Goal: Task Accomplishment & Management: Manage account settings

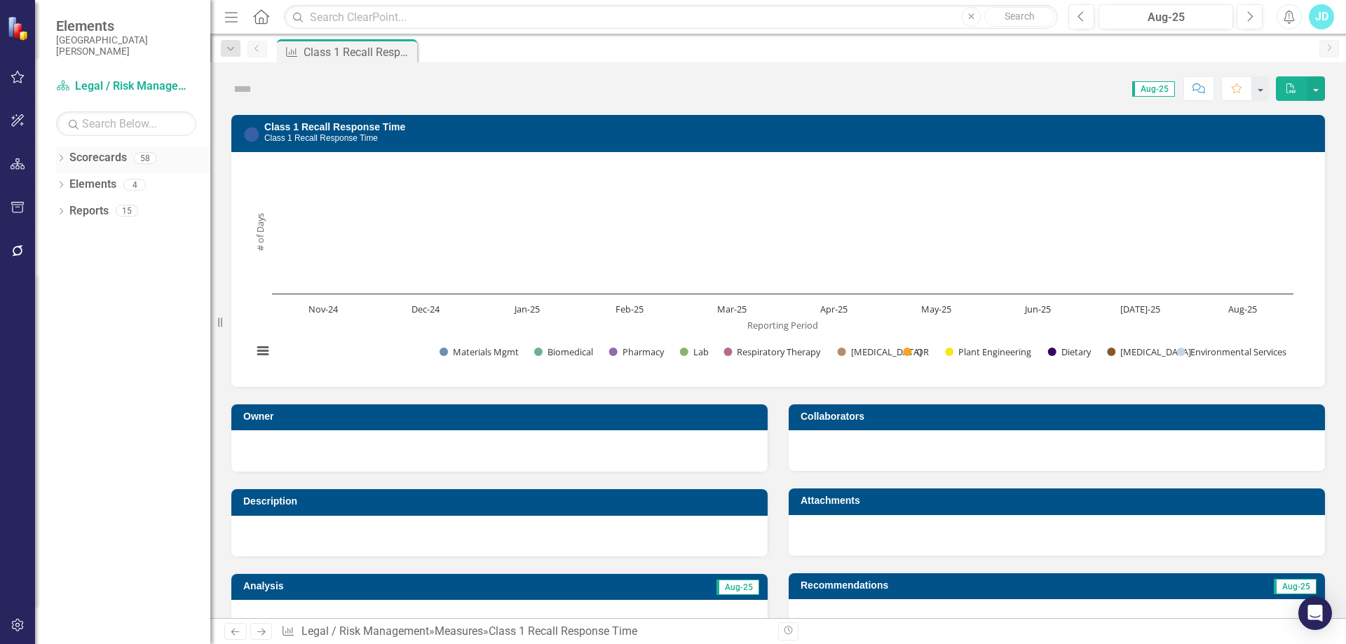
click at [62, 160] on icon "Dropdown" at bounding box center [61, 160] width 10 height 8
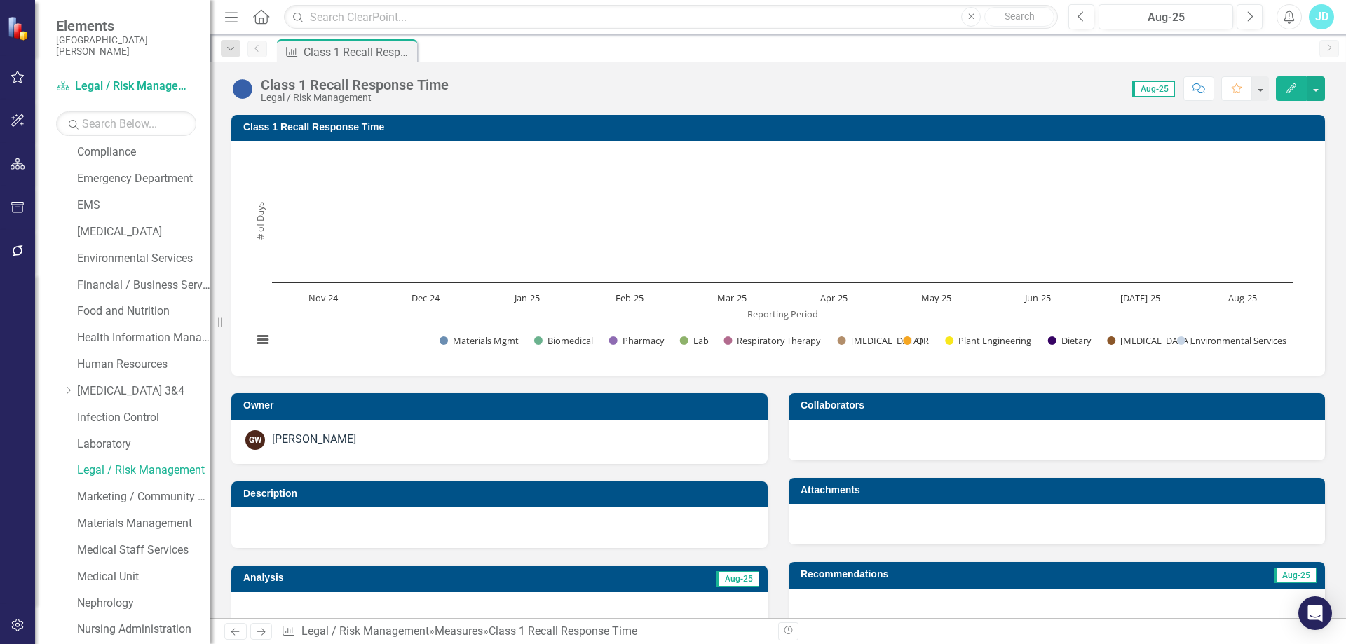
scroll to position [771, 0]
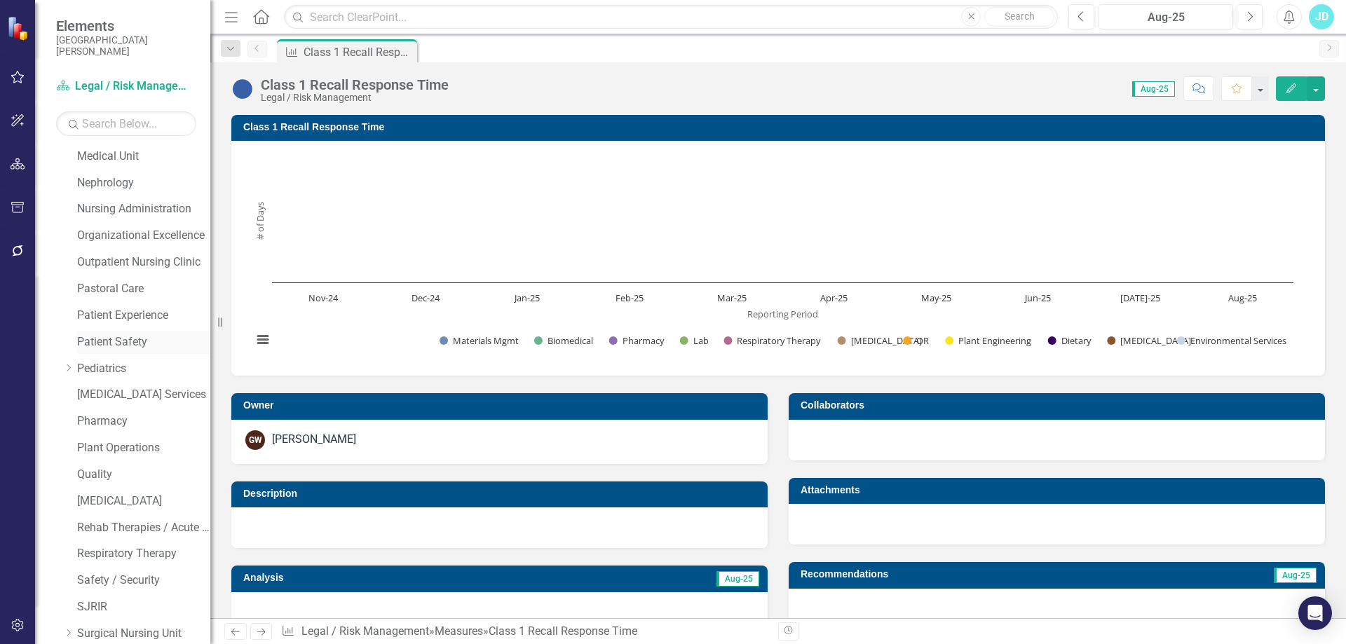
click at [102, 334] on link "Patient Safety" at bounding box center [143, 342] width 133 height 16
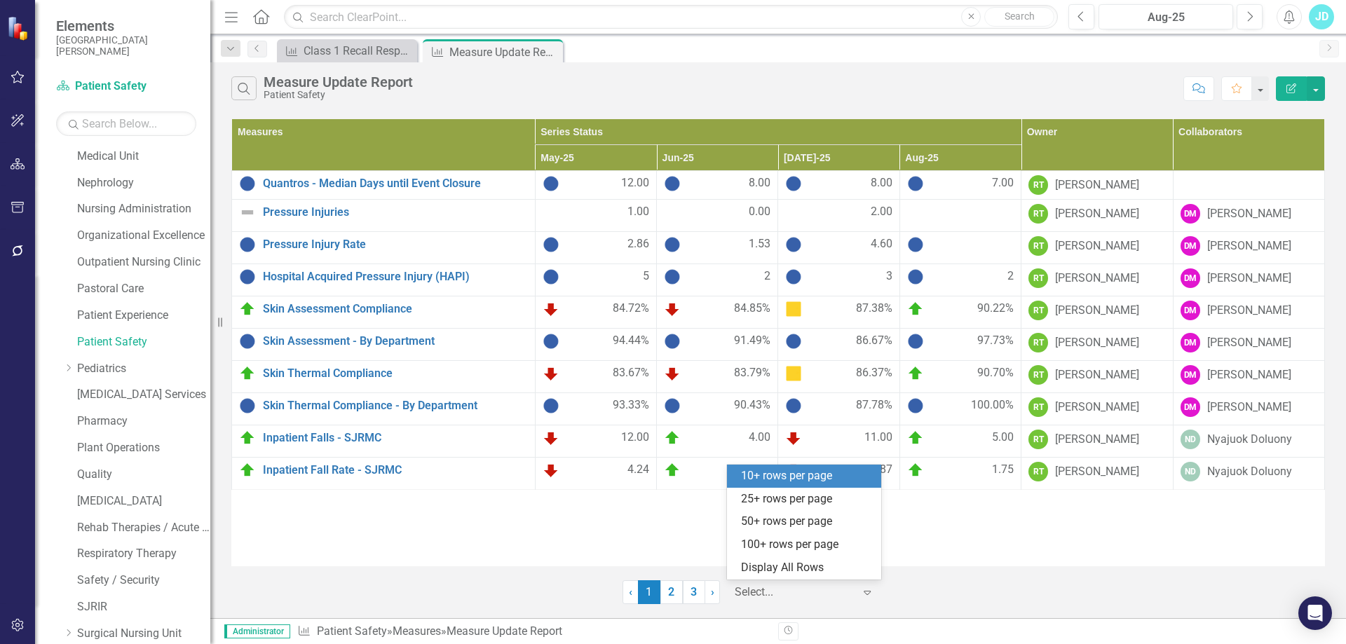
click at [814, 587] on div at bounding box center [794, 592] width 119 height 19
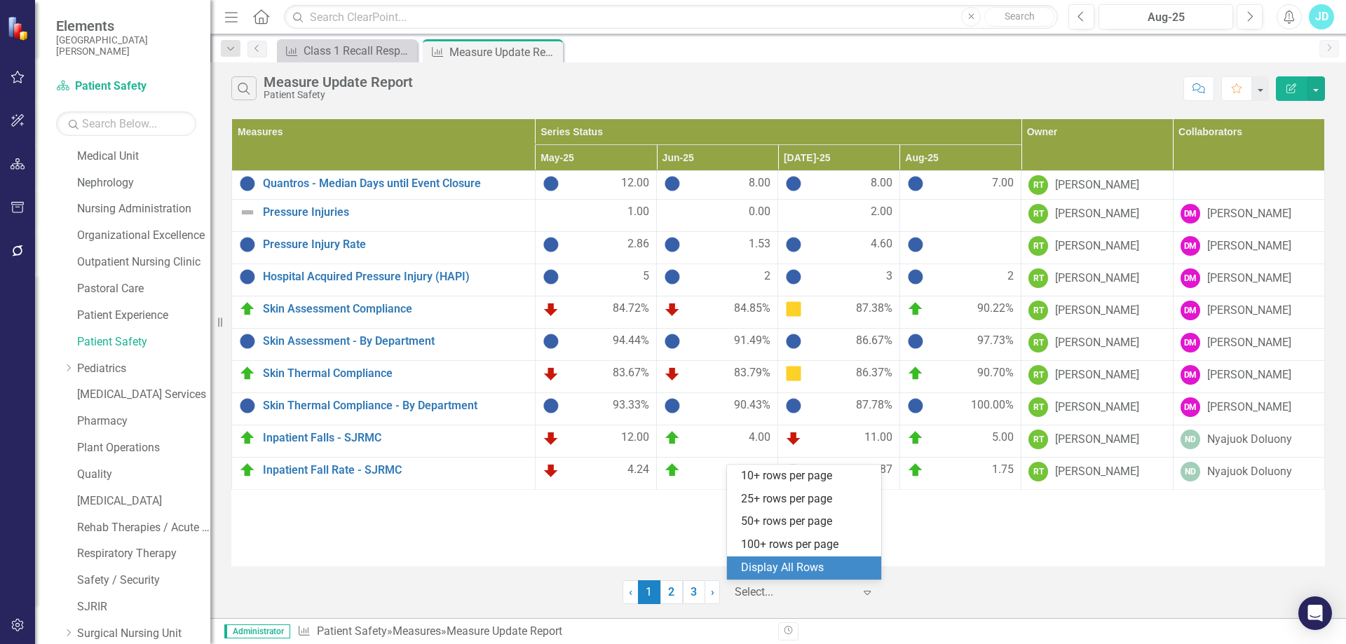
click at [819, 564] on div "Display All Rows" at bounding box center [807, 568] width 132 height 16
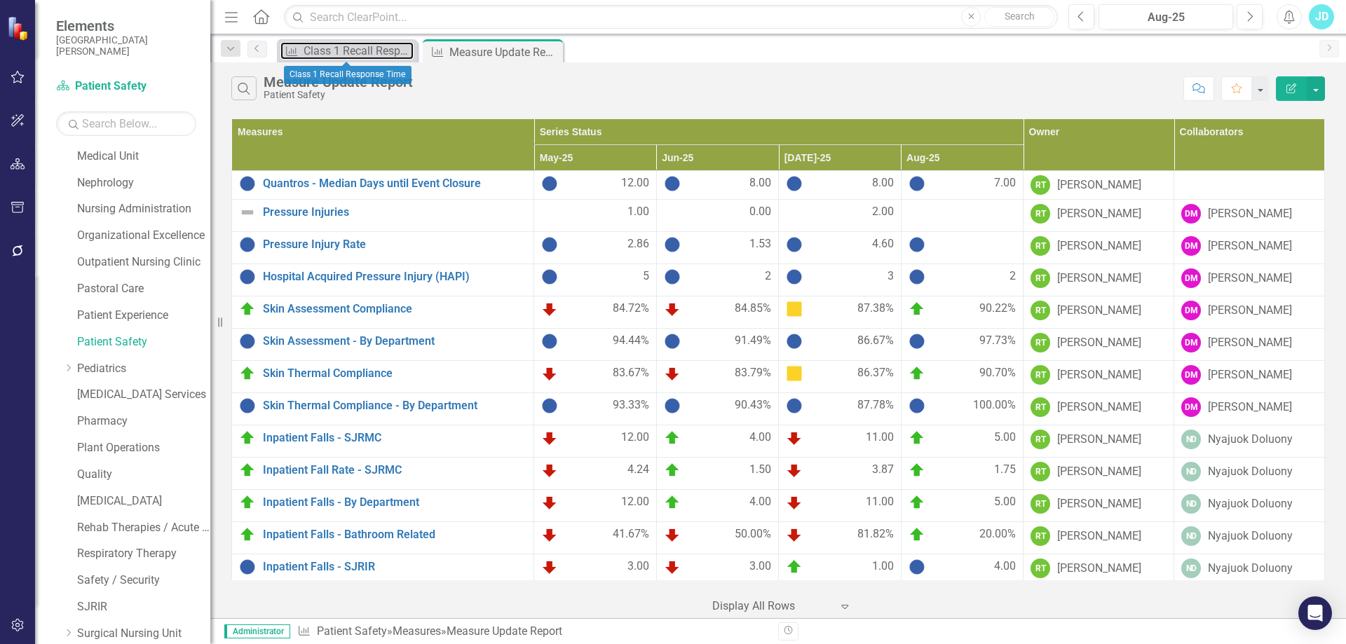
drag, startPoint x: 337, startPoint y: 48, endPoint x: 208, endPoint y: 507, distance: 476.8
click at [337, 48] on div "Class 1 Recall Response Time" at bounding box center [359, 51] width 110 height 18
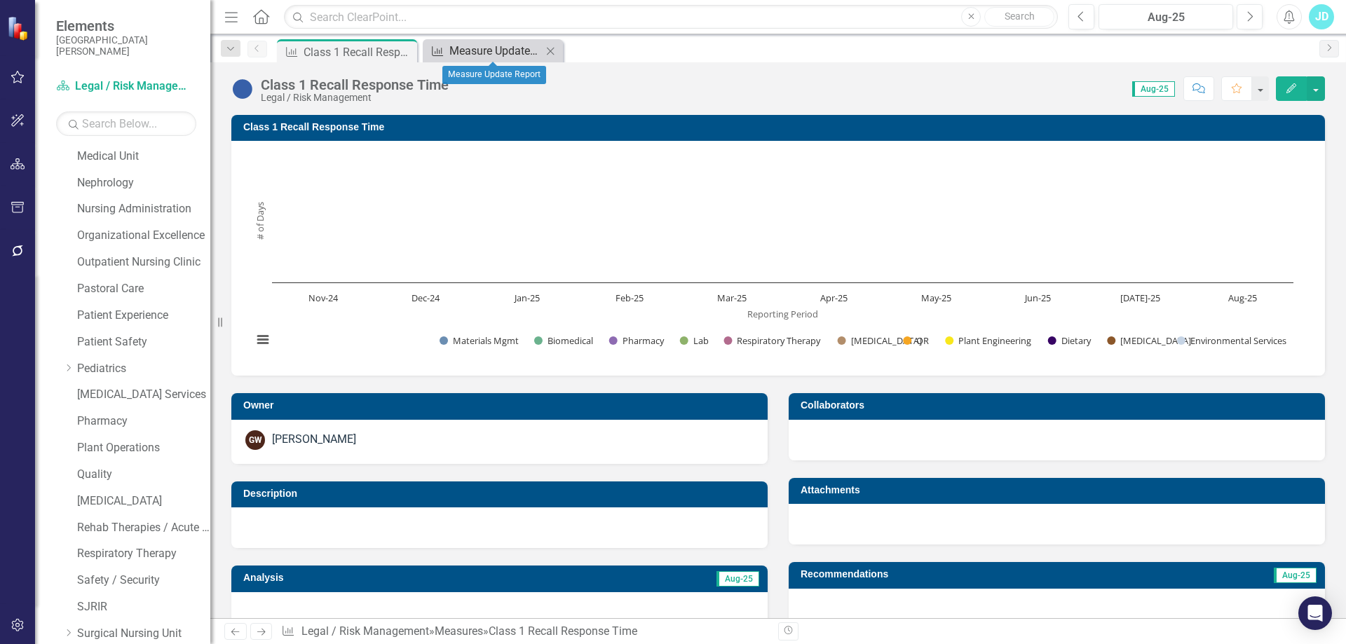
click at [496, 46] on div "Measure Update Report" at bounding box center [495, 51] width 93 height 18
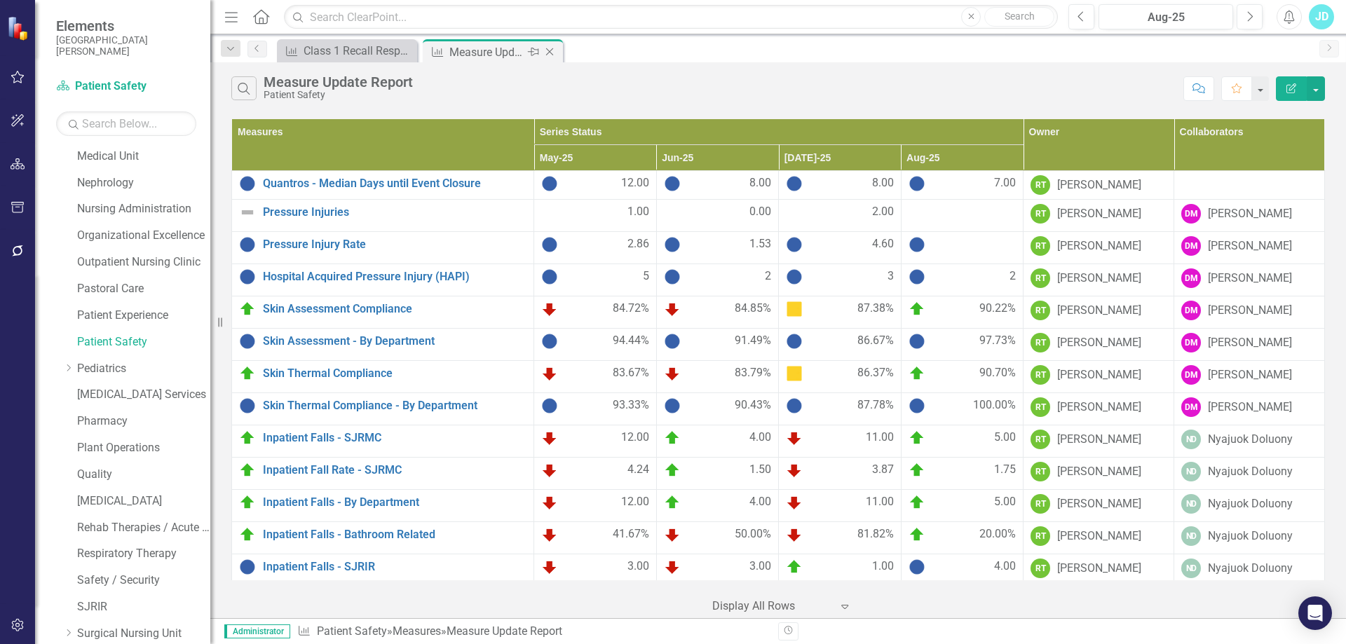
click at [548, 47] on icon "Close" at bounding box center [550, 51] width 14 height 11
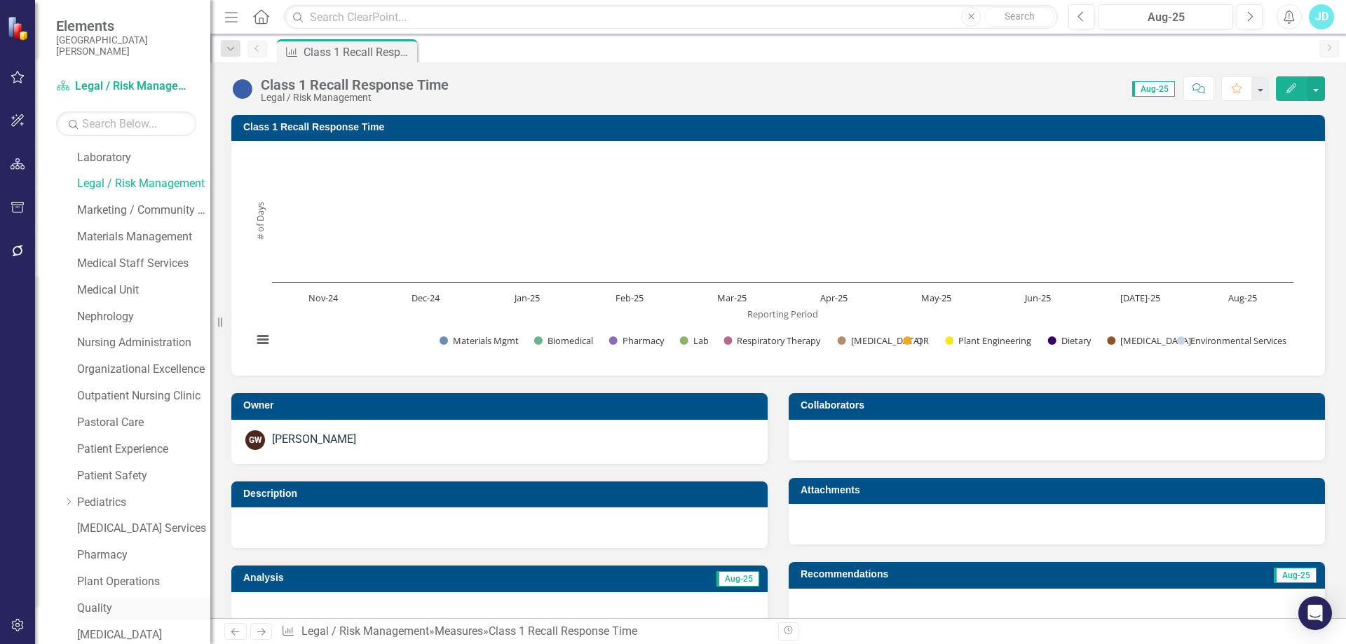
scroll to position [357, 0]
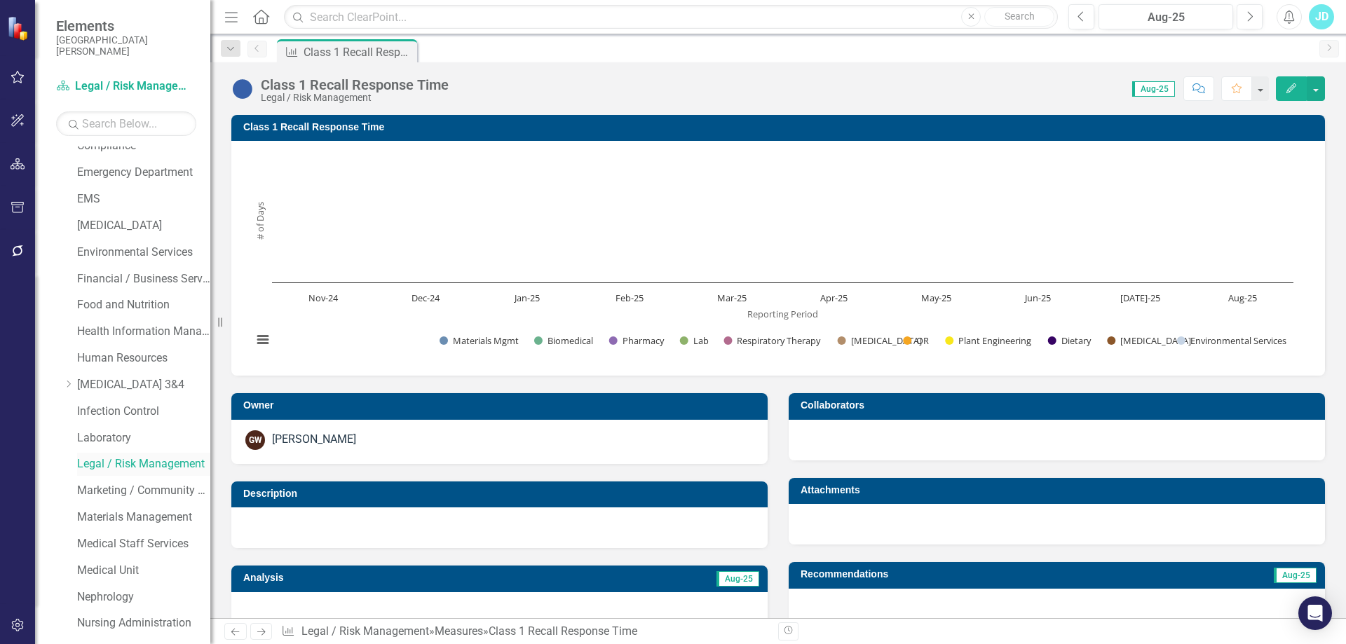
click at [105, 466] on link "Legal / Risk Management" at bounding box center [143, 464] width 133 height 16
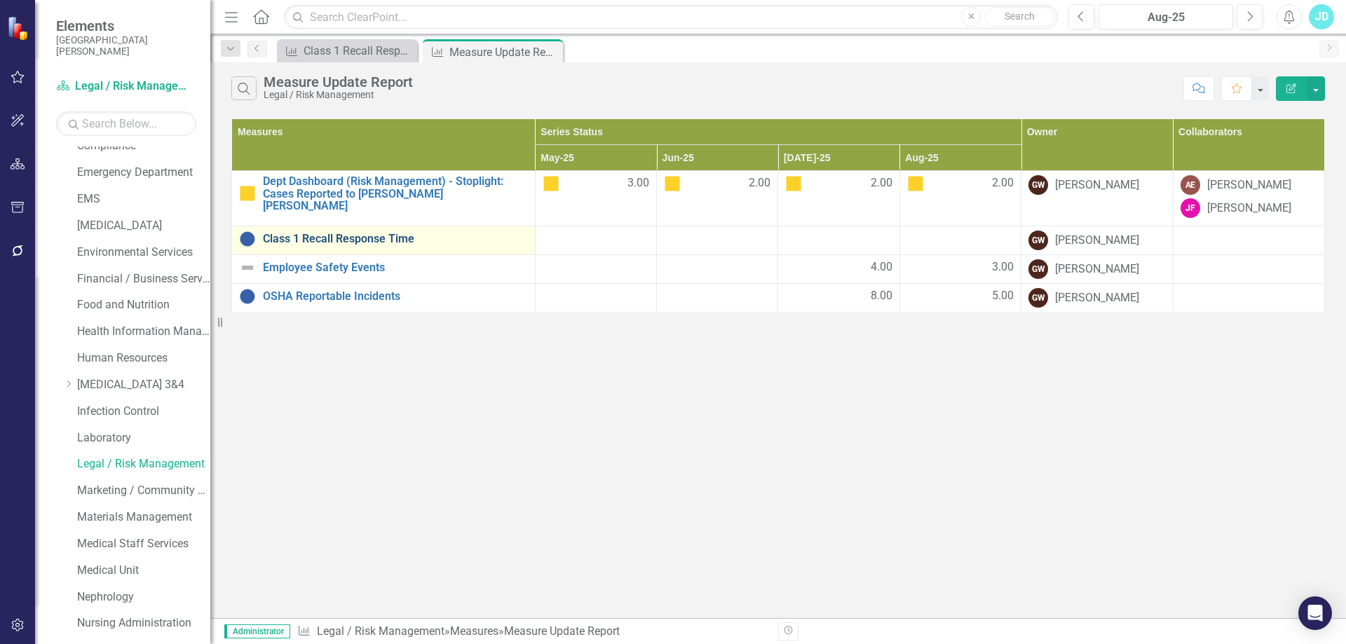
click at [328, 237] on link "Class 1 Recall Response Time" at bounding box center [395, 239] width 265 height 13
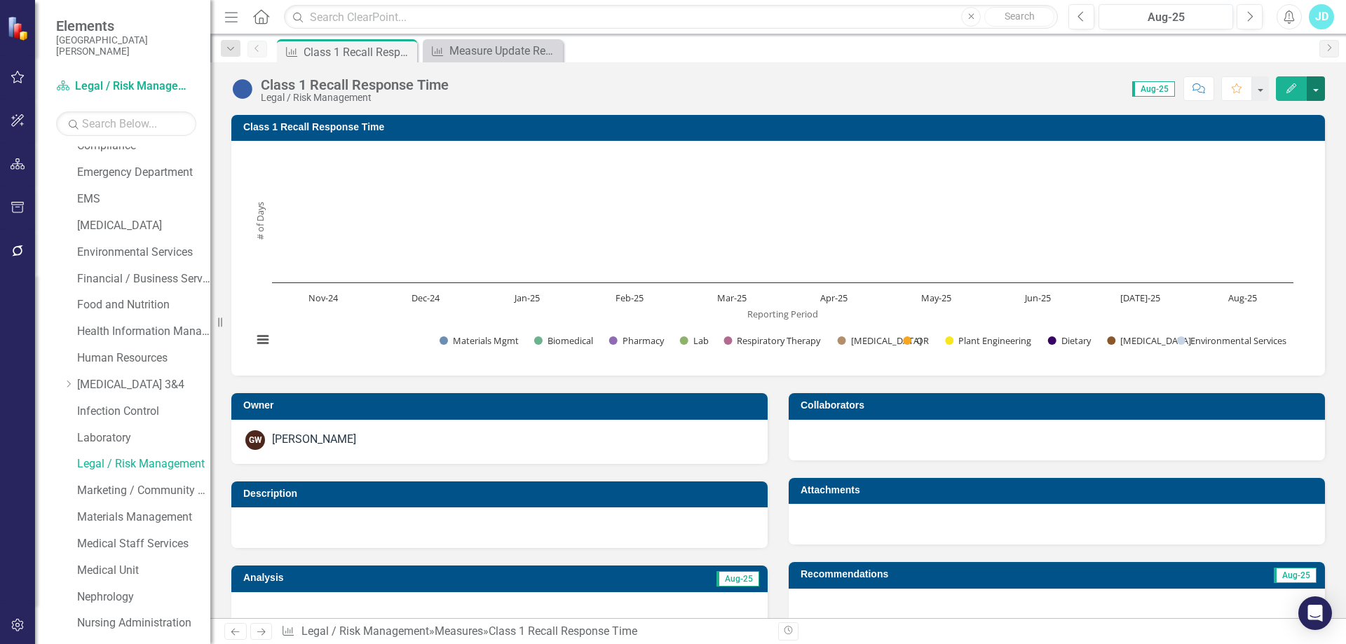
click at [1313, 93] on button "button" at bounding box center [1316, 88] width 18 height 25
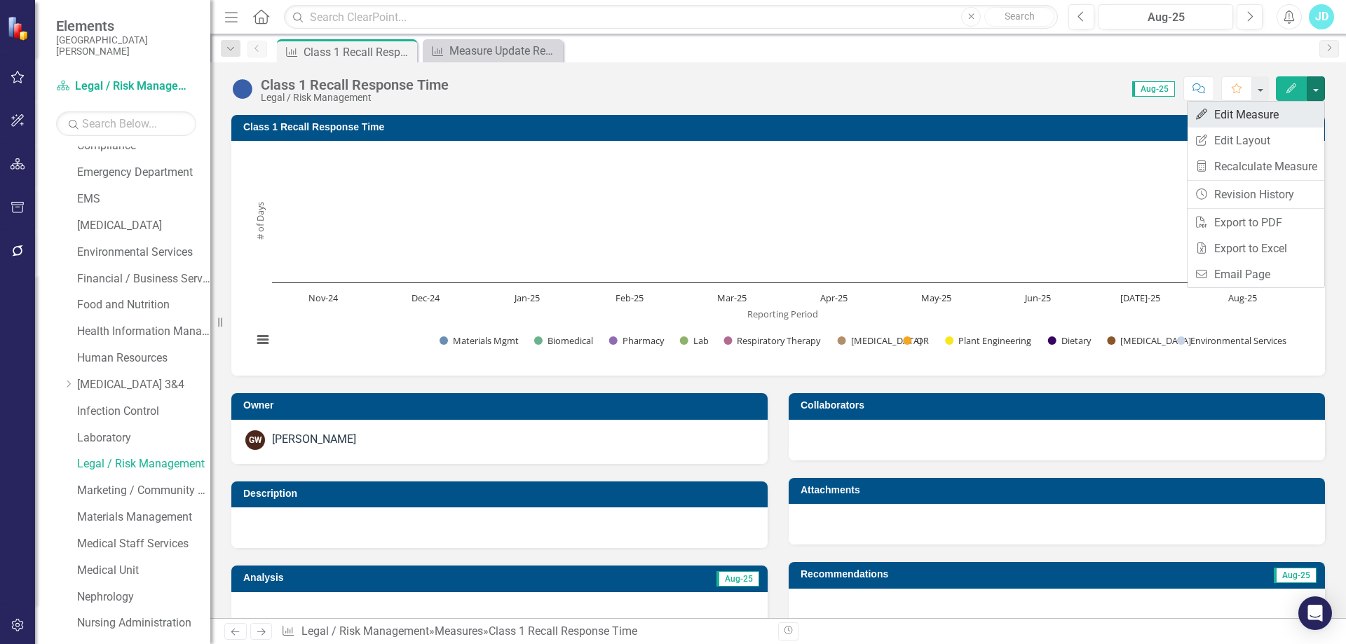
click at [1266, 115] on link "Edit Edit Measure" at bounding box center [1256, 115] width 137 height 26
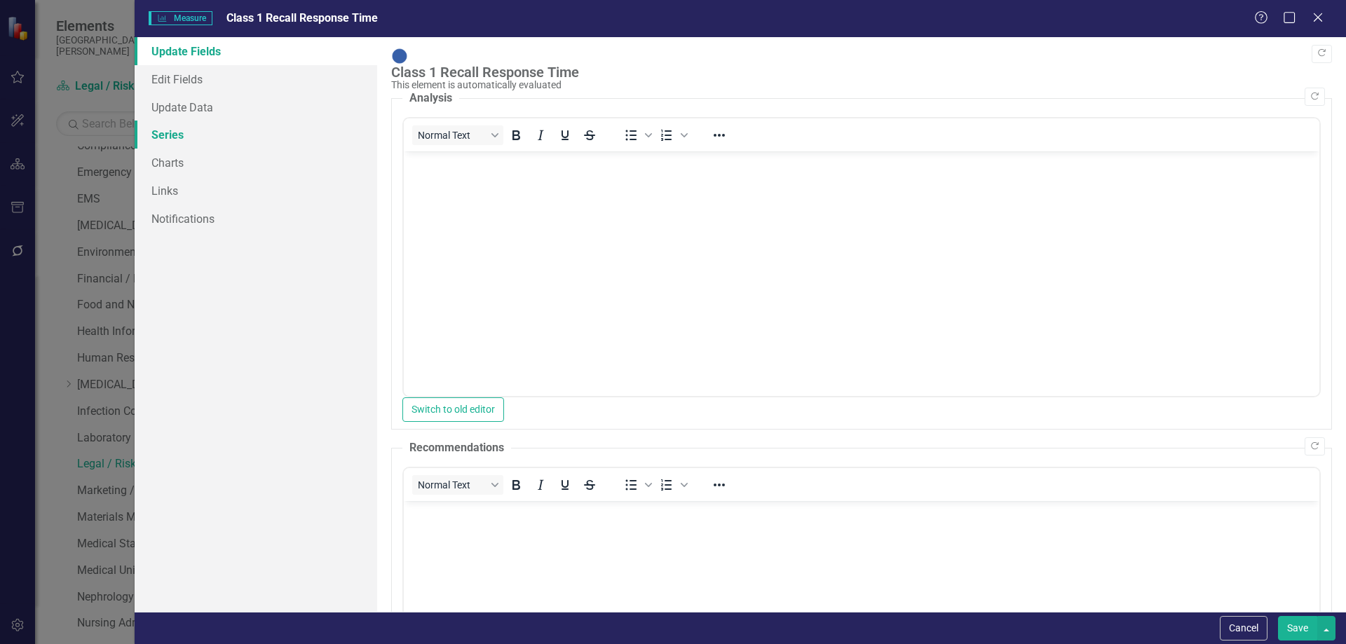
click at [169, 136] on link "Series" at bounding box center [256, 135] width 243 height 28
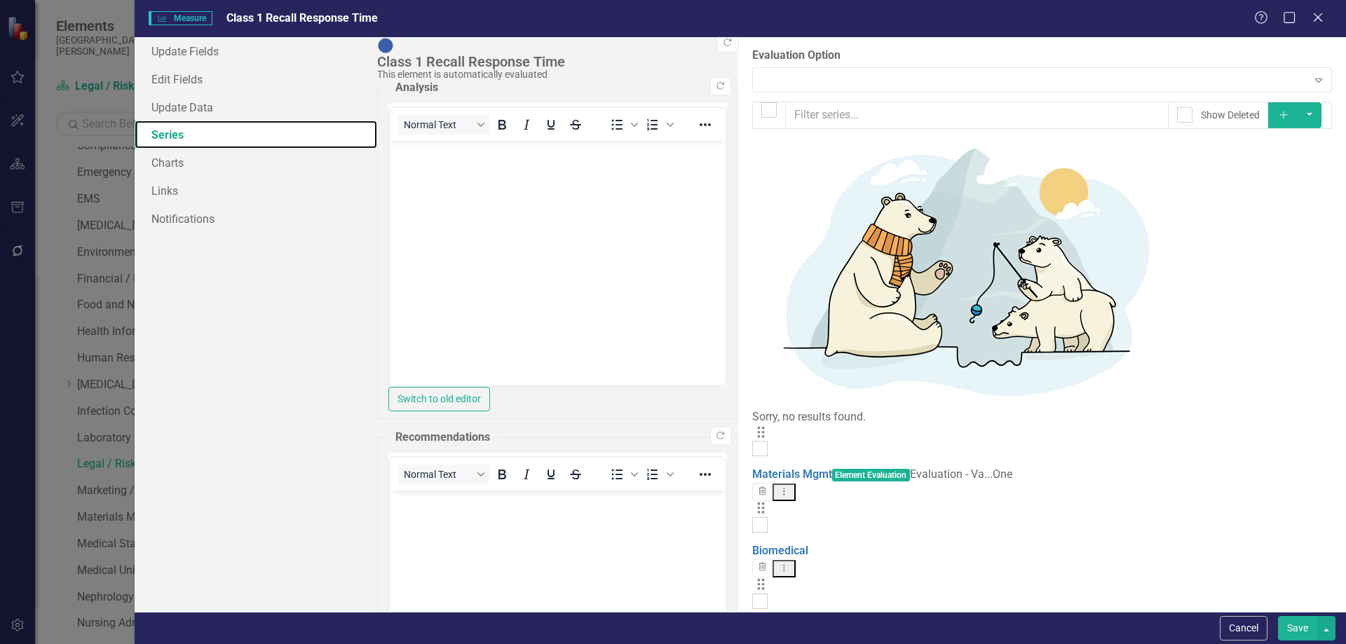
scroll to position [111, 0]
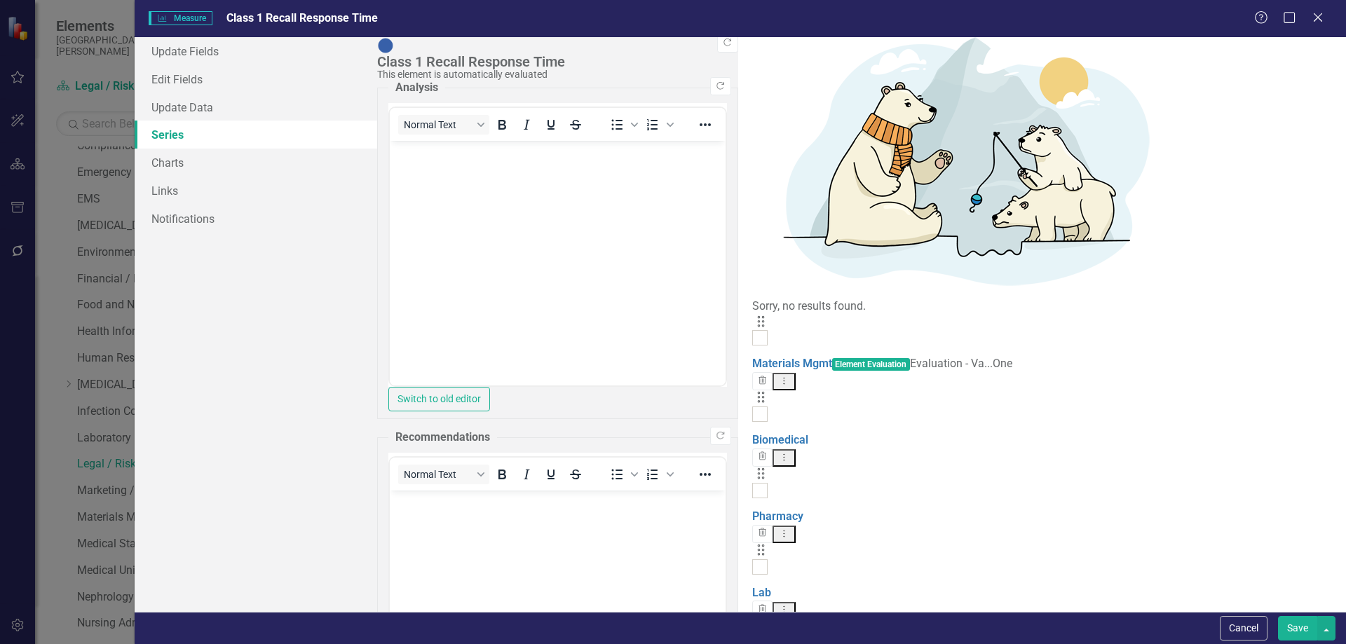
checkbox input "true"
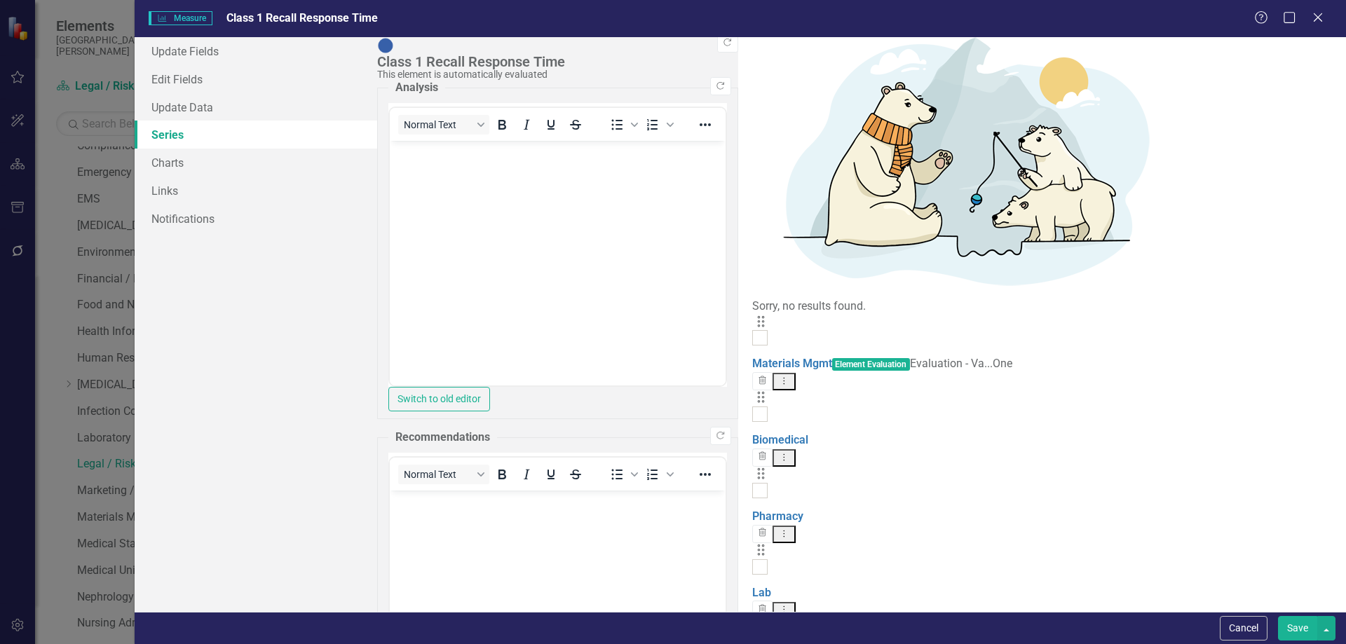
checkbox input "true"
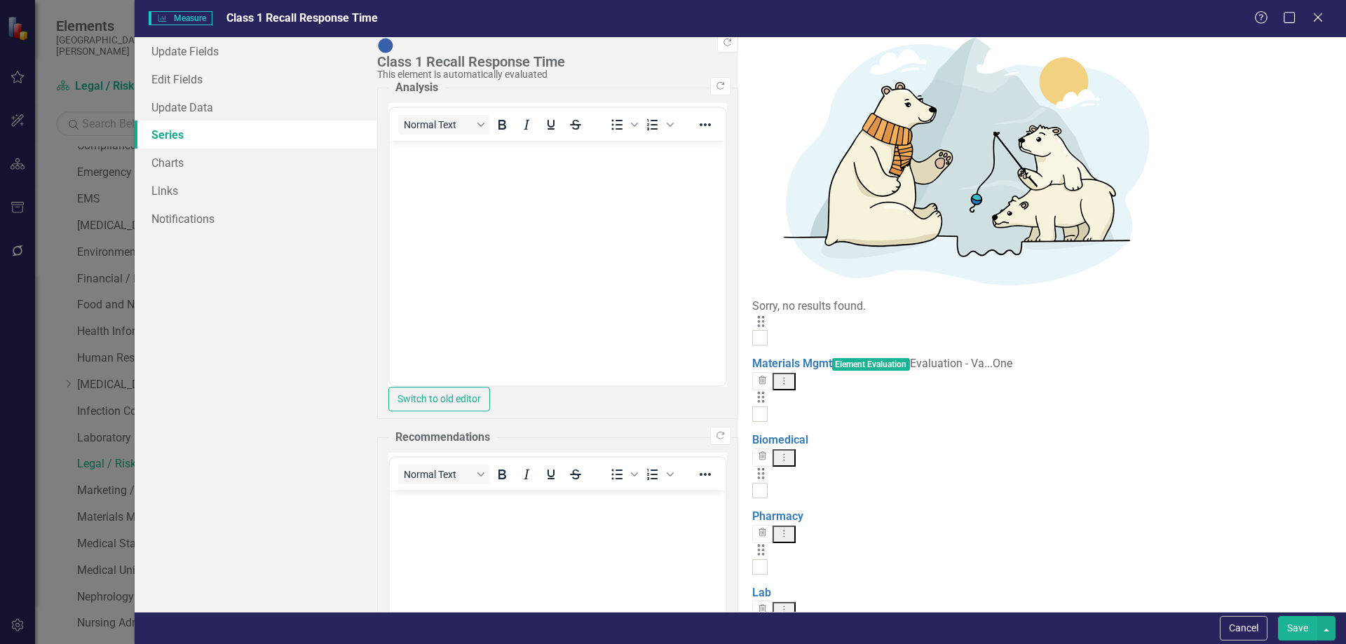
checkbox input "true"
click at [752, 635] on div at bounding box center [759, 642] width 15 height 15
click at [752, 635] on input "checkbox" at bounding box center [756, 639] width 9 height 9
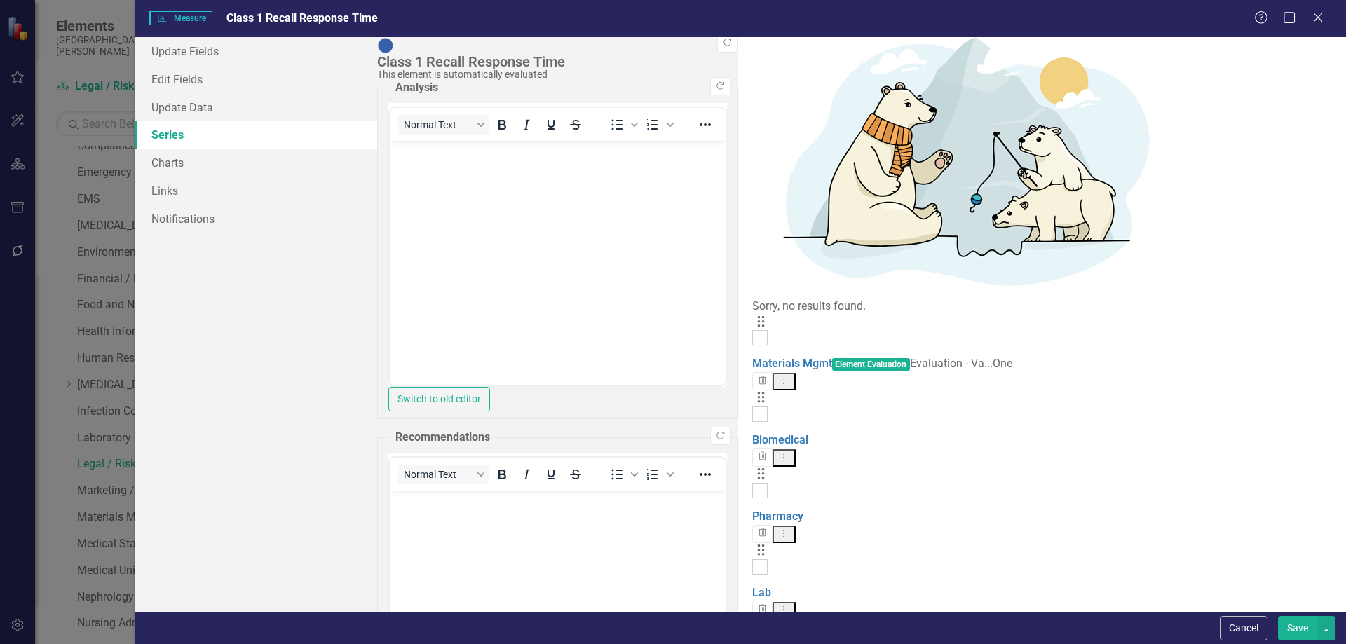
checkbox input "true"
click at [752, 560] on div at bounding box center [759, 567] width 15 height 15
click at [752, 560] on input "checkbox" at bounding box center [756, 564] width 9 height 9
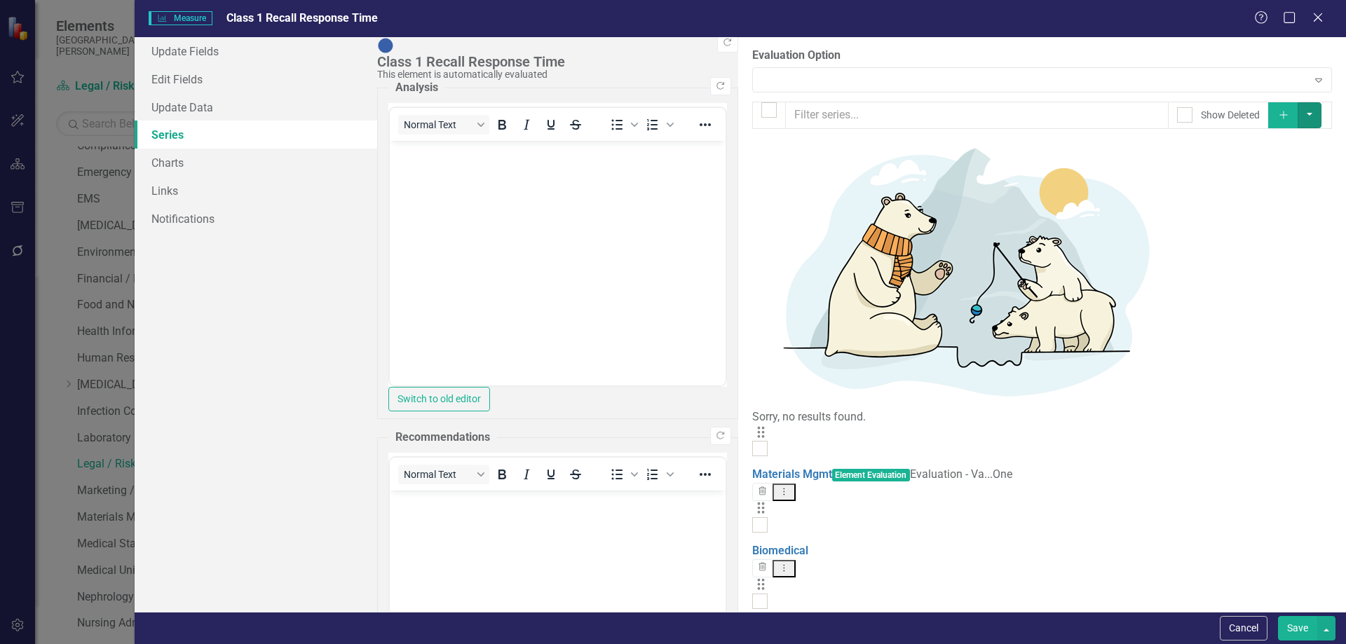
click at [1315, 117] on button "button" at bounding box center [1310, 115] width 24 height 26
click at [1276, 219] on link "Trash Delete Multiple" at bounding box center [1265, 218] width 111 height 26
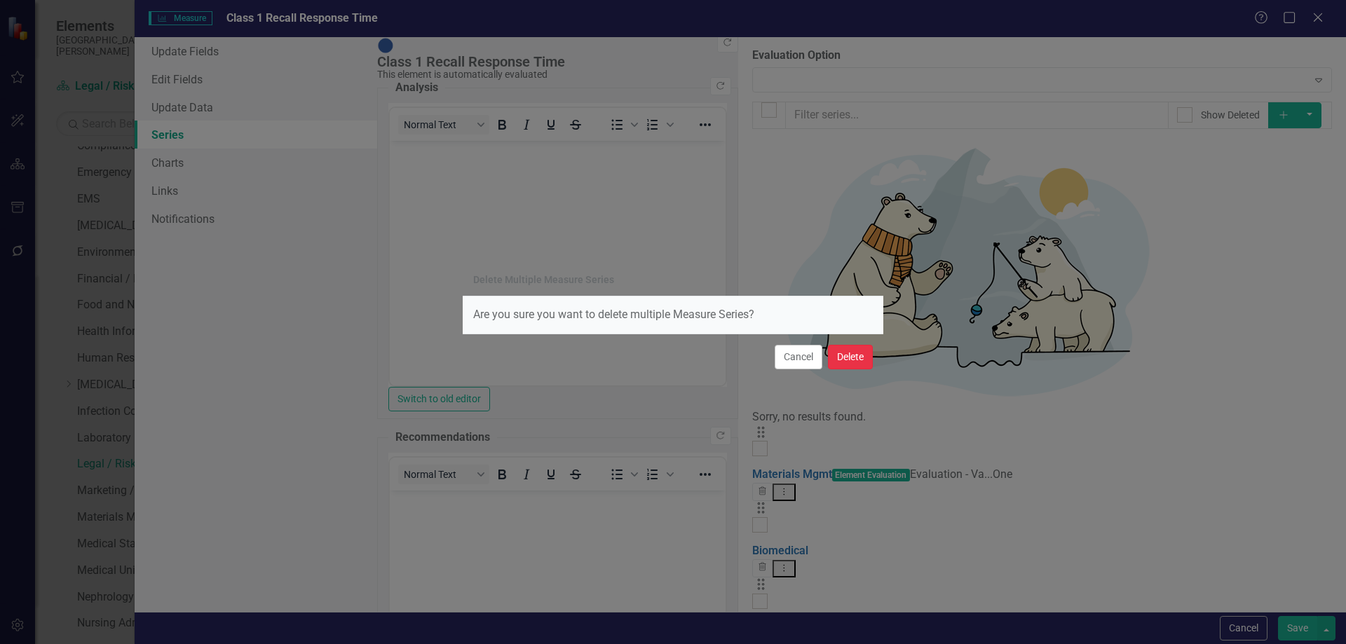
click at [852, 358] on button "Delete" at bounding box center [850, 357] width 45 height 25
checkbox input "false"
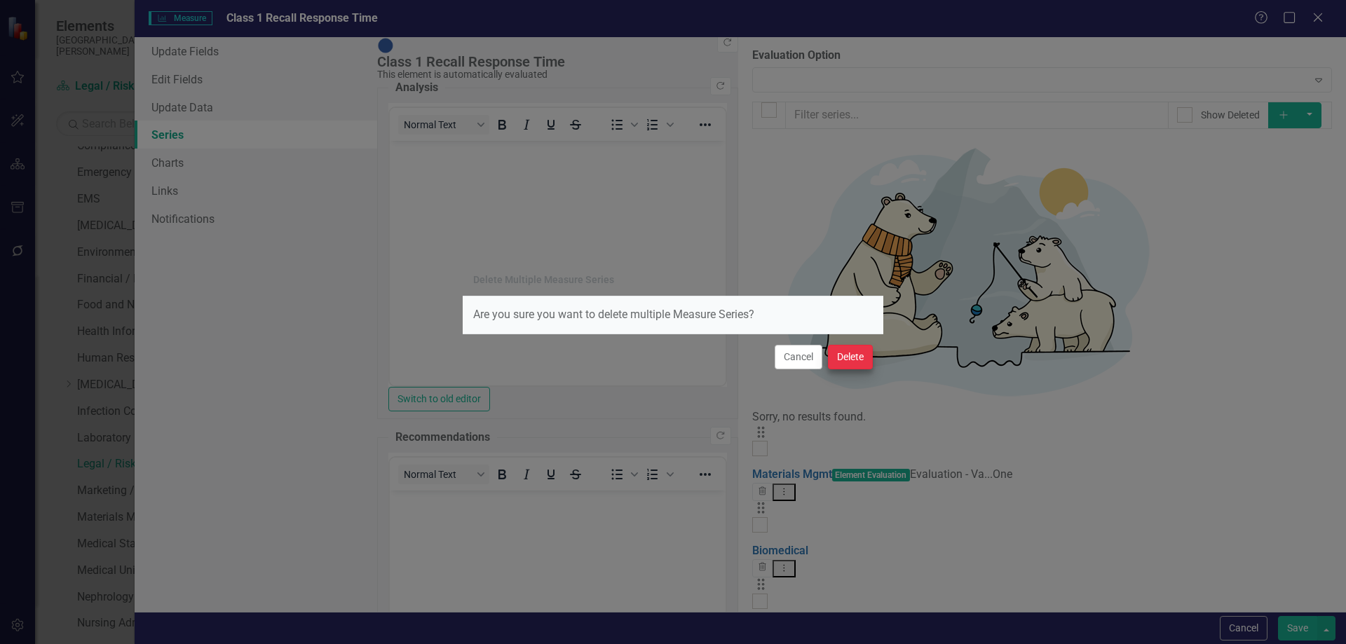
checkbox input "false"
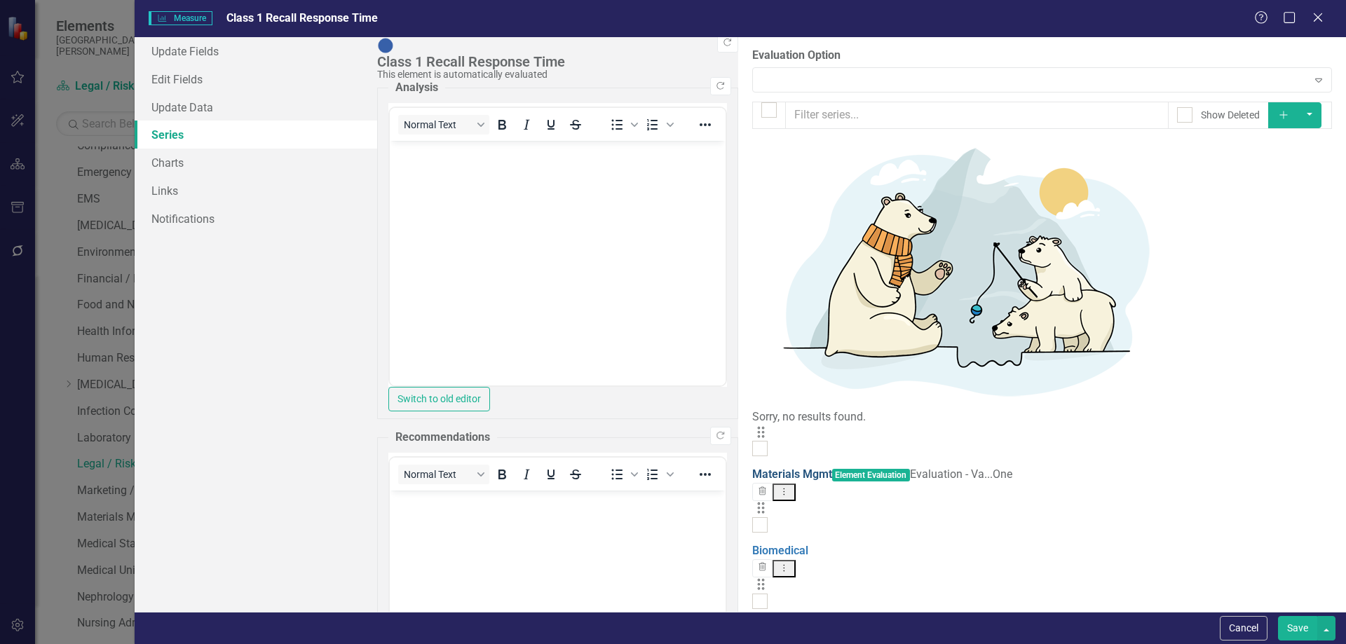
click at [752, 468] on link "Materials Mgmt" at bounding box center [792, 474] width 80 height 13
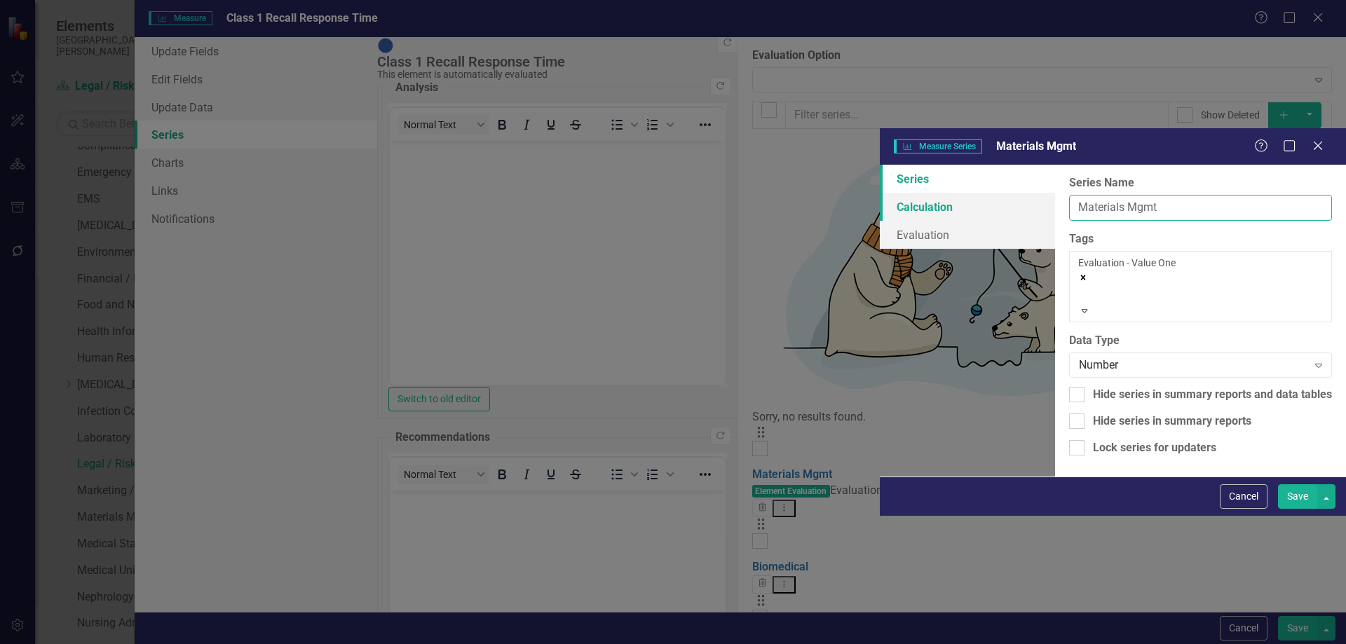
drag, startPoint x: 639, startPoint y: 90, endPoint x: 475, endPoint y: 88, distance: 164.1
click at [880, 165] on div "Series Calculation Evaluation From this page, you can edit the name, type, and …" at bounding box center [1113, 321] width 466 height 312
click at [1081, 276] on icon "Remove [object Object]" at bounding box center [1083, 278] width 5 height 5
type input "Total Number of Class 1 Recalls"
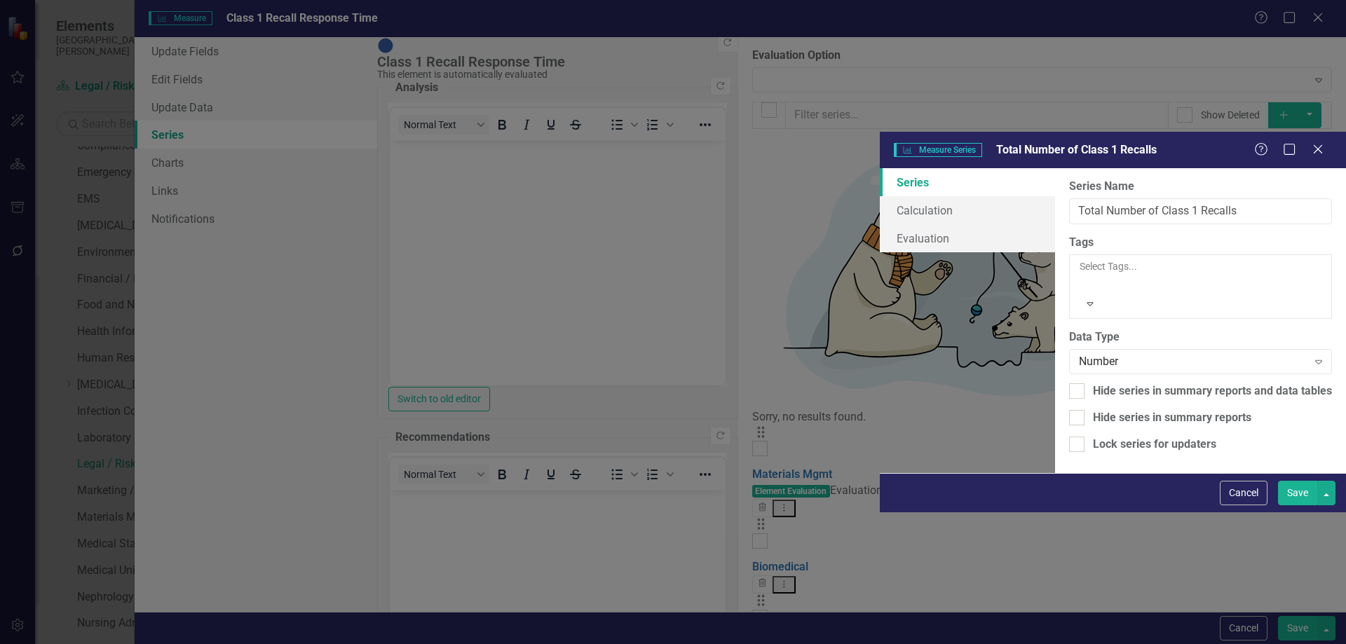
click at [1295, 506] on button "Save" at bounding box center [1297, 493] width 39 height 25
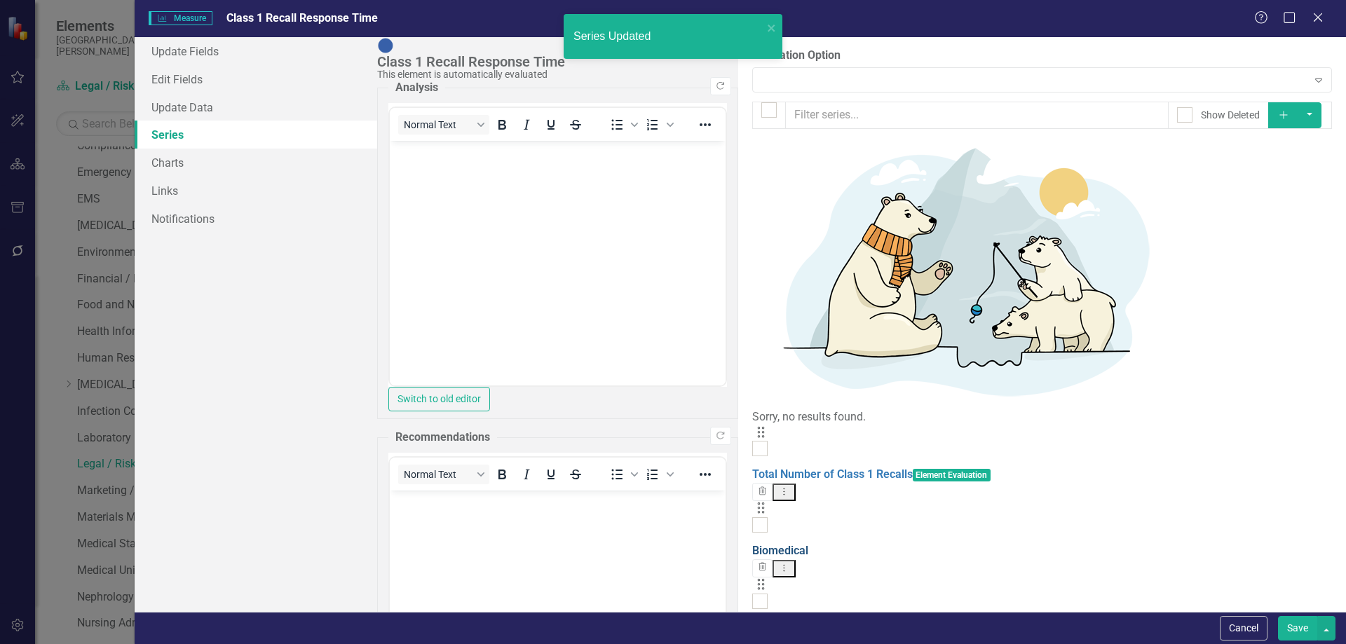
click at [752, 544] on link "Biomedical" at bounding box center [780, 550] width 56 height 13
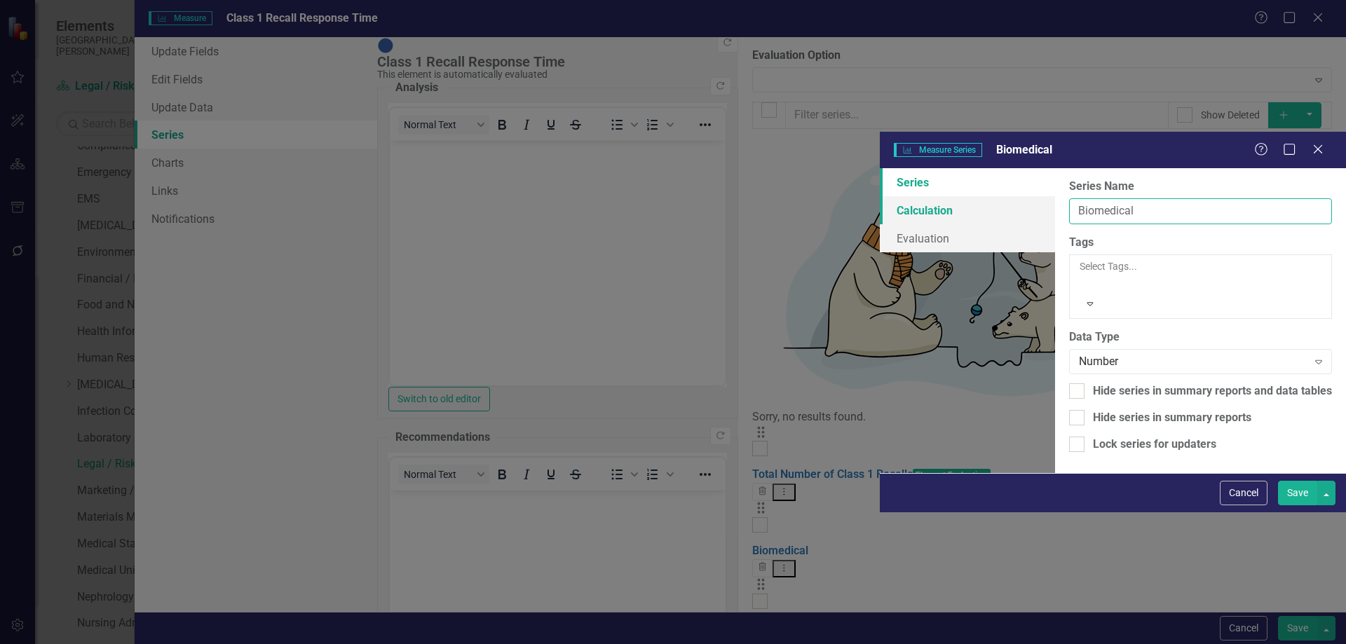
drag, startPoint x: 577, startPoint y: 79, endPoint x: 454, endPoint y: 78, distance: 122.7
click at [880, 168] on div "Series Calculation Evaluation From this page, you can edit the name, type, and …" at bounding box center [1113, 320] width 466 height 305
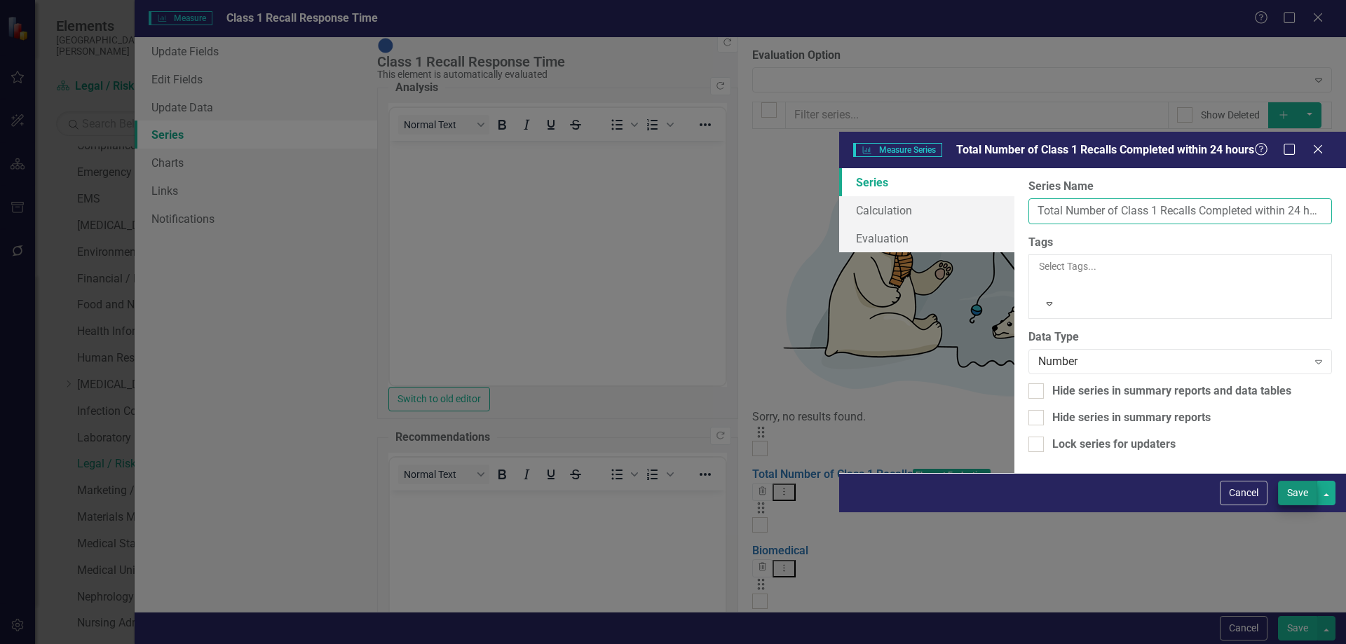
type input "Total Number of Class 1 Recalls Completed within 24 hours"
click at [1292, 506] on button "Save" at bounding box center [1297, 493] width 39 height 25
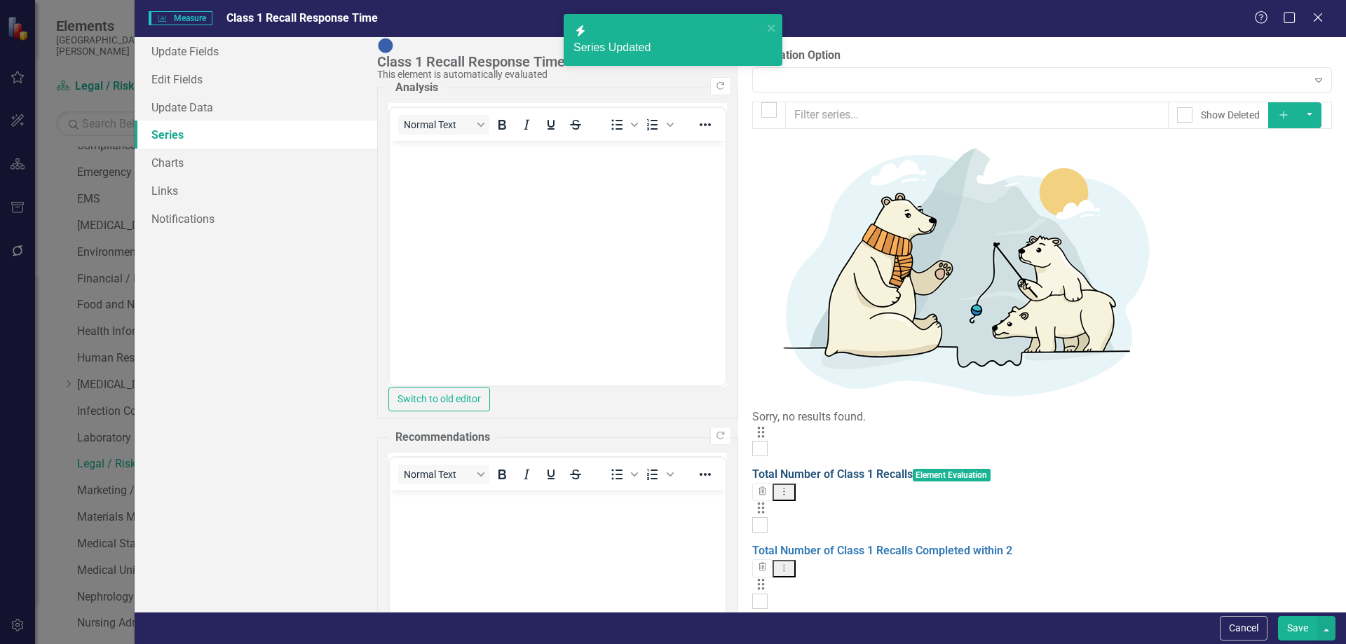
click at [752, 468] on link "Total Number of Class 1 Recalls" at bounding box center [832, 474] width 161 height 13
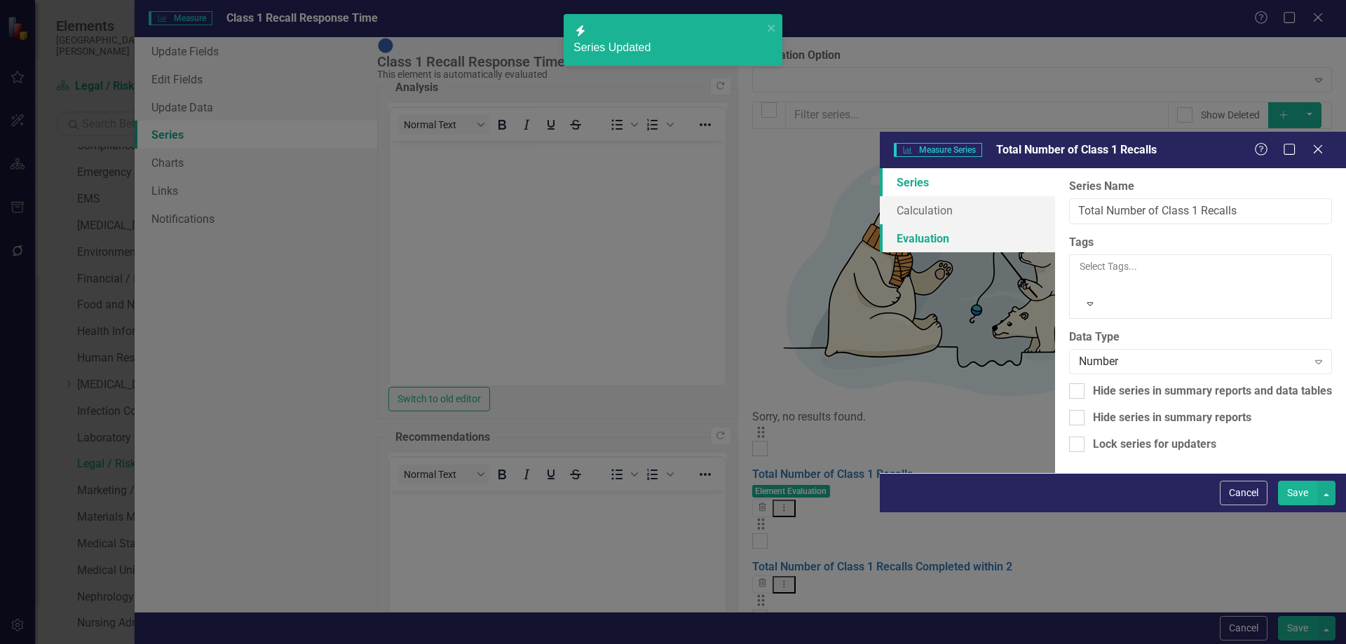
click at [880, 224] on link "Evaluation" at bounding box center [967, 238] width 175 height 28
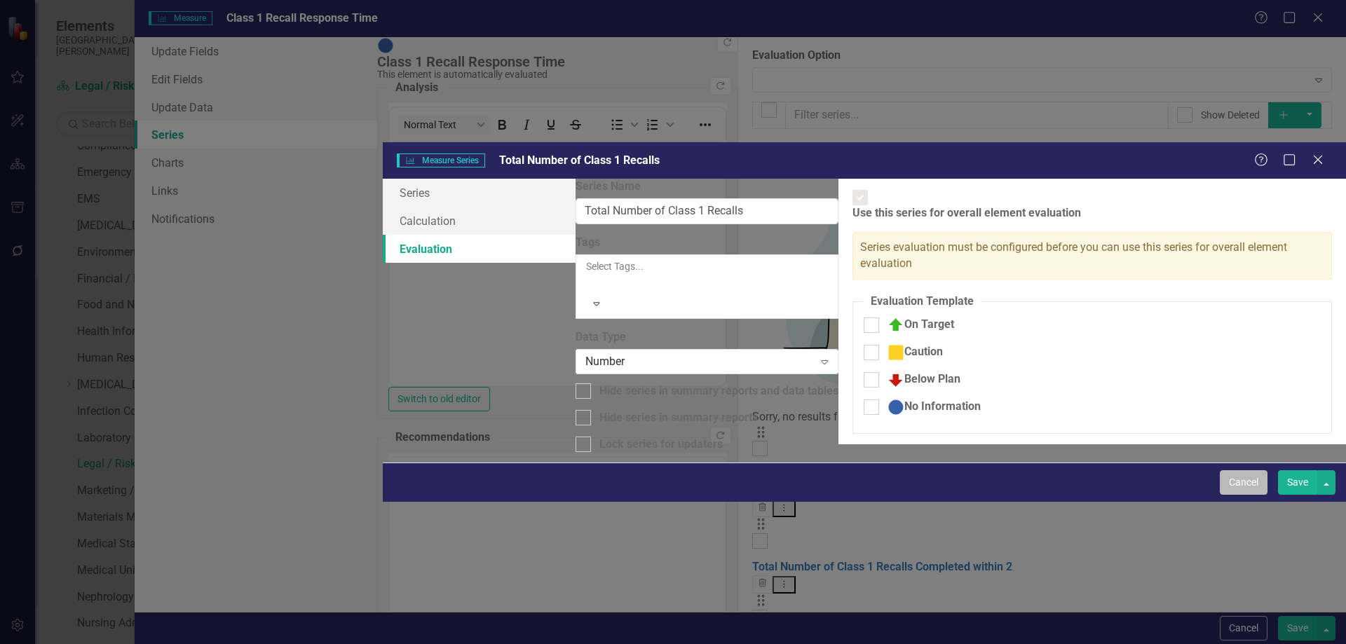
click at [1242, 495] on button "Cancel" at bounding box center [1244, 482] width 48 height 25
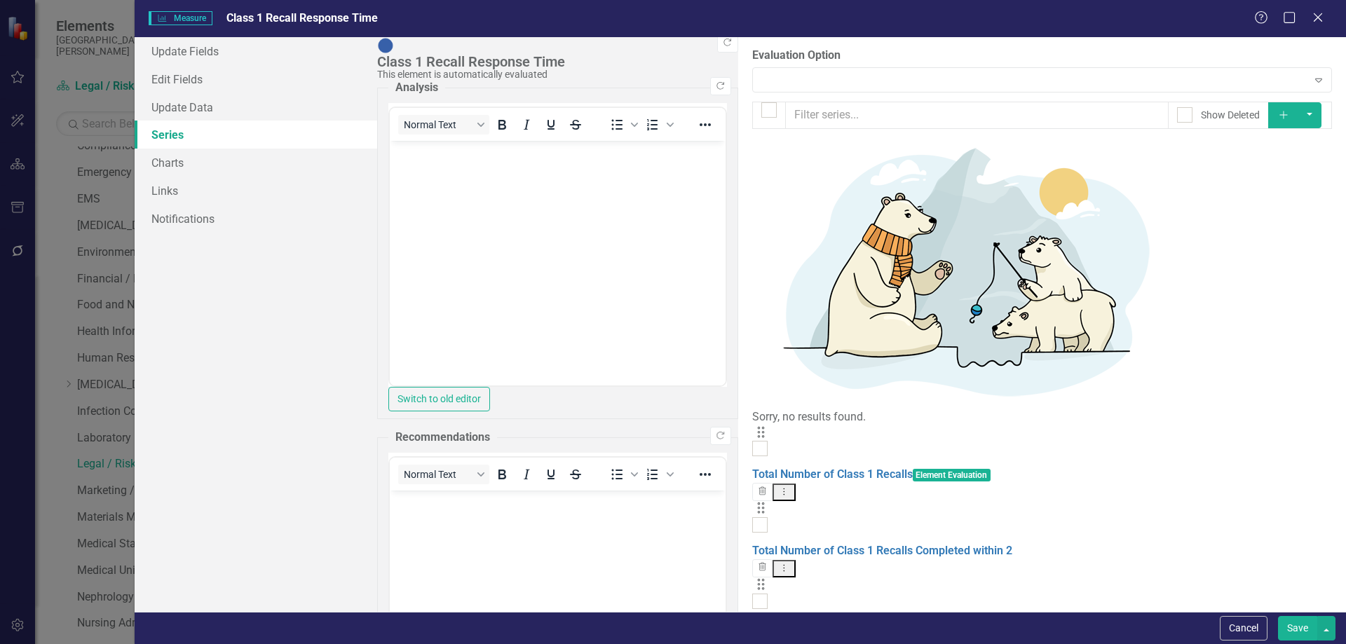
click at [752, 621] on link "Pharmacy" at bounding box center [777, 627] width 51 height 13
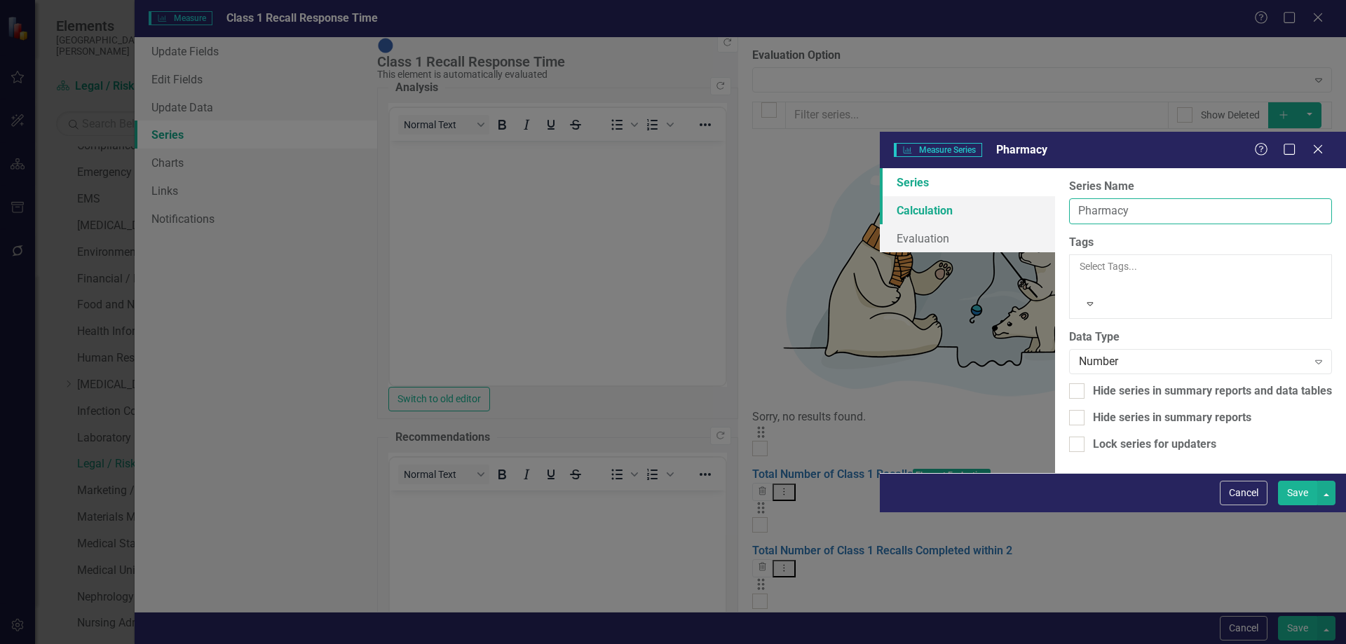
drag, startPoint x: 561, startPoint y: 75, endPoint x: 468, endPoint y: 86, distance: 93.8
click at [880, 168] on div "Series Calculation Evaluation From this page, you can edit the name, type, and …" at bounding box center [1113, 320] width 466 height 305
type input "% of Class 1 Recalls Completed within 24 Hours"
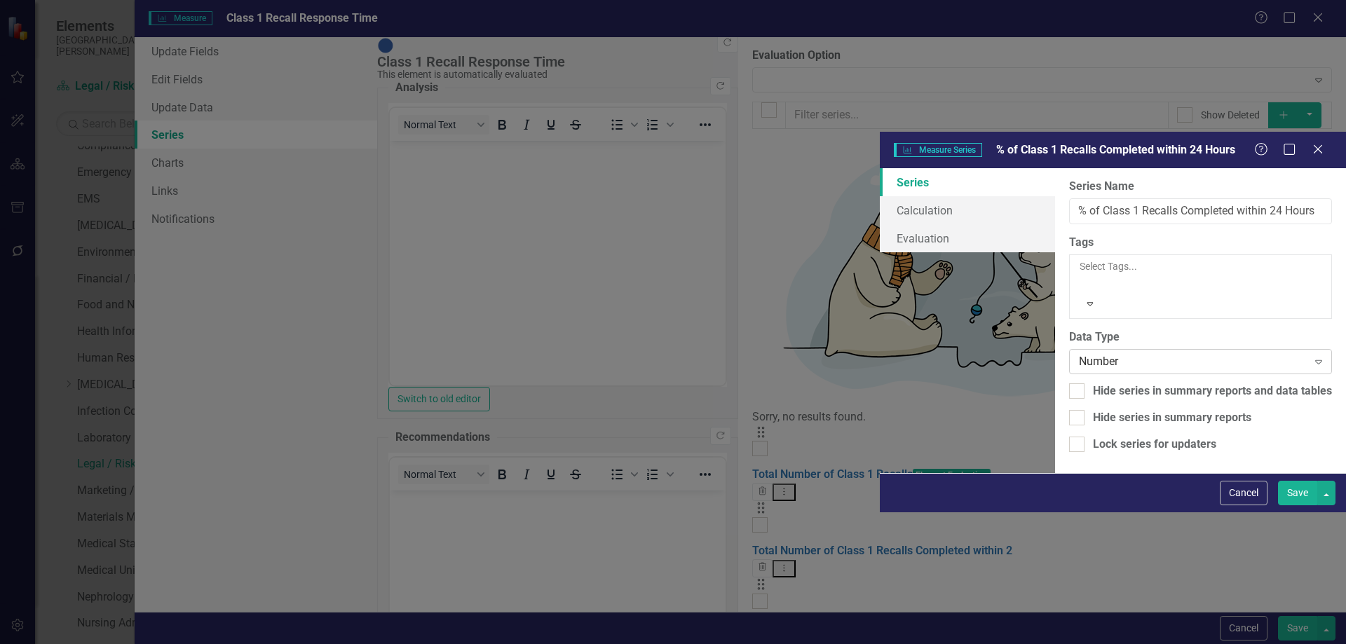
click at [1079, 353] on div "Number" at bounding box center [1193, 361] width 229 height 16
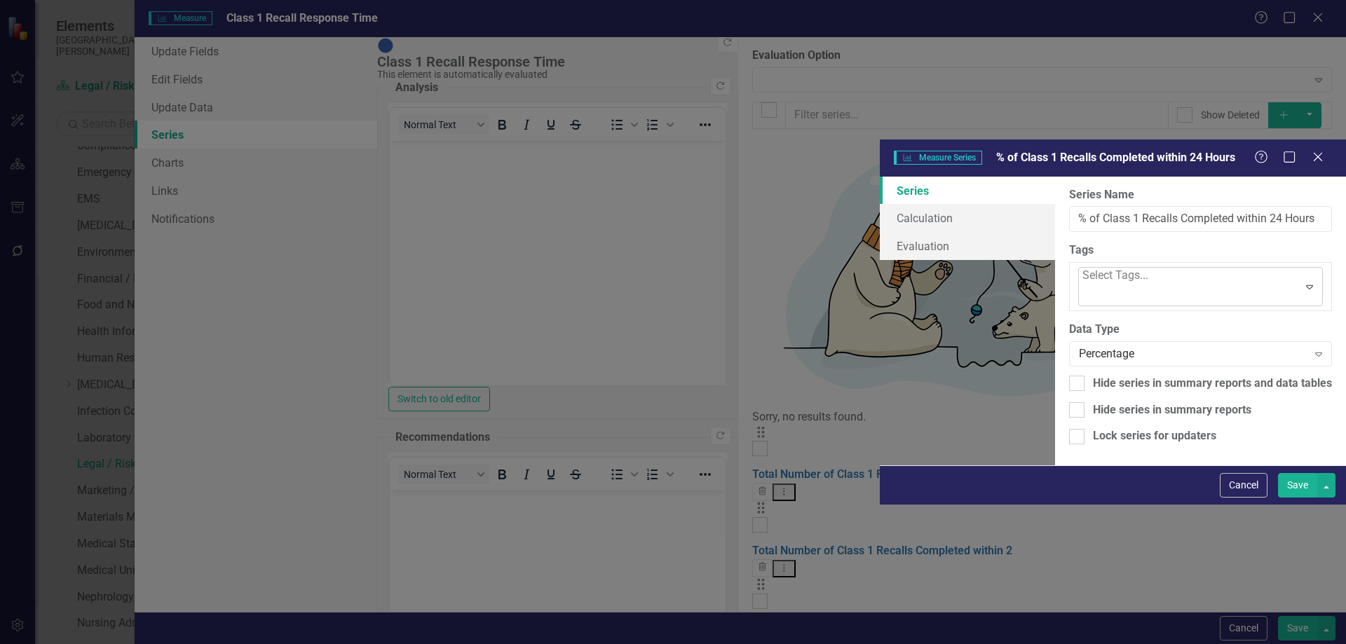
click at [1083, 285] on div at bounding box center [1084, 294] width 3 height 19
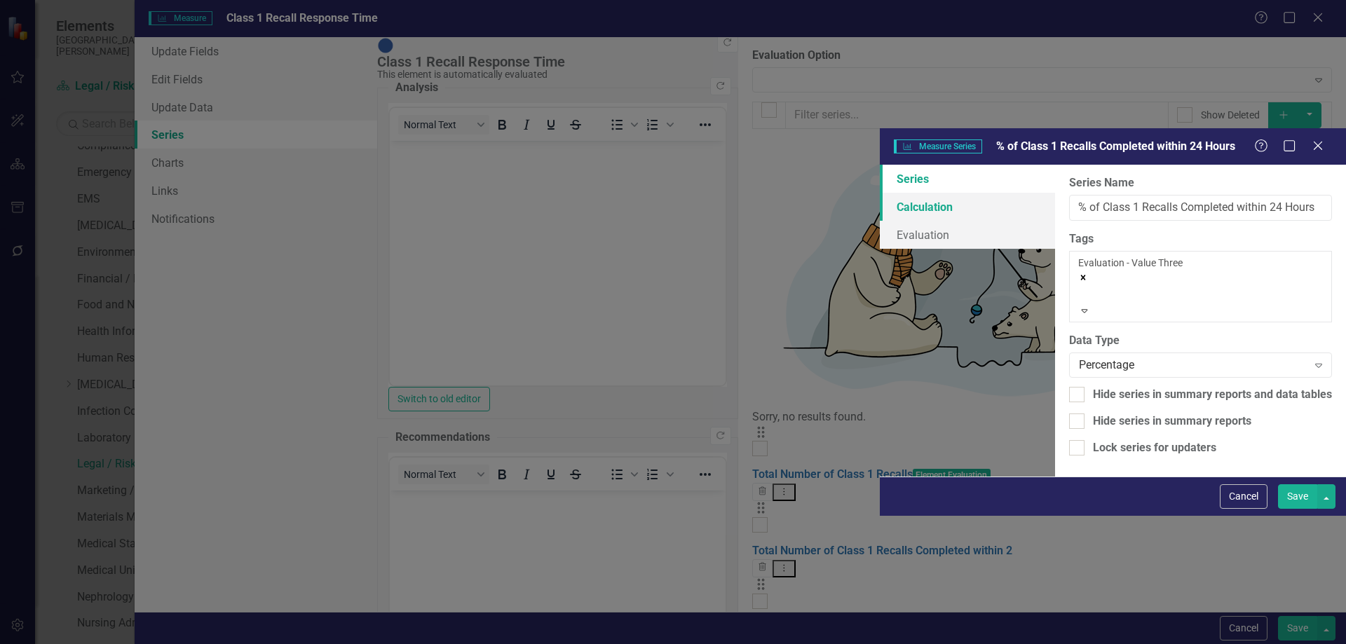
click at [880, 193] on link "Calculation" at bounding box center [967, 207] width 175 height 28
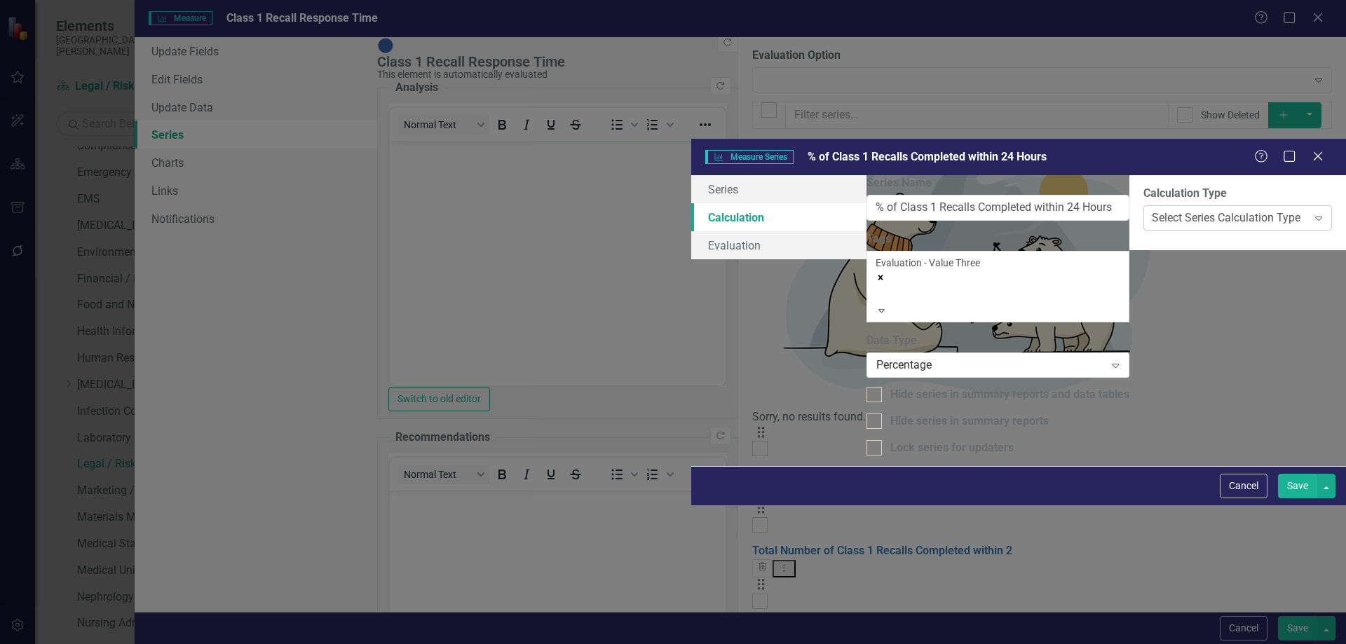
click at [1144, 205] on div "Select Series Calculation Type Expand" at bounding box center [1238, 217] width 189 height 25
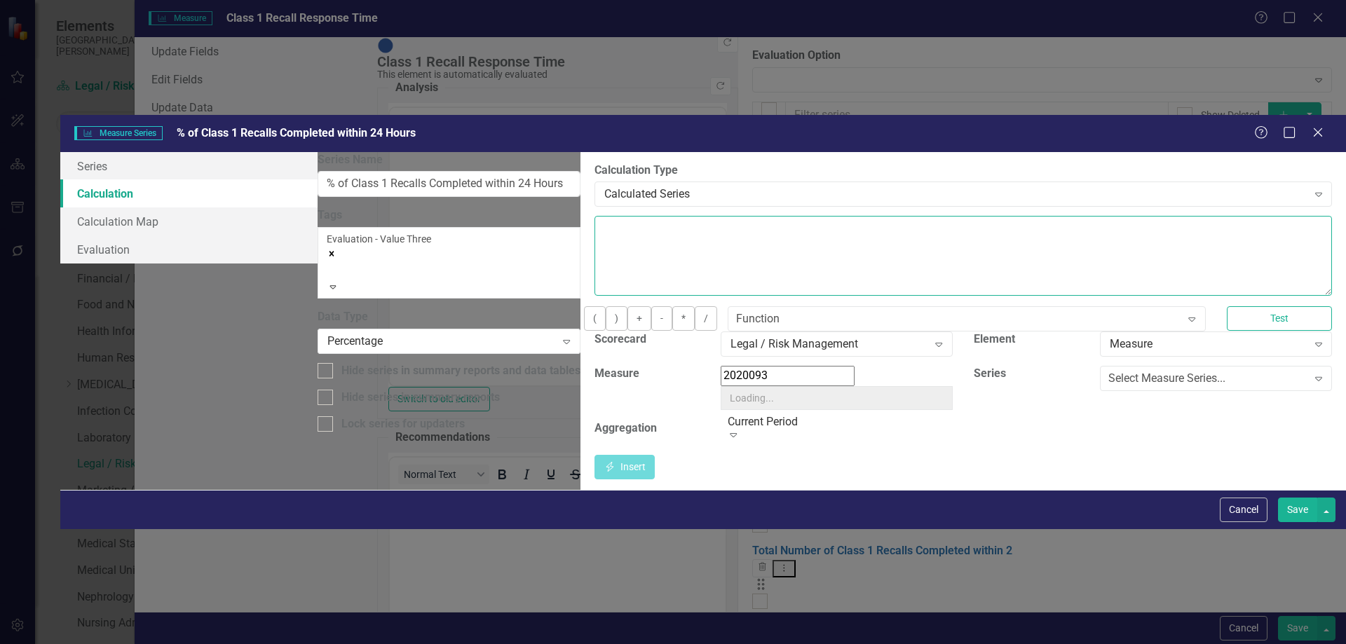
click at [602, 216] on textarea at bounding box center [964, 256] width 738 height 80
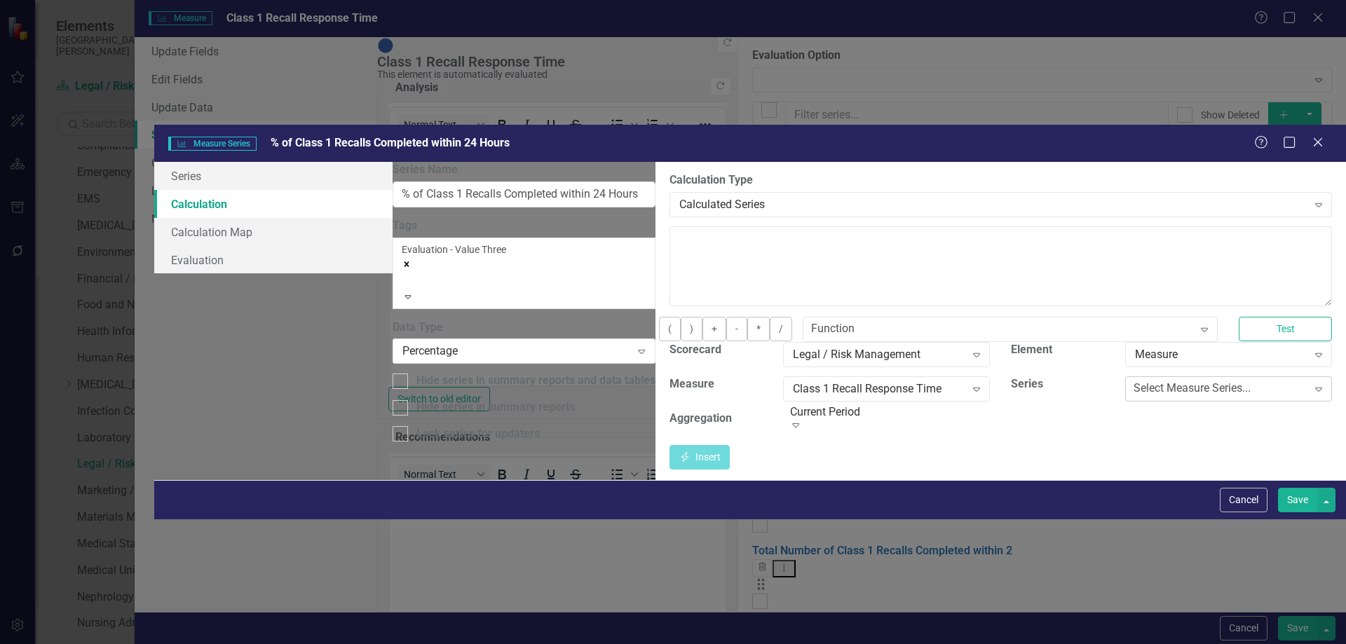
click at [1134, 381] on div "Select Measure Series..." at bounding box center [1192, 389] width 117 height 16
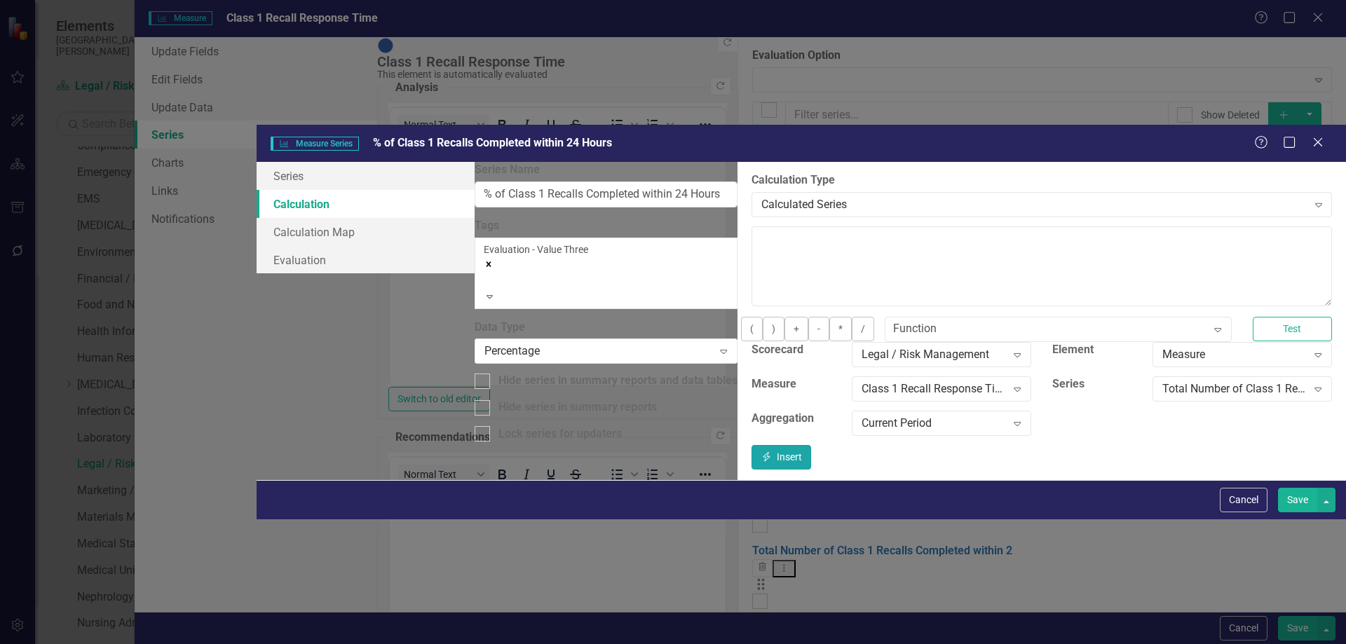
click at [812, 445] on button "Insert Insert" at bounding box center [782, 457] width 60 height 25
click at [1163, 381] on div "Total Number of Class 1 Recalls Completed within 2" at bounding box center [1235, 389] width 145 height 16
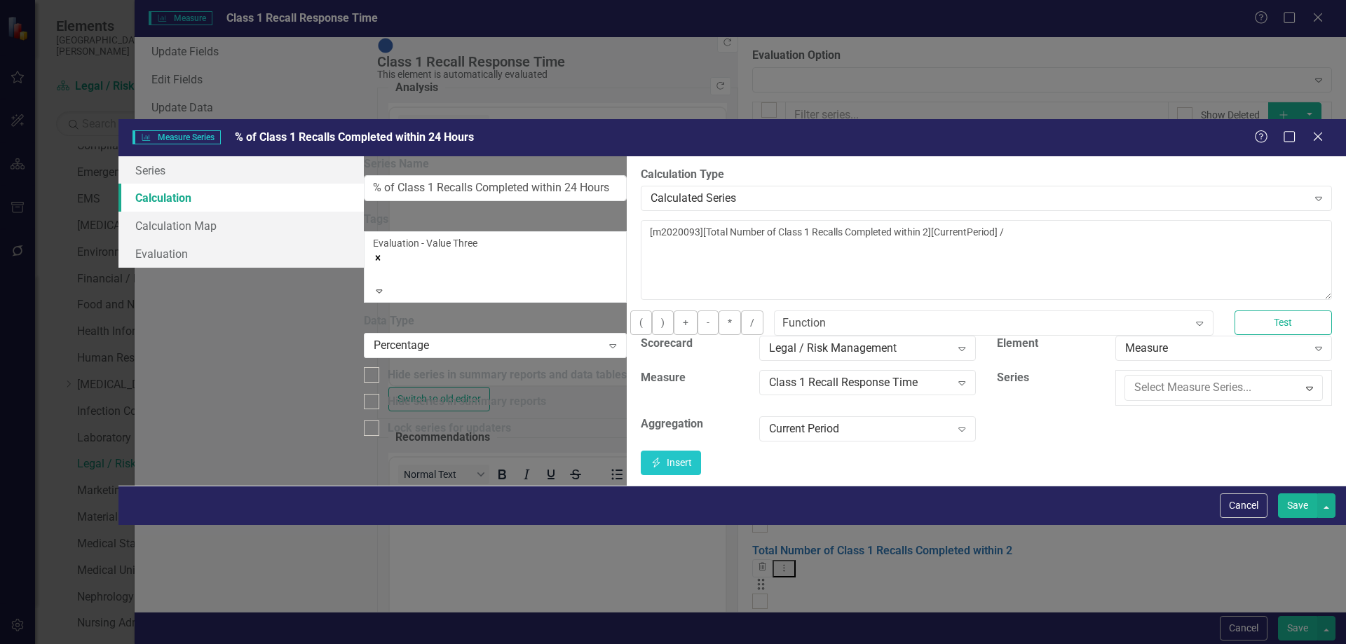
click at [1151, 644] on div "Total Number of Class 1 Recalls" at bounding box center [676, 656] width 1324 height 16
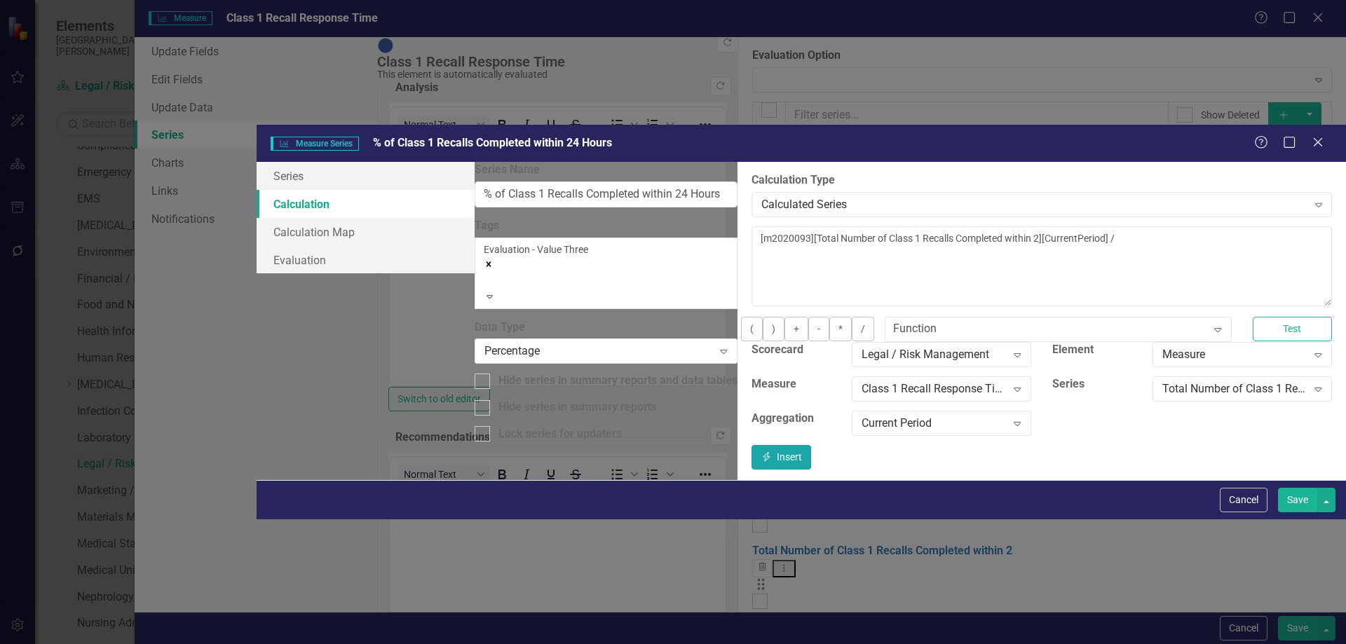
click at [773, 452] on icon "Insert" at bounding box center [767, 457] width 13 height 10
click at [752, 226] on textarea "[m2020093][Total Number of Class 1 Recalls Completed within 2][CurrentPeriod] /…" at bounding box center [1042, 266] width 581 height 80
click at [752, 226] on textarea "([m2020093][Total Number of Class 1 Recalls Completed within 2][CurrentPeriod] …" at bounding box center [1042, 266] width 581 height 80
type textarea "([m2020093][Total Number of Class 1 Recalls Completed within 2][CurrentPeriod] …"
click at [1290, 513] on button "Save" at bounding box center [1297, 500] width 39 height 25
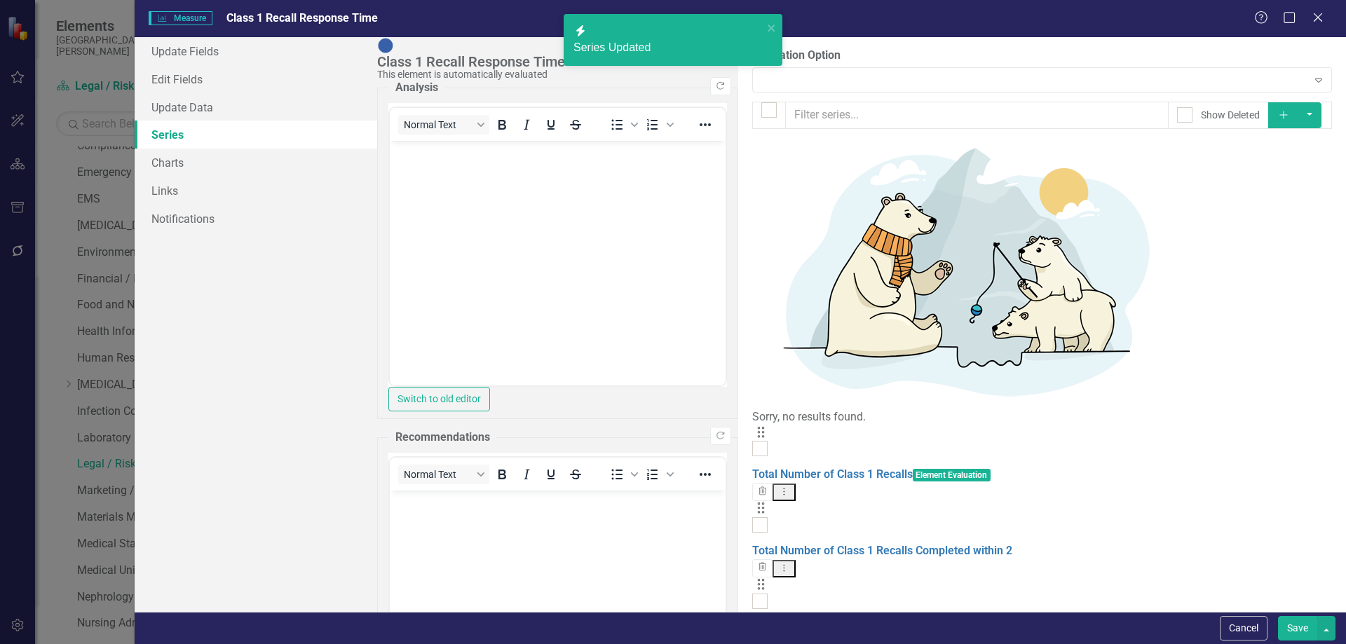
click at [1288, 626] on button "Save" at bounding box center [1297, 628] width 39 height 25
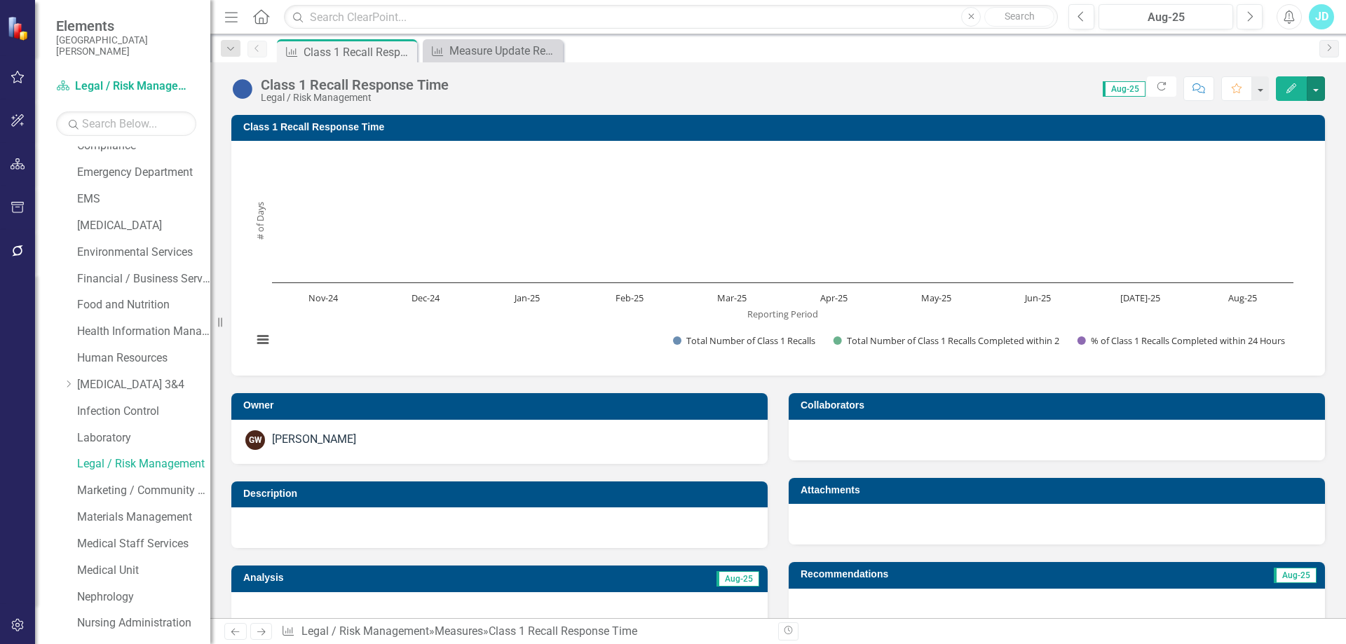
scroll to position [421, 0]
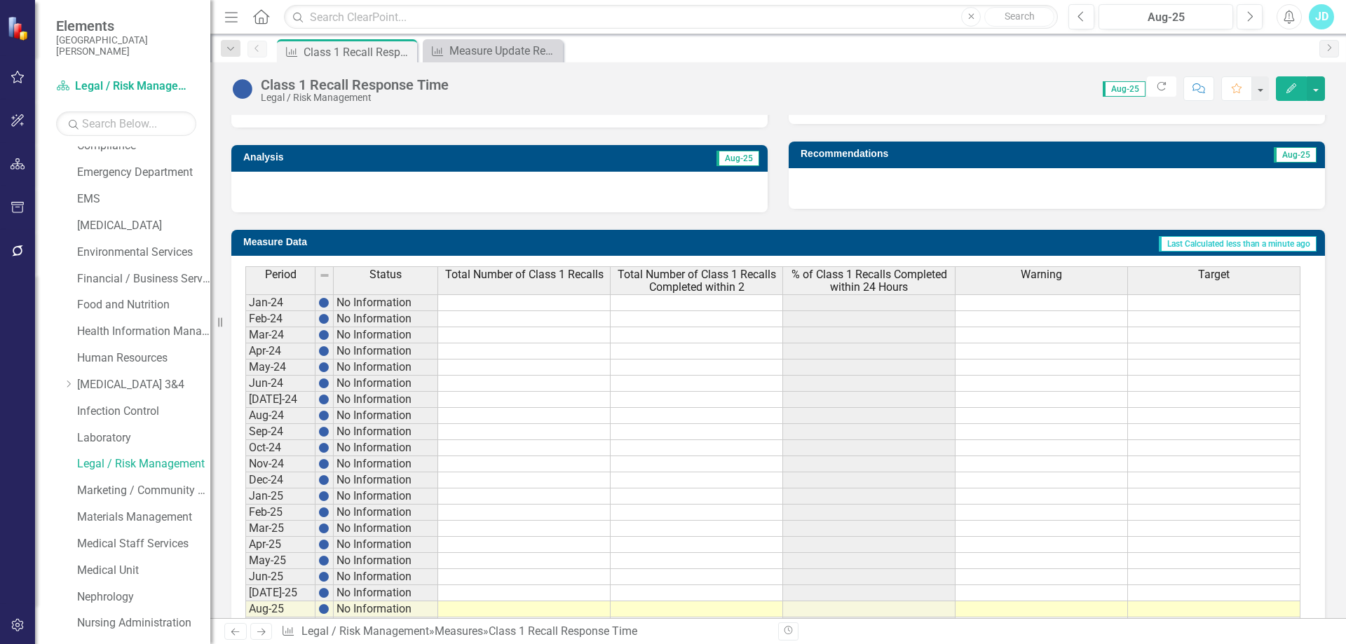
click at [710, 284] on span "Total Number of Class 1 Recalls Completed within 2" at bounding box center [697, 281] width 166 height 25
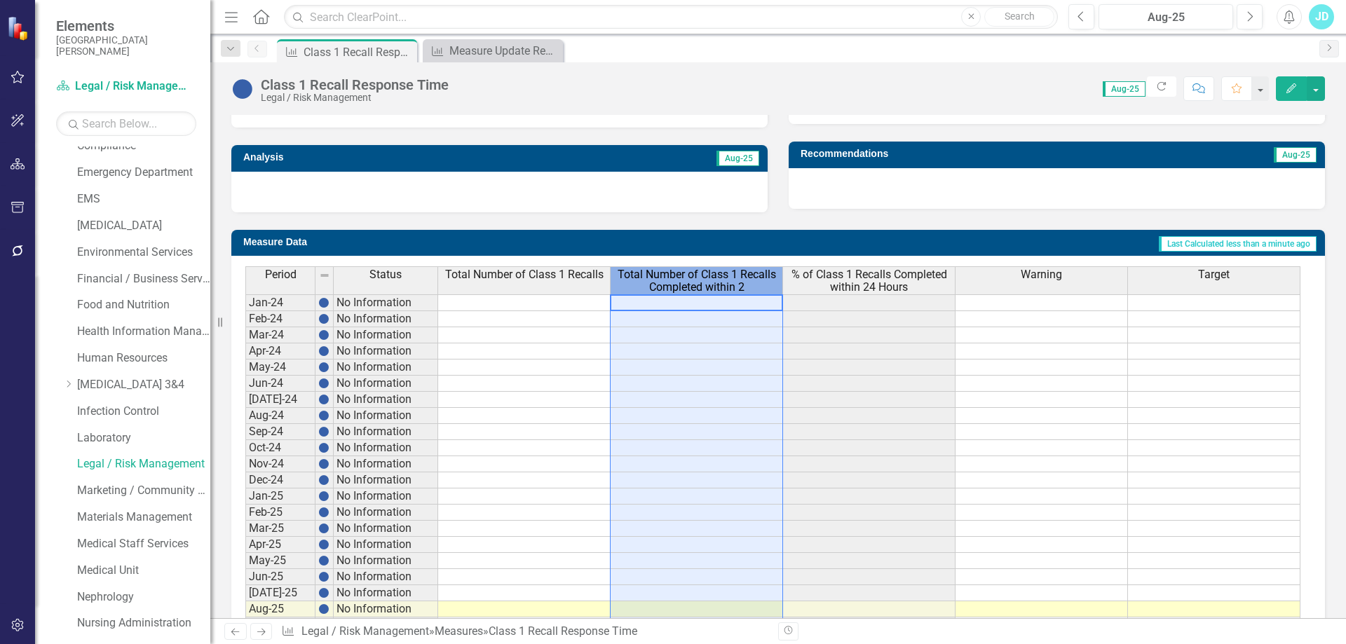
click at [710, 284] on span "Total Number of Class 1 Recalls Completed within 2" at bounding box center [697, 281] width 166 height 25
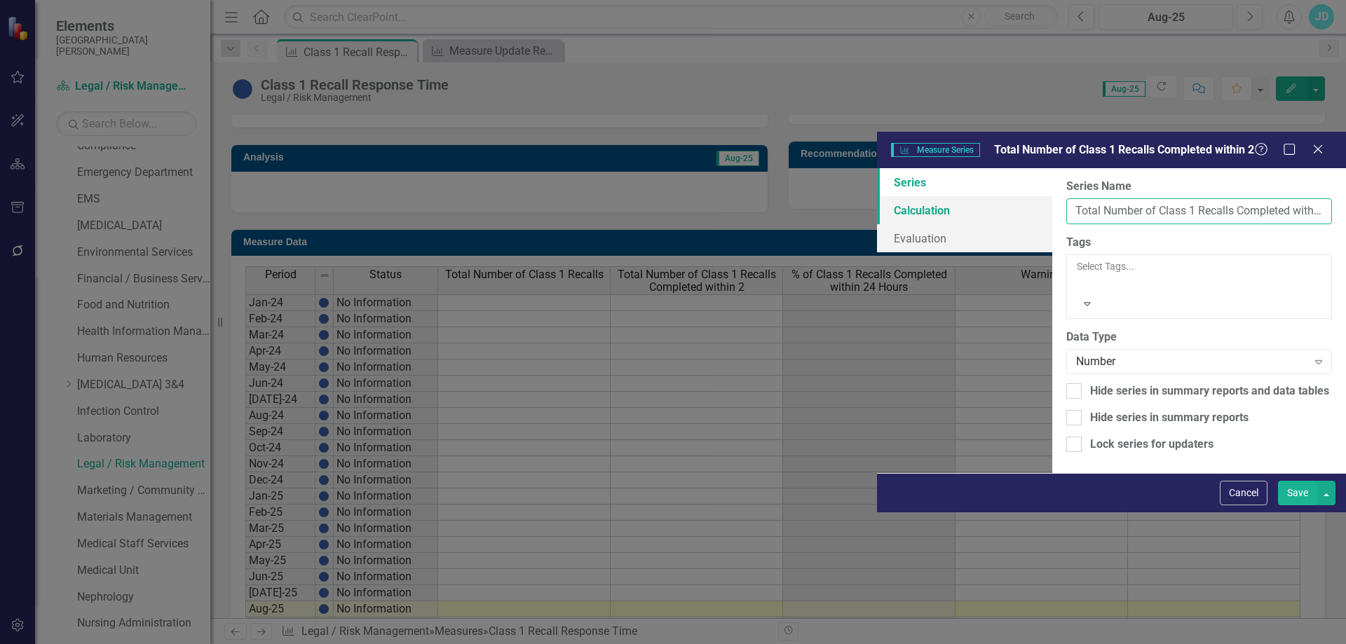
drag, startPoint x: 592, startPoint y: 77, endPoint x: 482, endPoint y: 80, distance: 110.8
click at [877, 168] on div "Series Calculation Evaluation From this page, you can edit the name, type, and …" at bounding box center [1111, 320] width 469 height 305
click at [1069, 198] on input "Class 1 Recalls Completed within 2" at bounding box center [1200, 211] width 263 height 26
type input "Class 1 Recalls Completed within 24 hours"
click at [1298, 506] on button "Save" at bounding box center [1297, 493] width 39 height 25
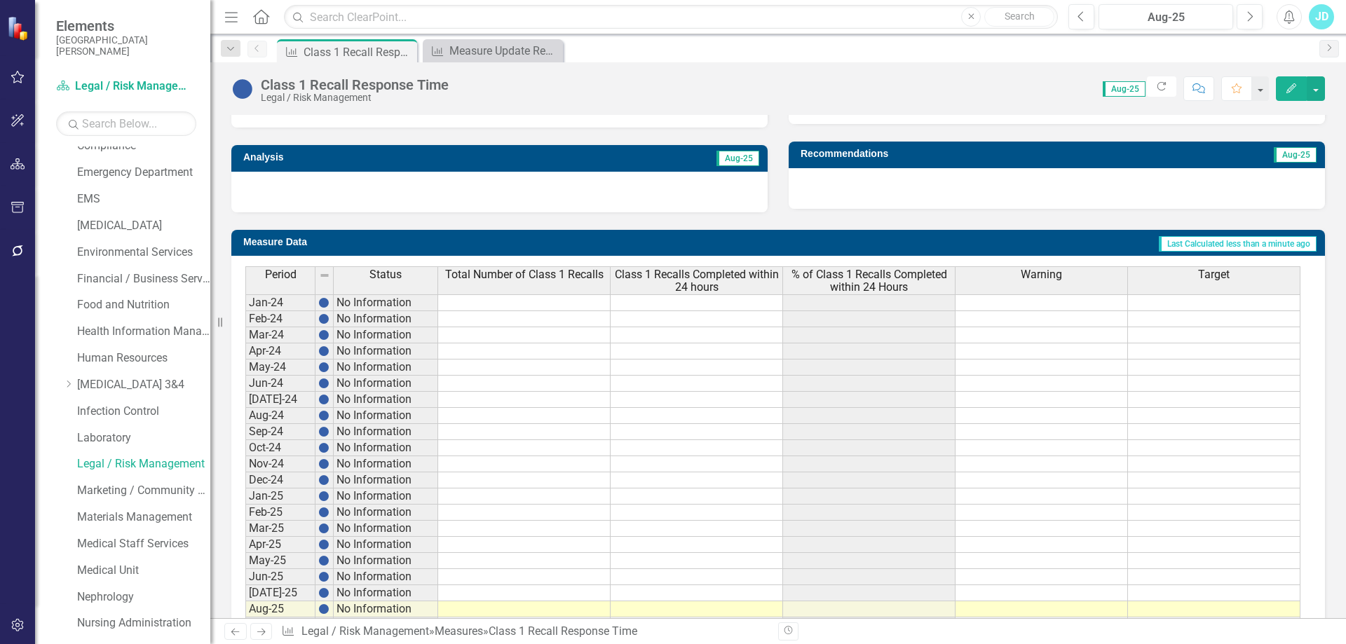
scroll to position [0, 0]
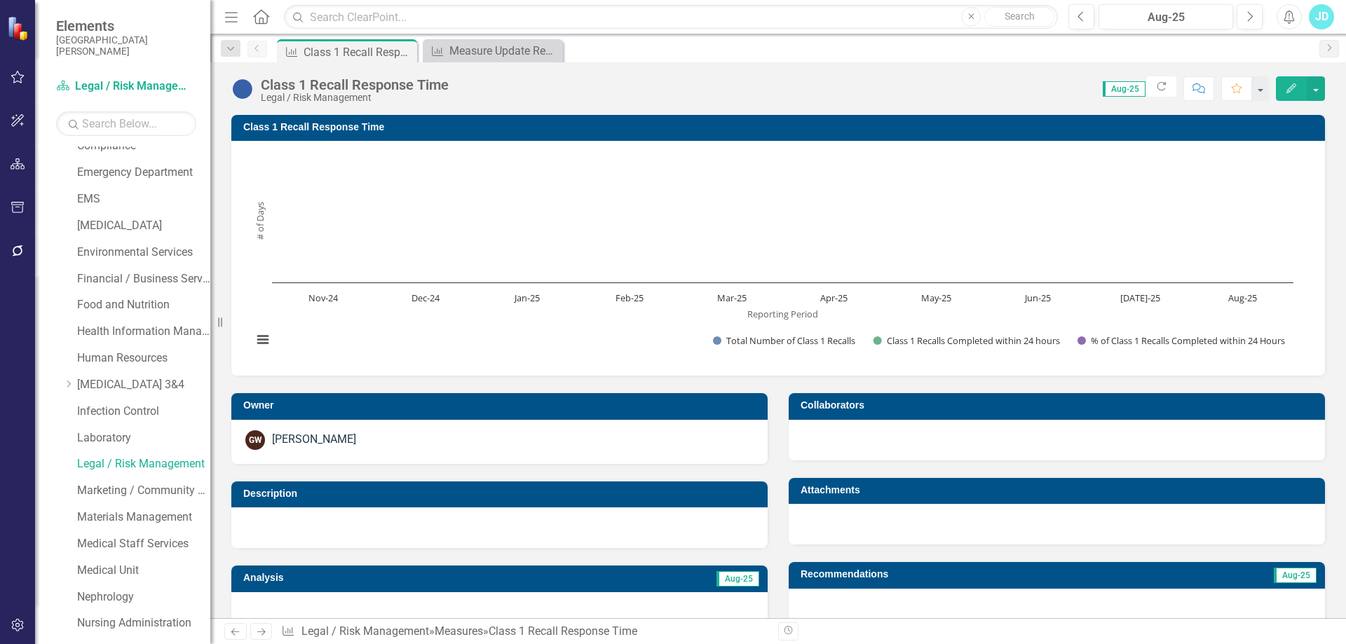
click at [350, 126] on h3 "Class 1 Recall Response Time" at bounding box center [780, 127] width 1075 height 11
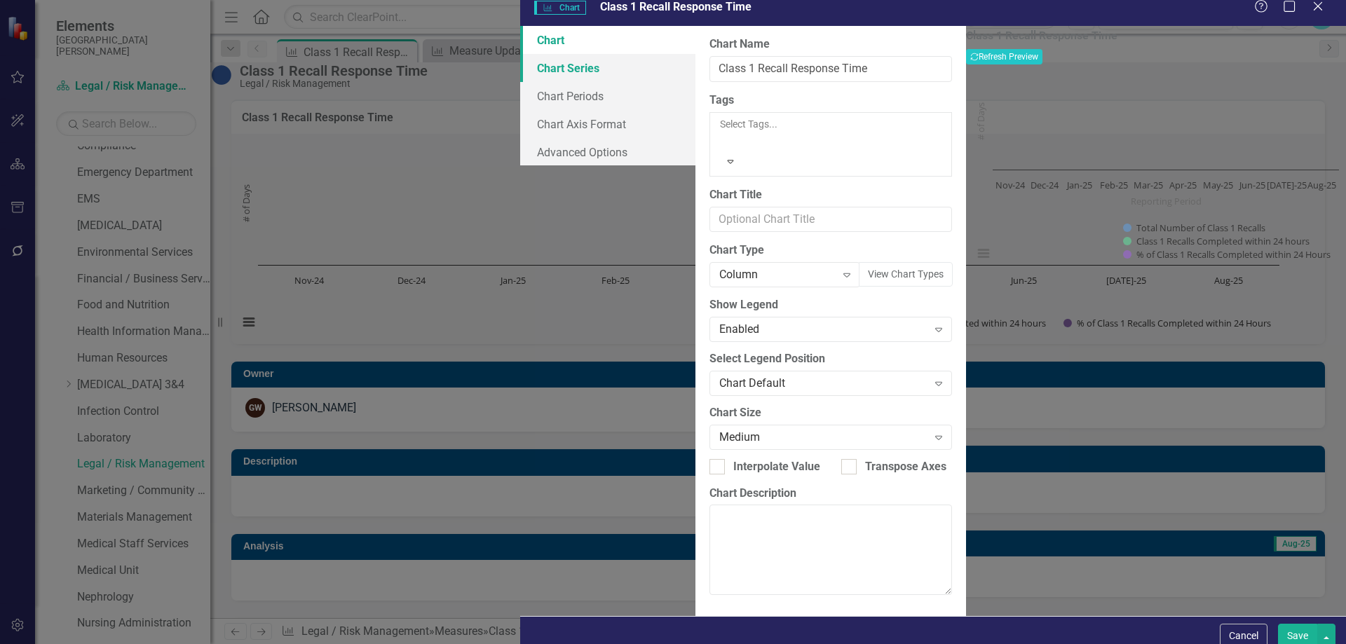
click at [520, 82] on link "Chart Series" at bounding box center [607, 68] width 175 height 28
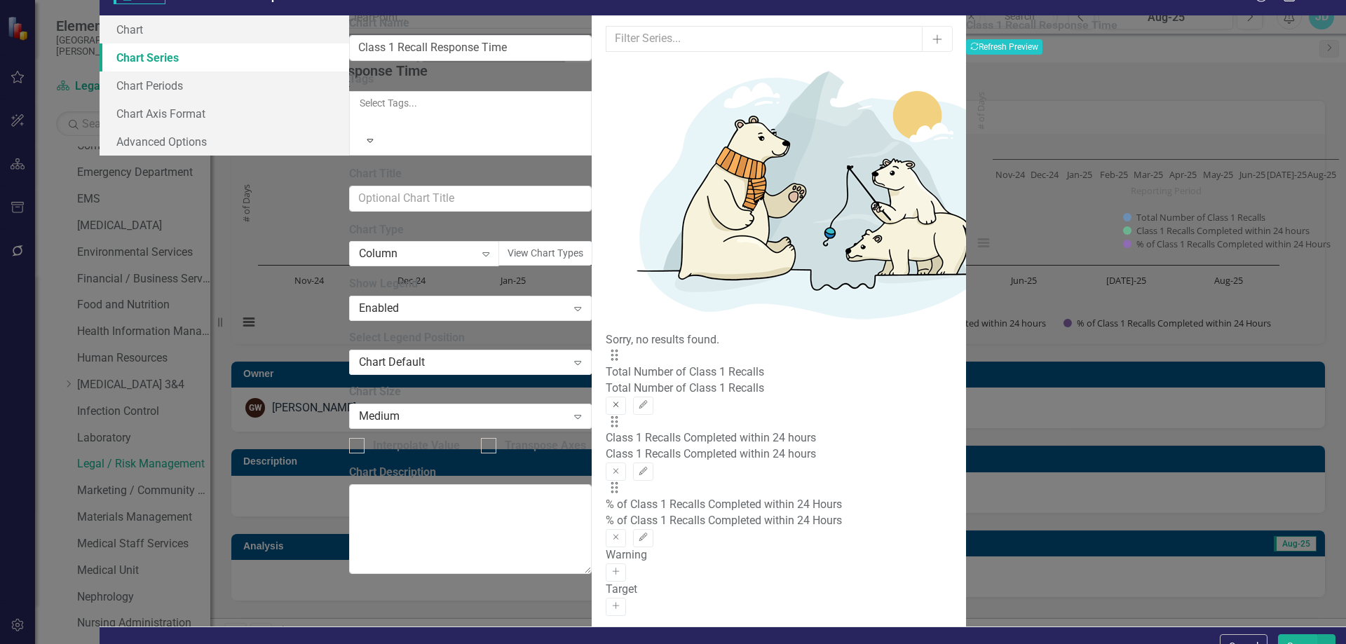
click at [621, 401] on icon "Remove" at bounding box center [616, 405] width 11 height 8
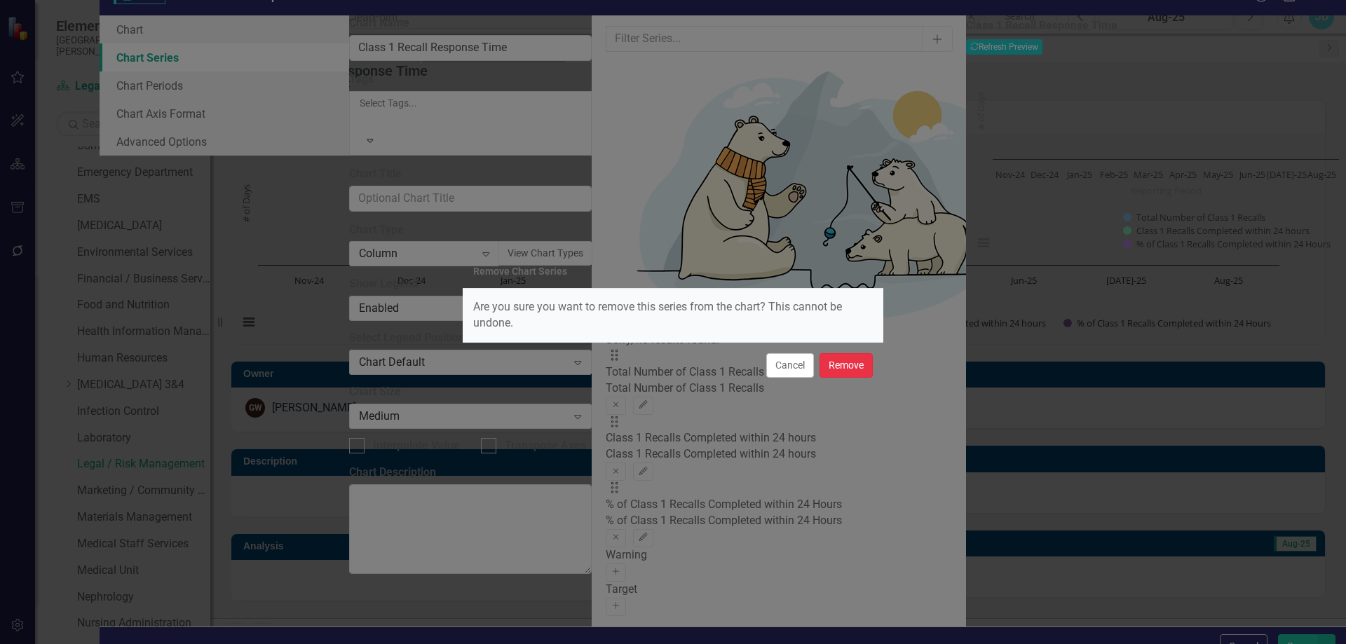
click at [853, 370] on button "Remove" at bounding box center [846, 365] width 53 height 25
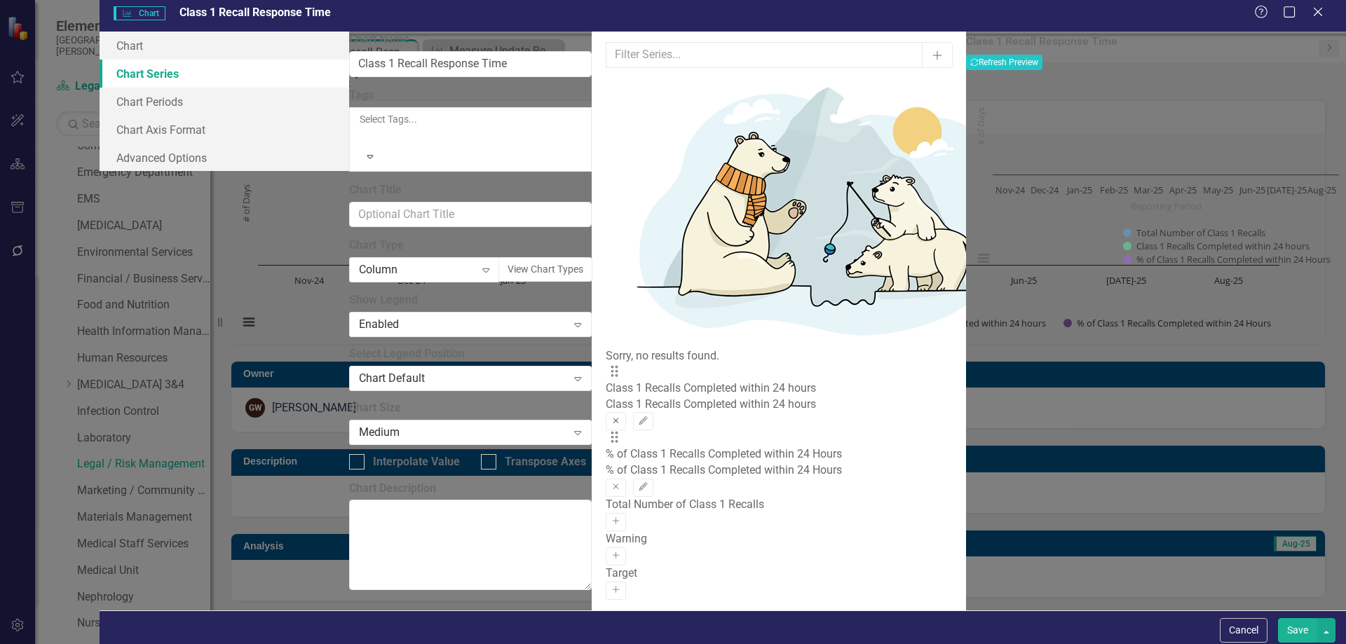
click at [621, 417] on icon "Remove" at bounding box center [616, 421] width 11 height 8
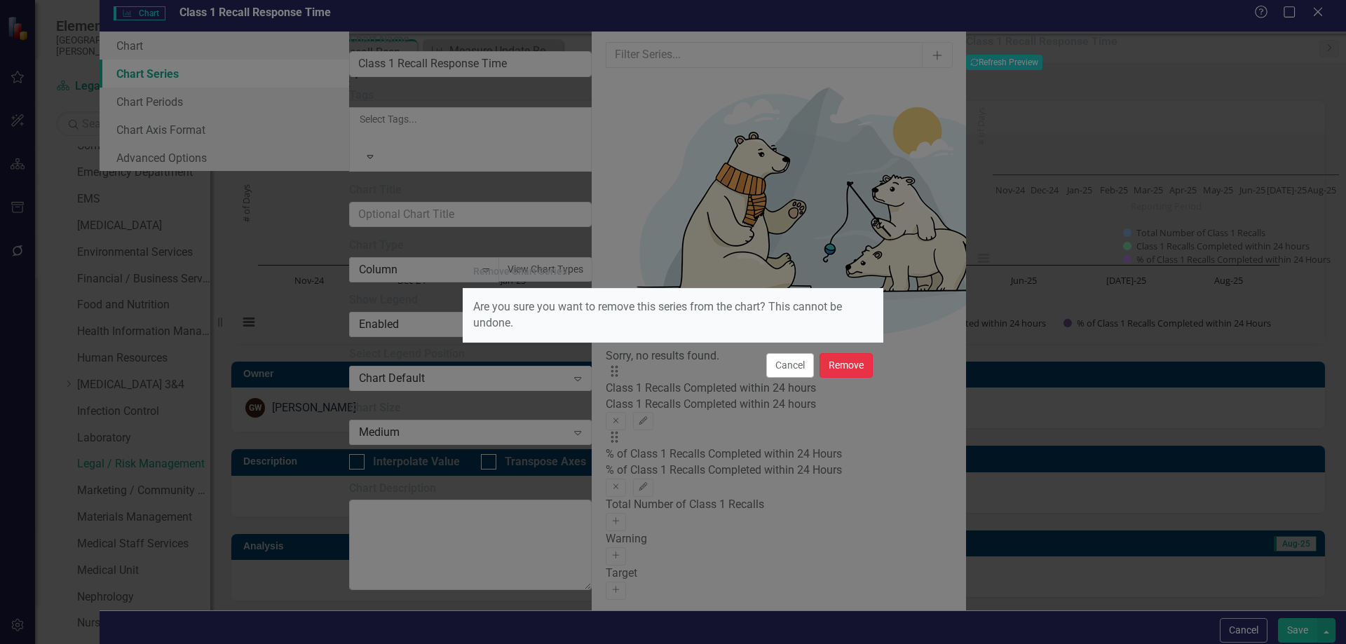
click at [861, 373] on button "Remove" at bounding box center [846, 365] width 53 height 25
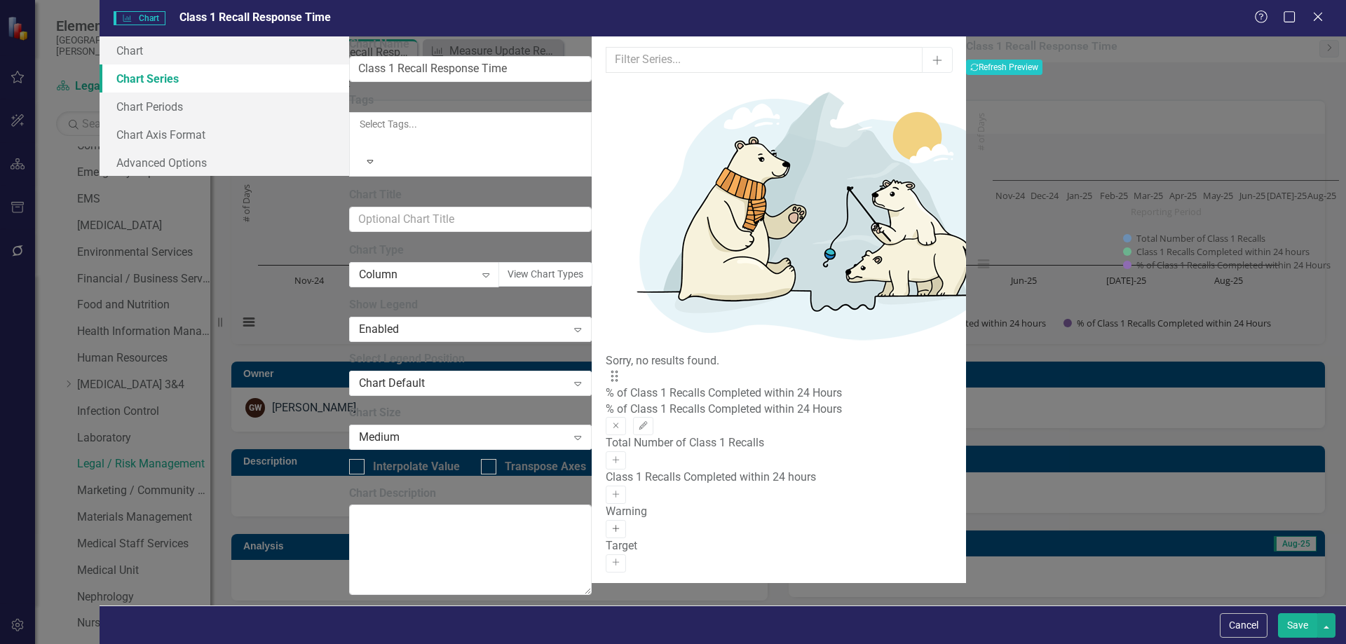
click at [621, 525] on icon "Activate" at bounding box center [616, 529] width 11 height 8
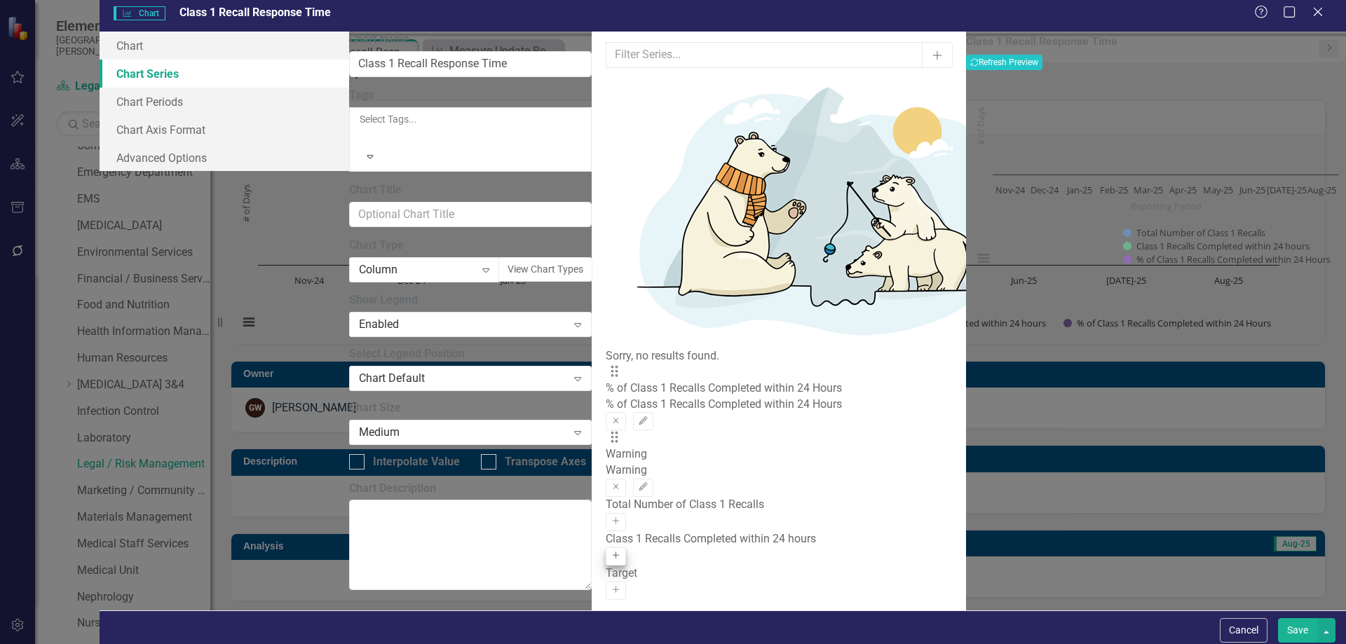
click at [621, 586] on icon "Activate" at bounding box center [616, 590] width 11 height 8
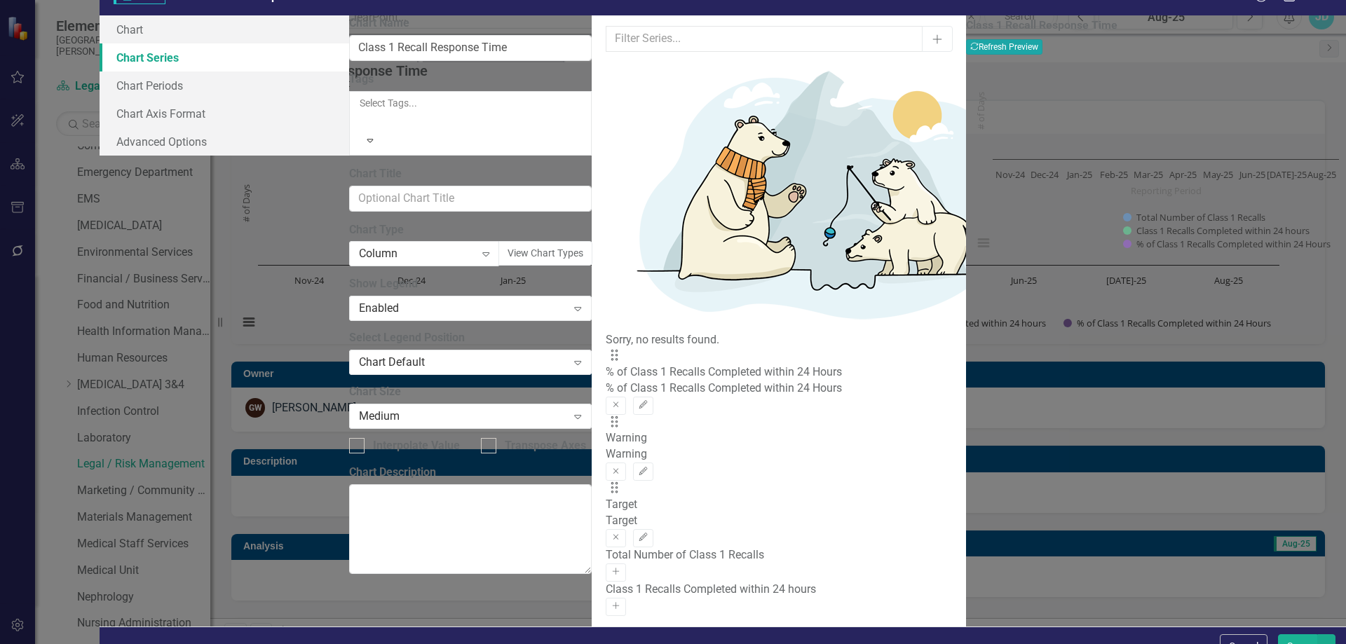
click at [1043, 55] on button "Recalculate Refresh Preview" at bounding box center [1004, 46] width 76 height 15
click at [649, 401] on icon "Edit" at bounding box center [643, 405] width 11 height 8
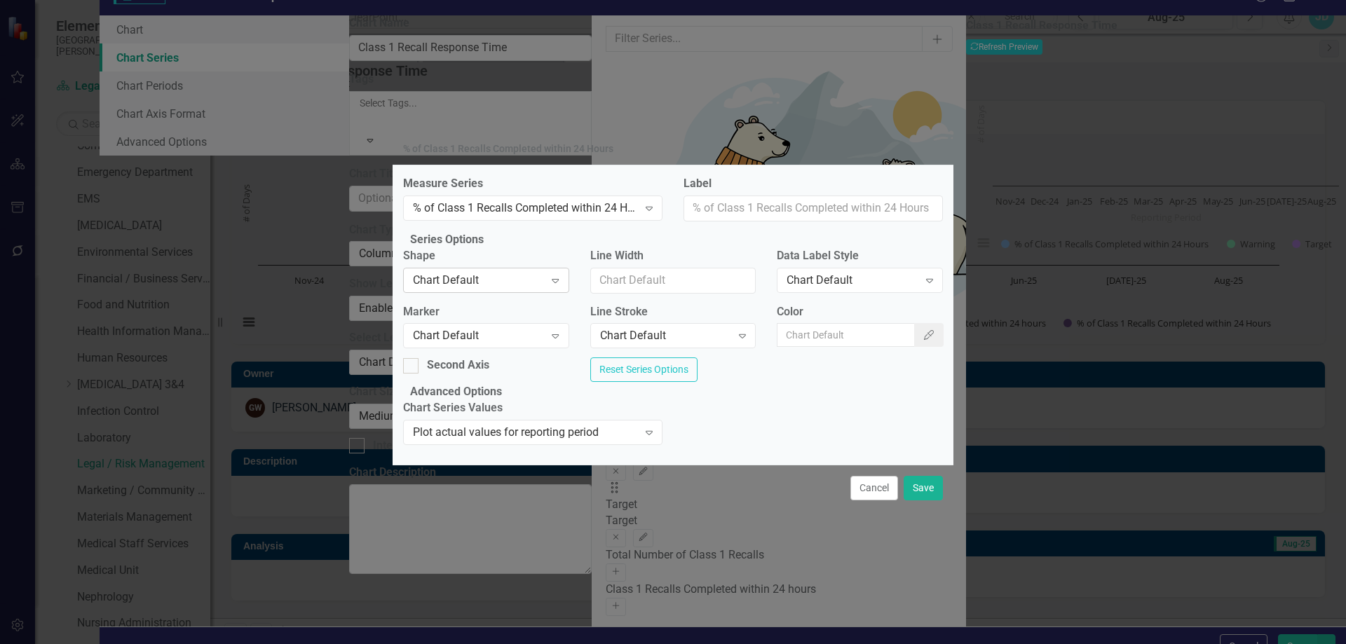
click at [522, 280] on div "Chart Default" at bounding box center [478, 280] width 131 height 16
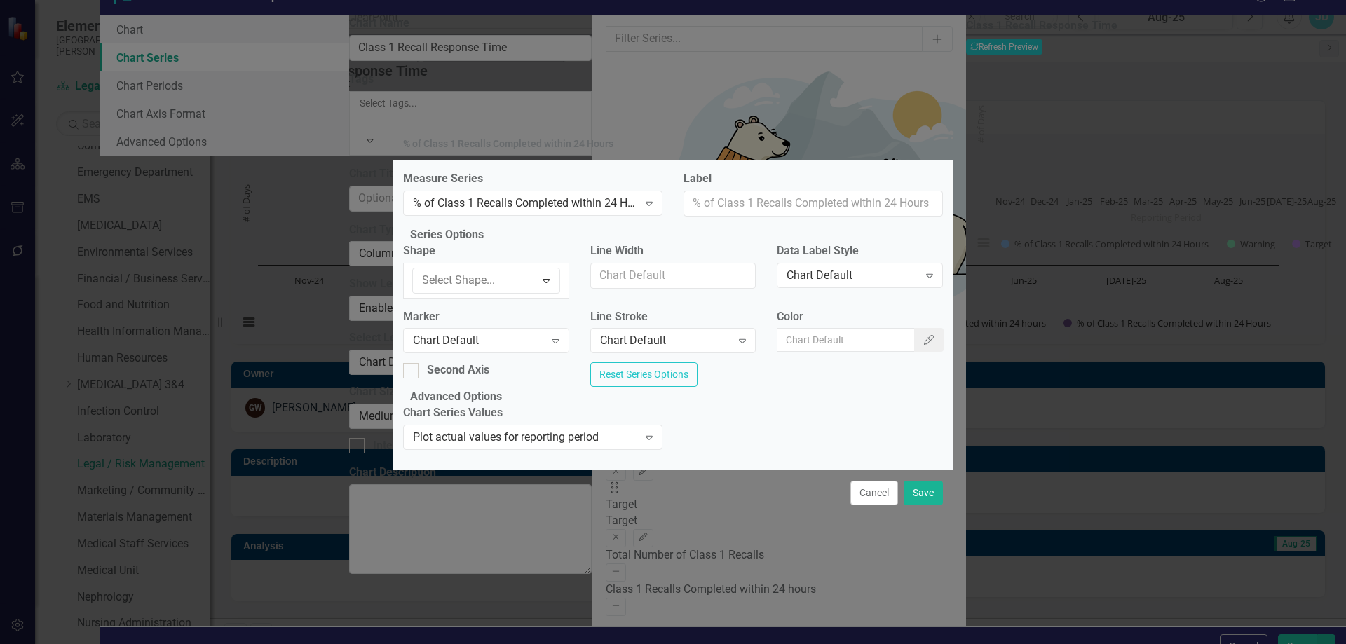
click at [540, 228] on fieldset "Series Options Shape 6 results available. Use Up and Down to choose options, pr…" at bounding box center [673, 308] width 540 height 162
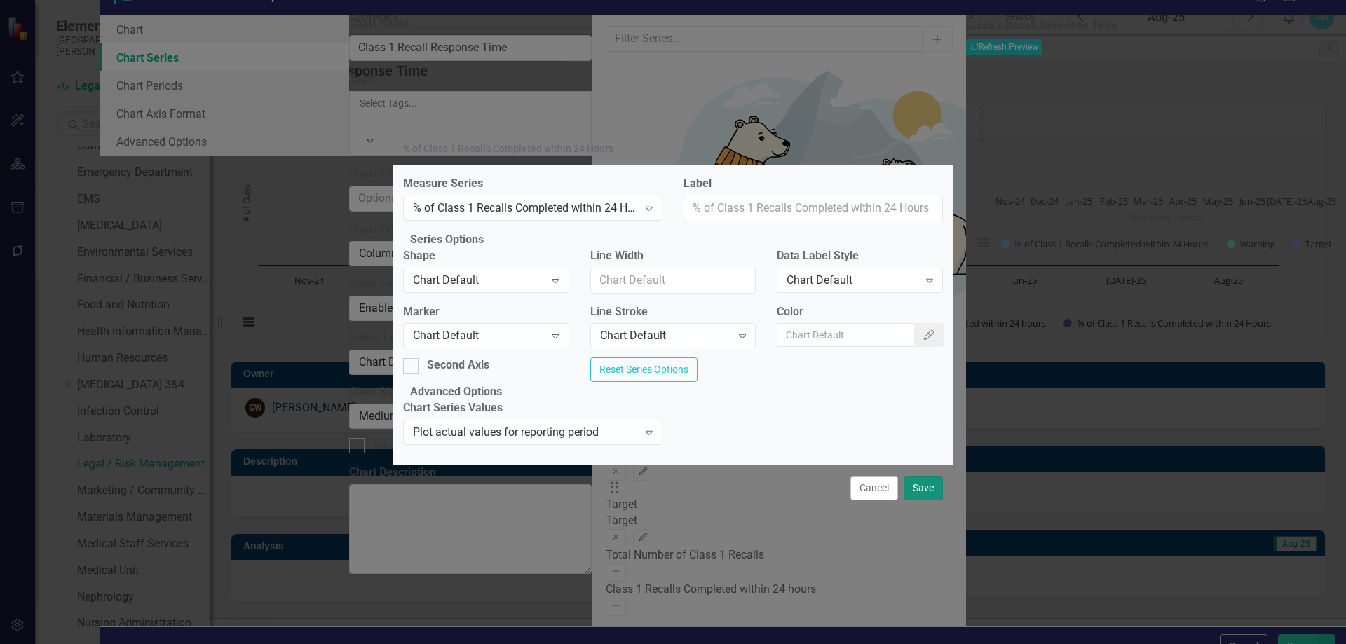
click at [922, 501] on button "Save" at bounding box center [923, 488] width 39 height 25
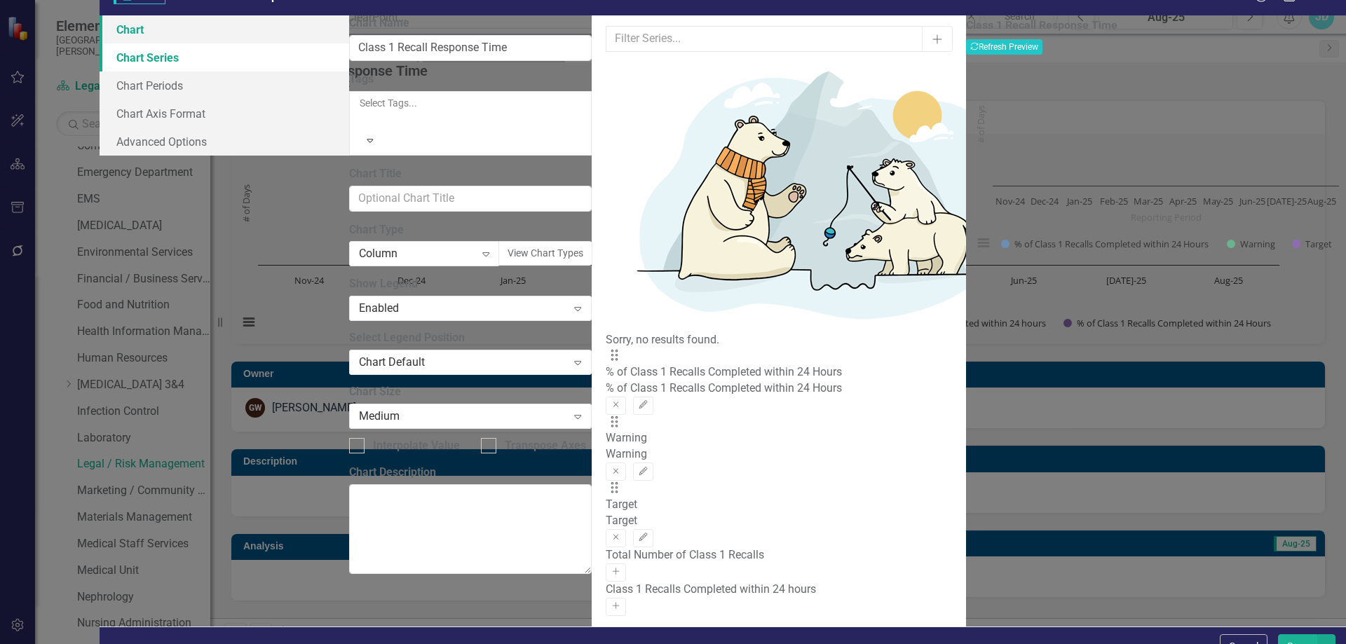
click at [311, 43] on link "Chart" at bounding box center [225, 29] width 250 height 28
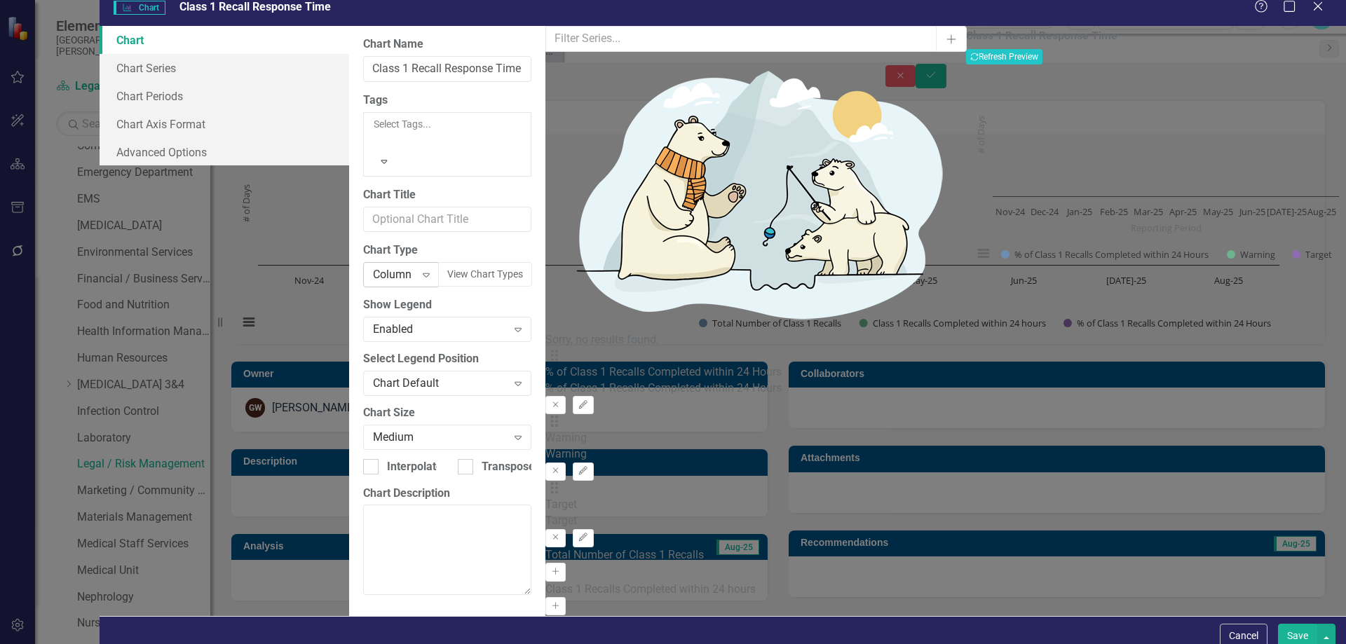
click at [415, 267] on div "Column" at bounding box center [394, 275] width 42 height 16
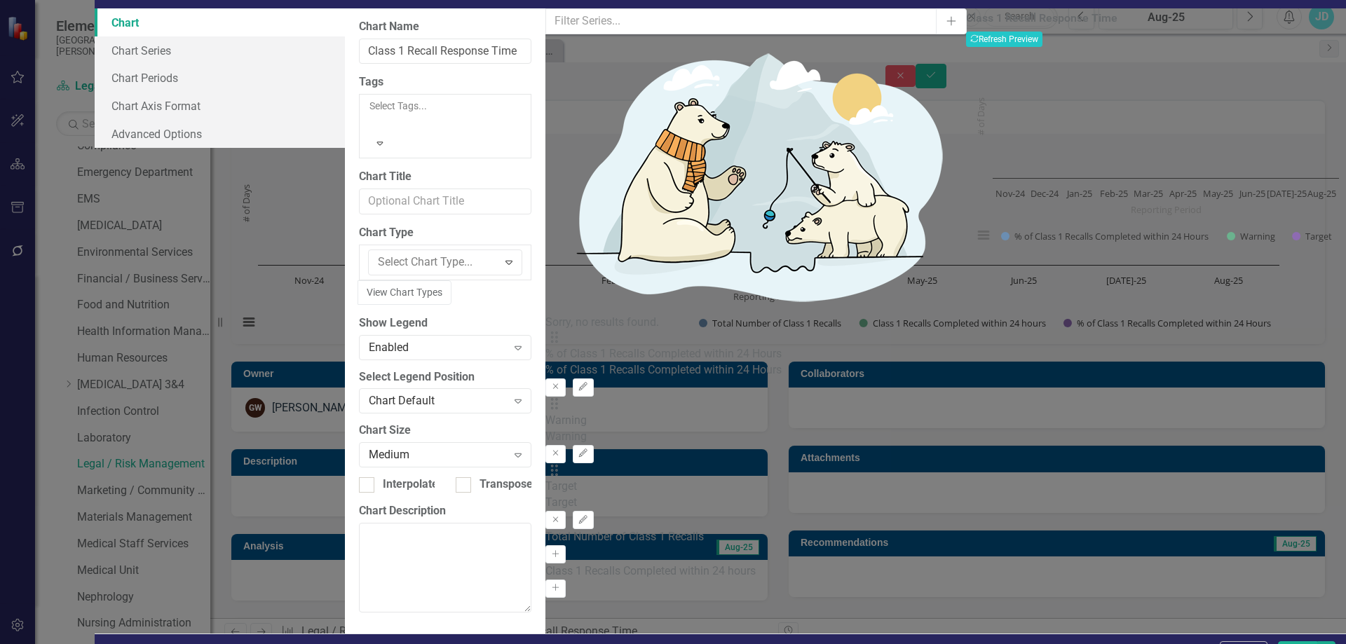
scroll to position [1172, 0]
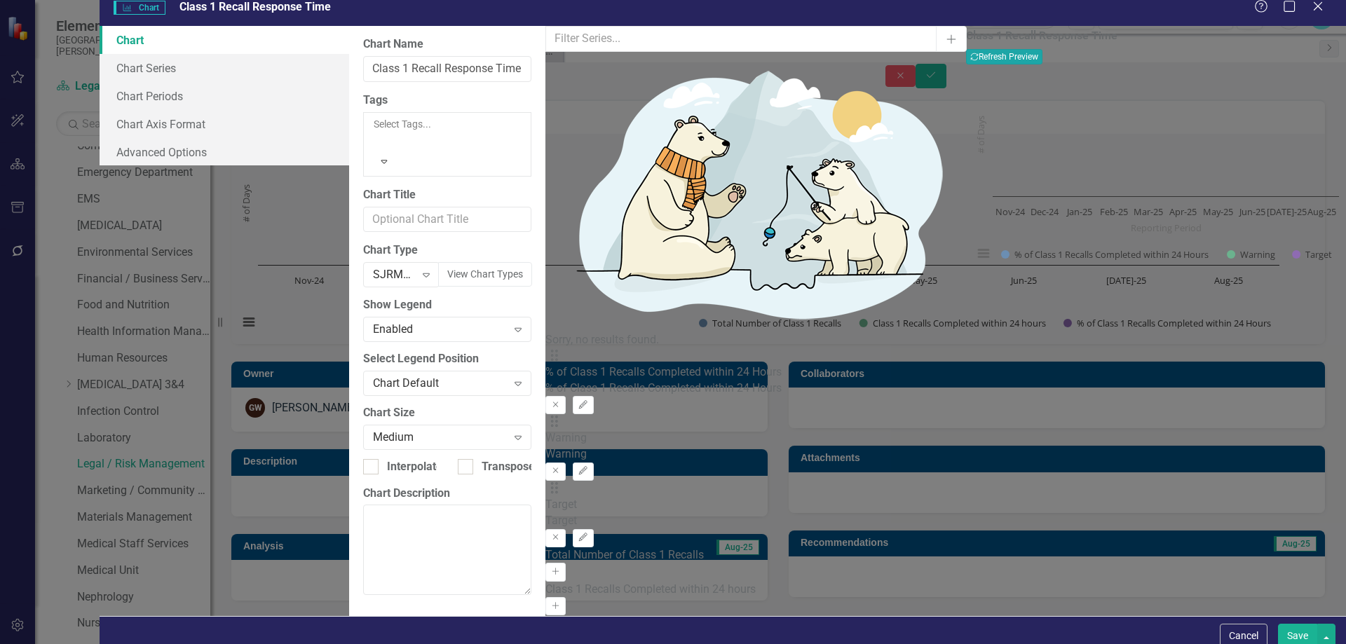
click at [1043, 65] on button "Recalculate Refresh Preview" at bounding box center [1004, 56] width 76 height 15
click at [337, 133] on link "Chart Axis Format" at bounding box center [225, 124] width 250 height 28
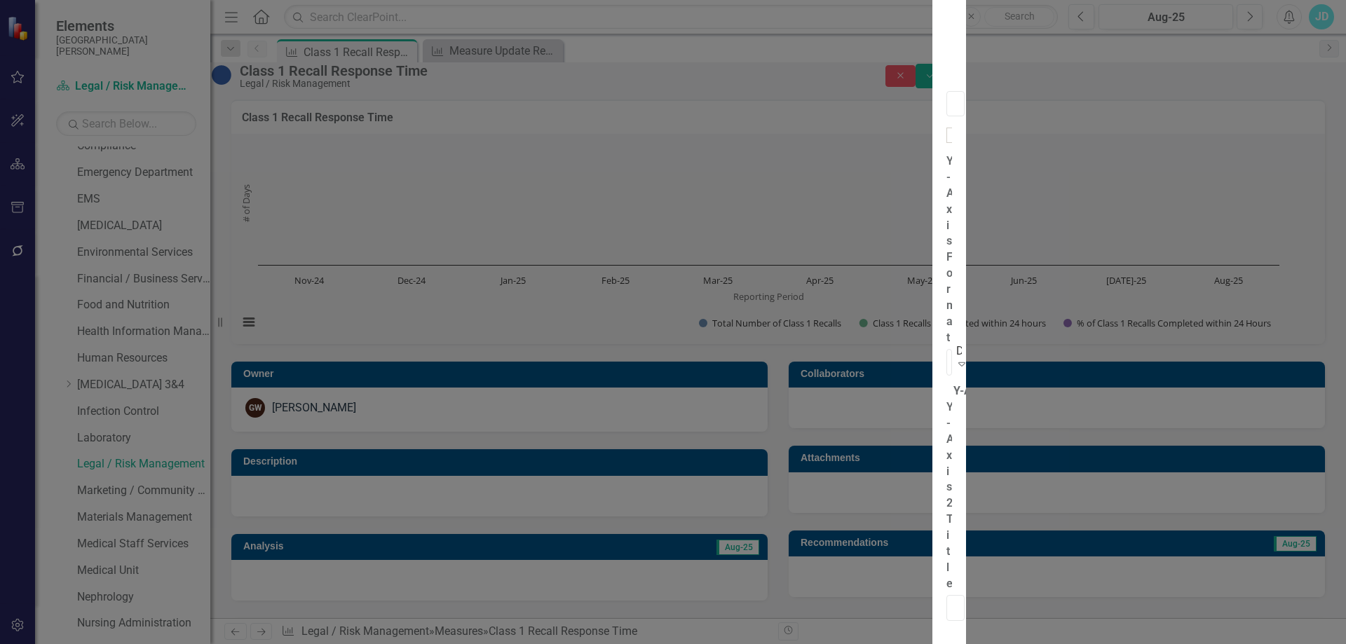
drag, startPoint x: 616, startPoint y: 158, endPoint x: 511, endPoint y: 158, distance: 105.2
type input "Percentage"
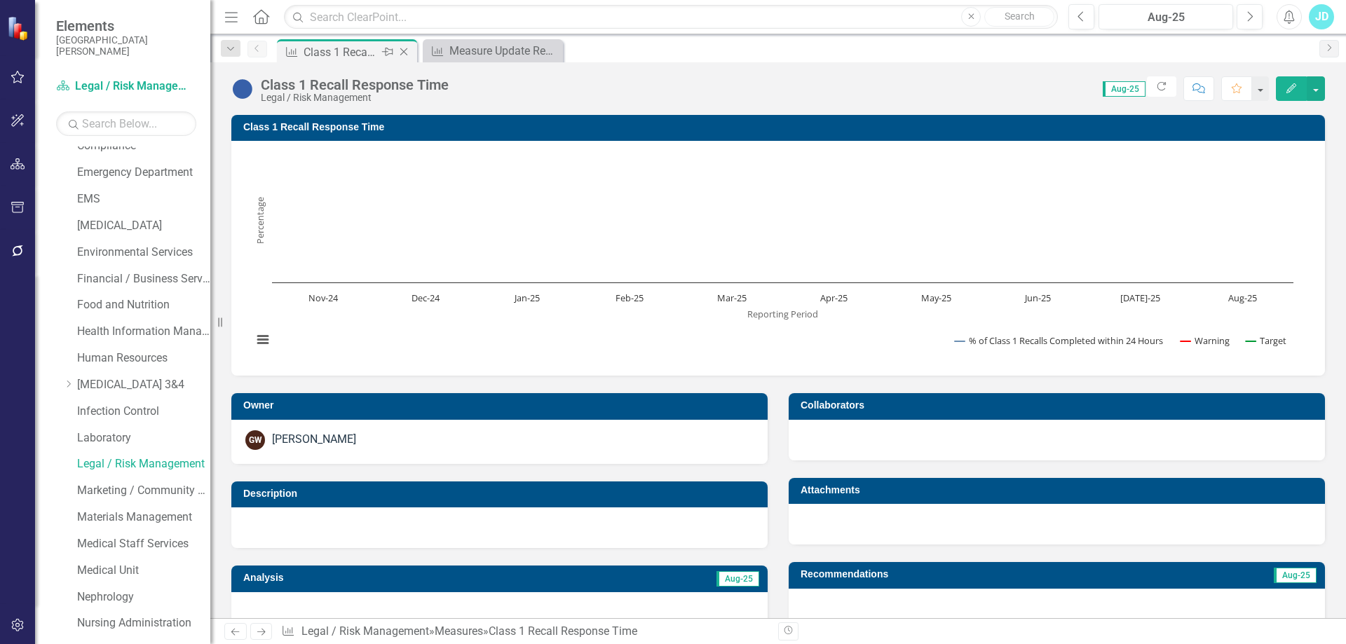
click at [407, 50] on icon "Close" at bounding box center [404, 51] width 14 height 11
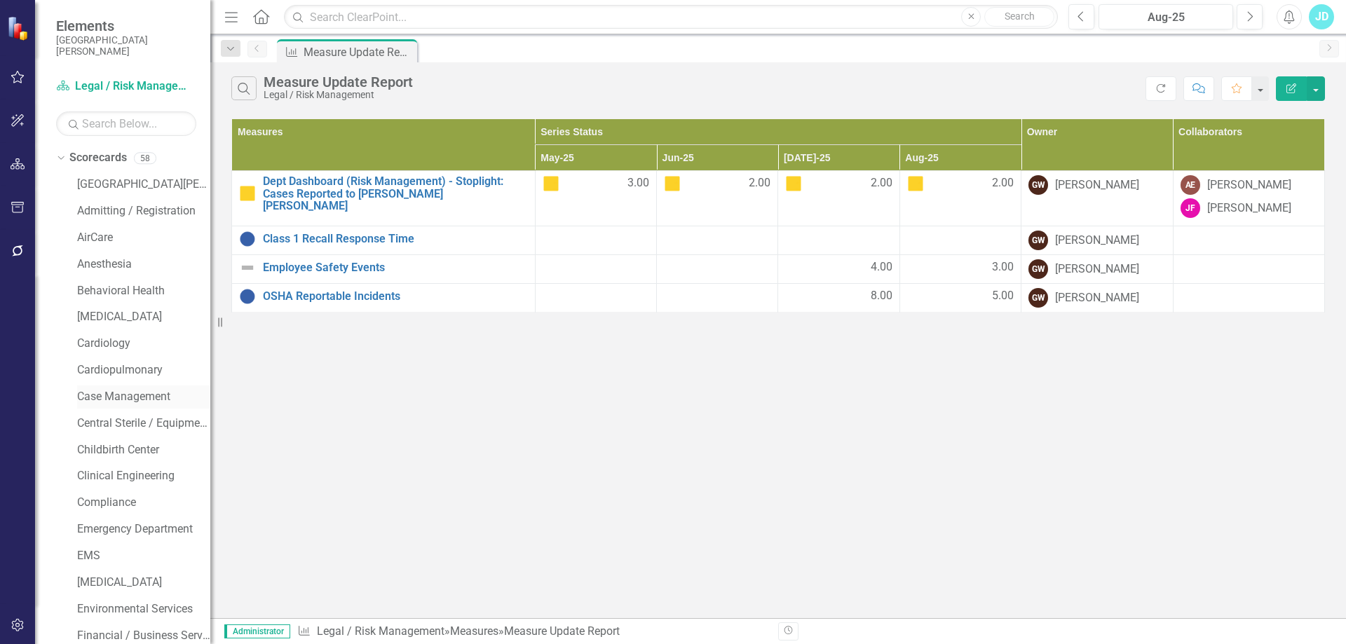
click at [121, 399] on link "Case Management" at bounding box center [143, 397] width 133 height 16
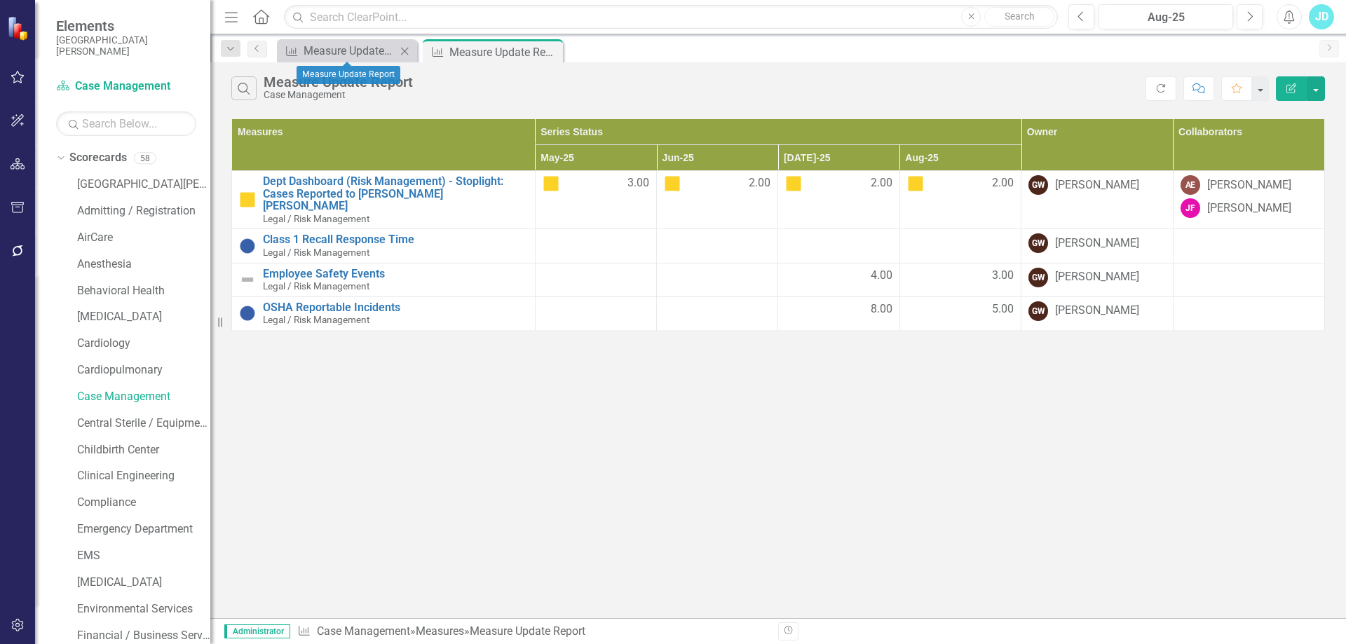
click at [408, 52] on icon "Close" at bounding box center [405, 51] width 14 height 11
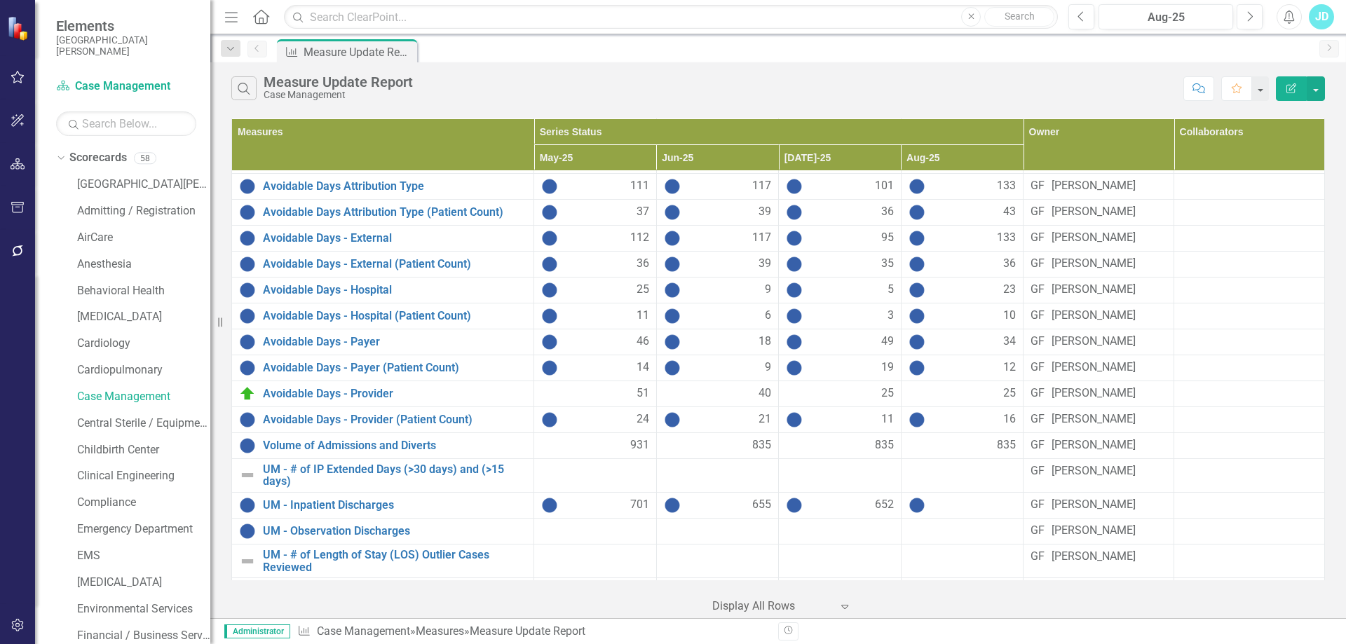
scroll to position [280, 0]
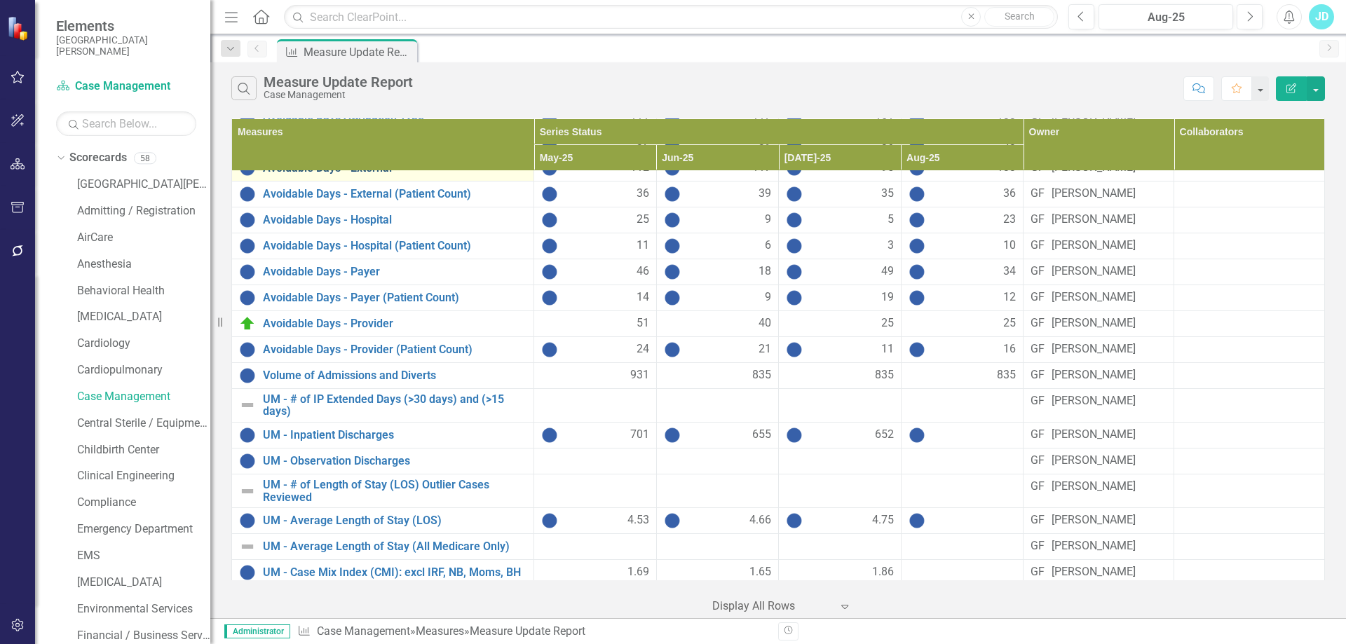
click at [351, 175] on link "Avoidable Days - External" at bounding box center [395, 168] width 264 height 13
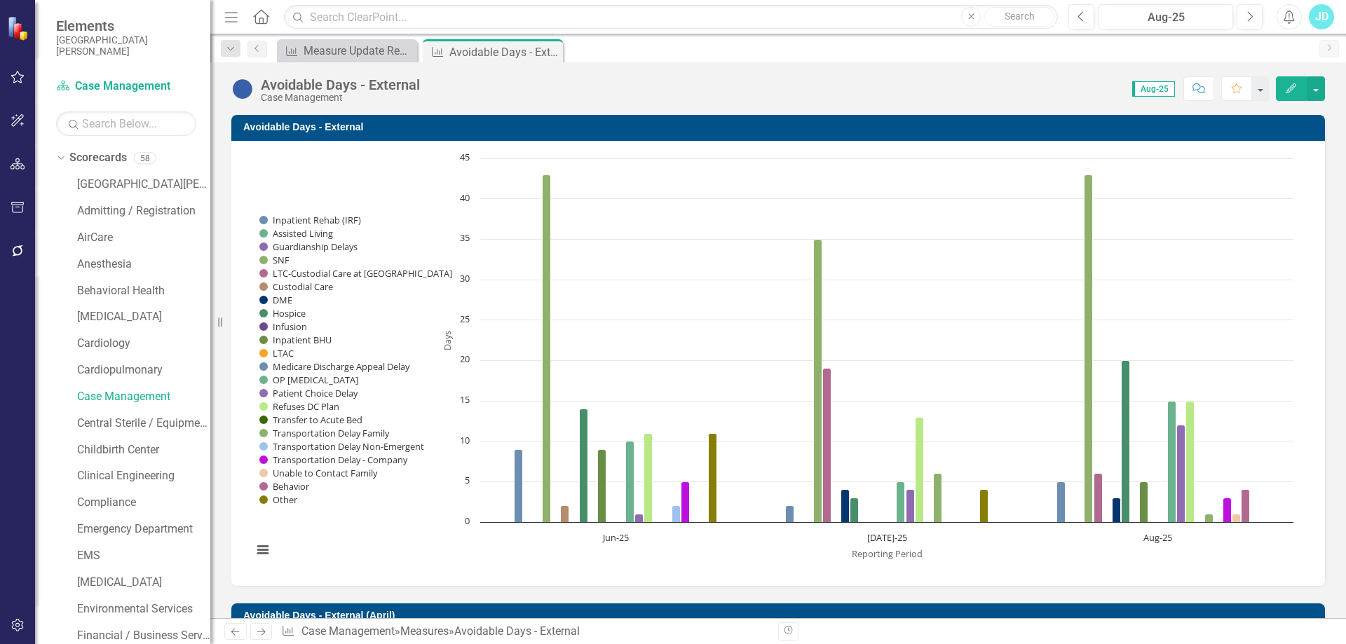
click at [0, 0] on icon "Close" at bounding box center [0, 0] width 0 height 0
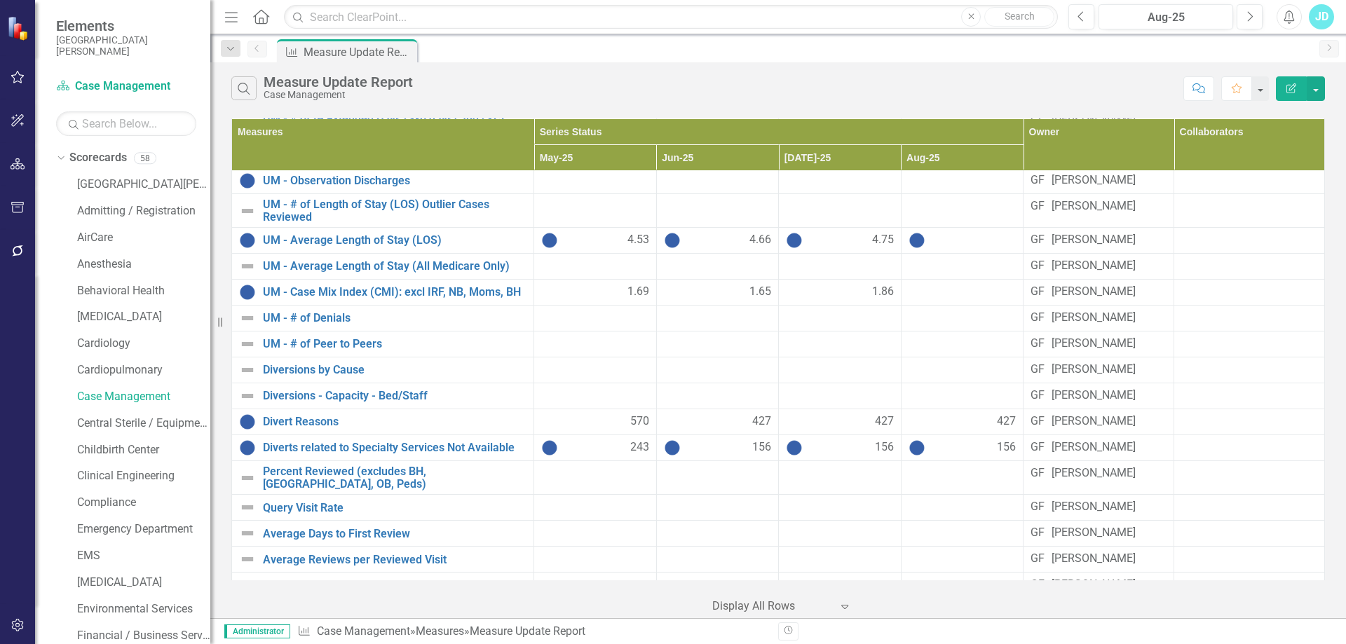
scroll to position [631, 0]
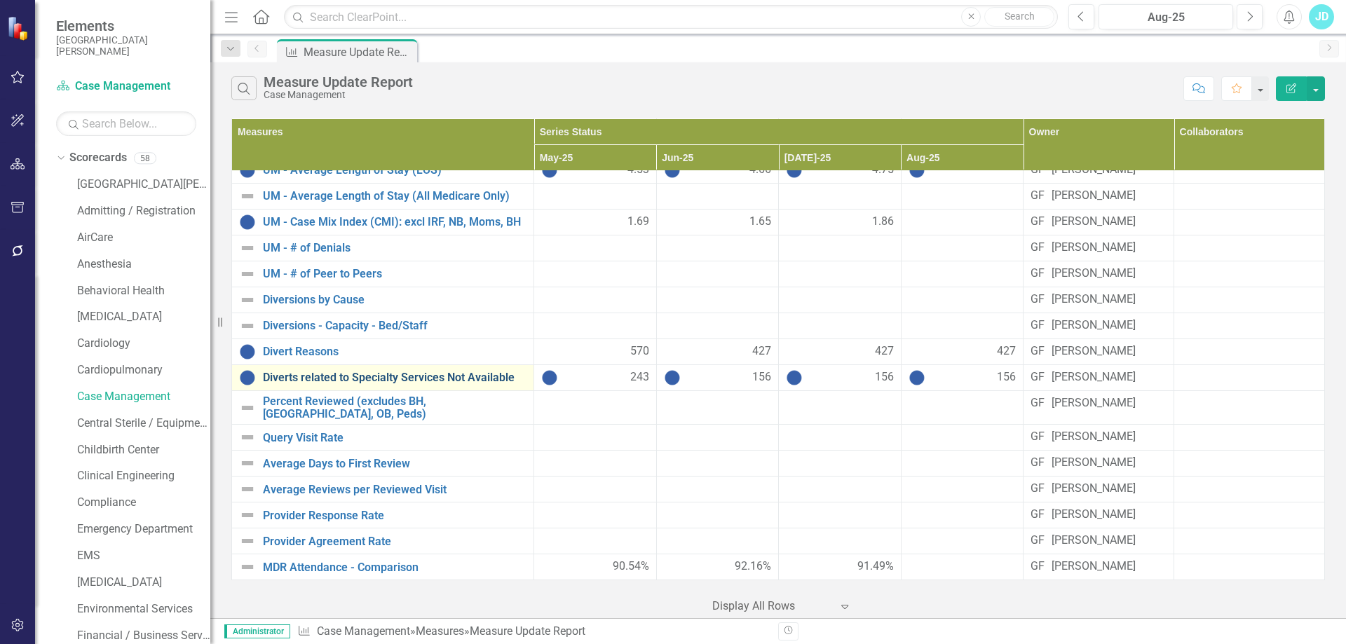
click at [316, 384] on link "Diverts related to Specialty Services Not Available" at bounding box center [395, 378] width 264 height 13
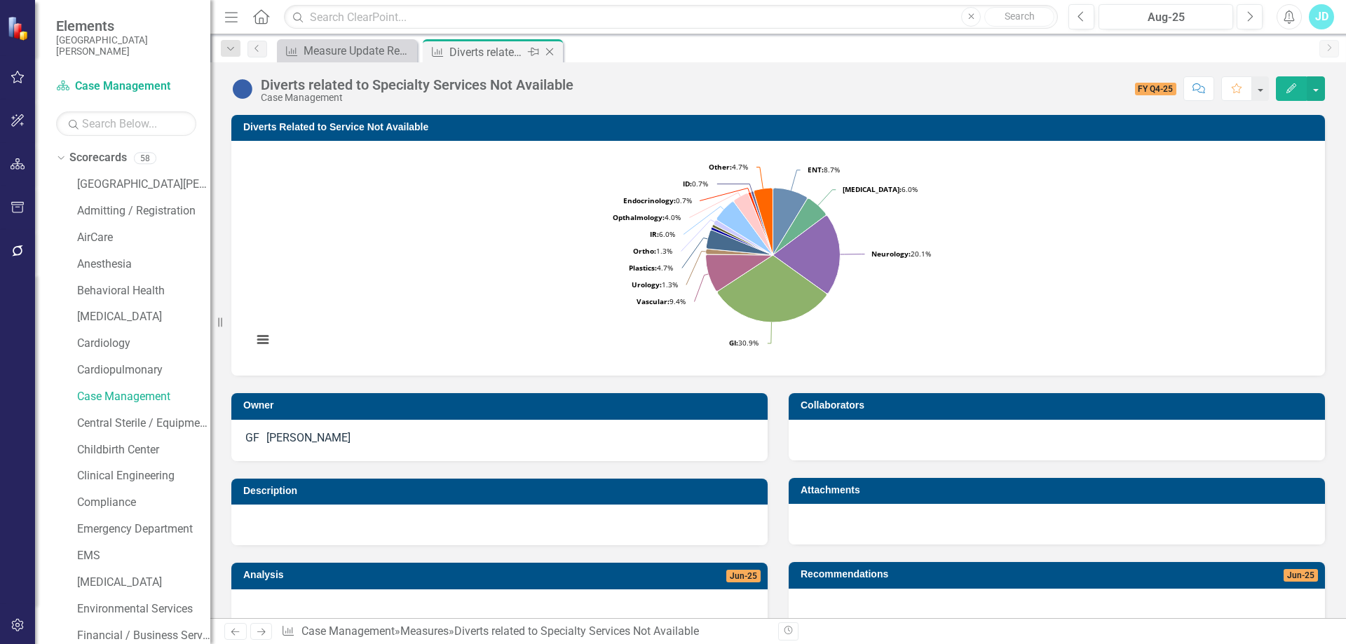
click at [550, 52] on icon "Close" at bounding box center [550, 51] width 14 height 11
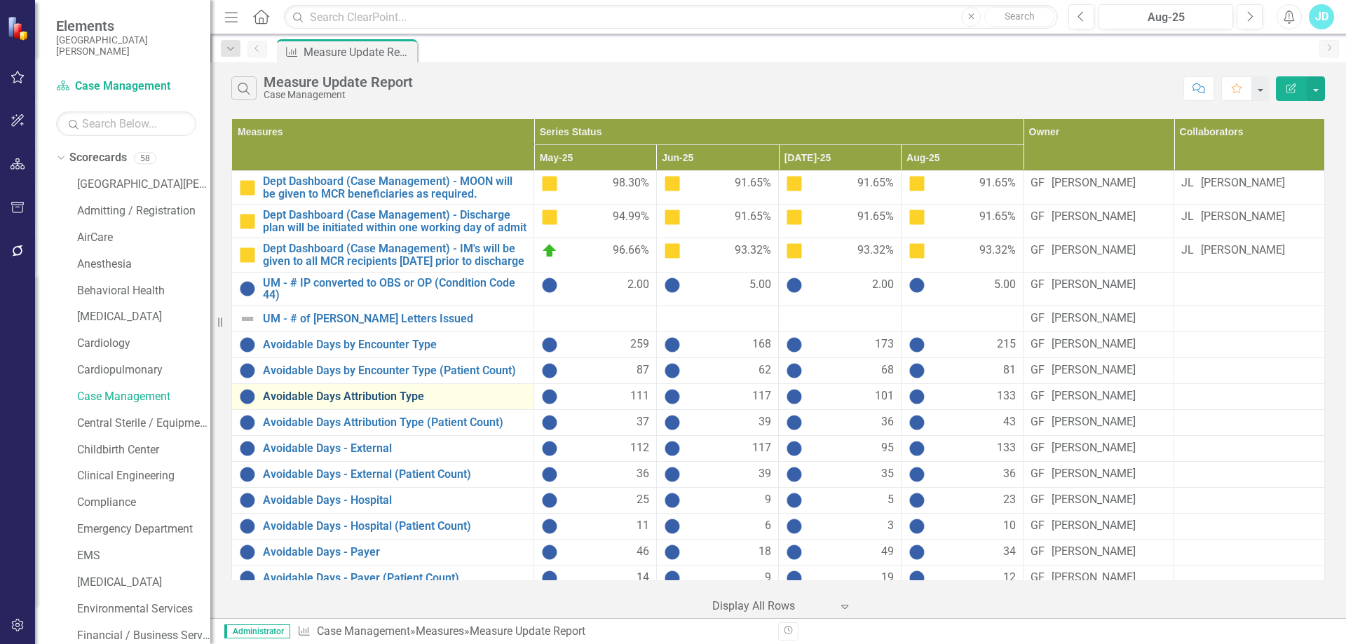
click at [337, 403] on link "Avoidable Days Attribution Type" at bounding box center [395, 397] width 264 height 13
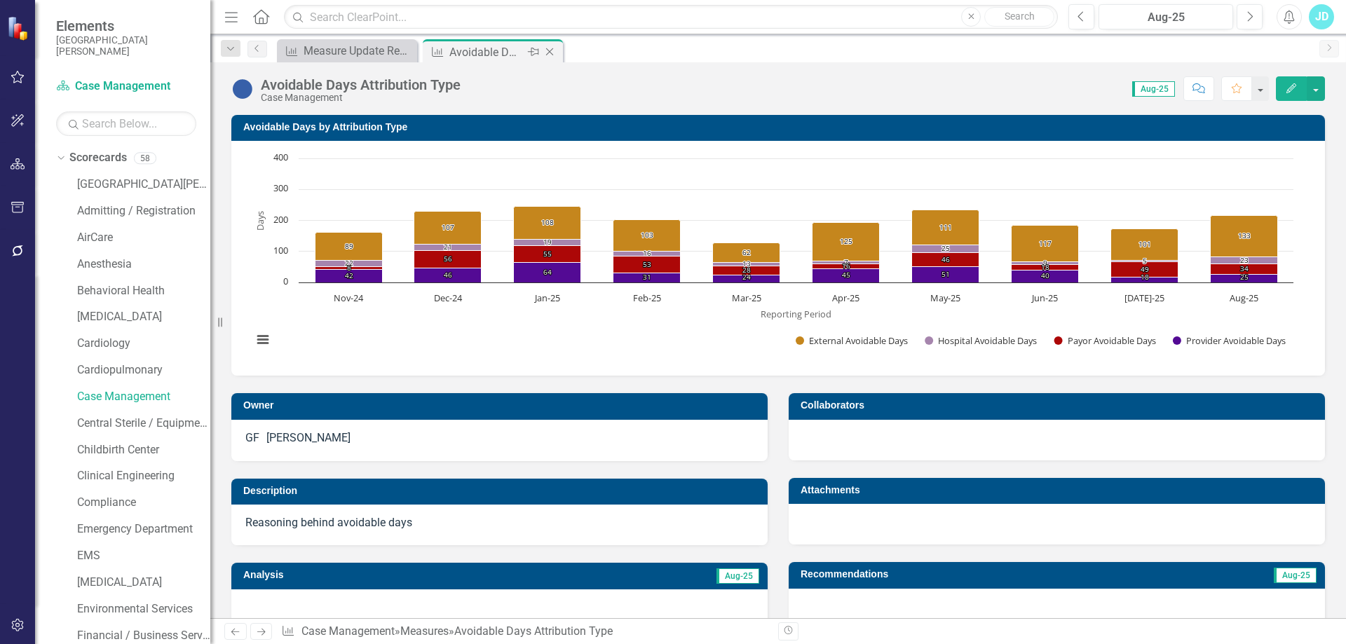
click at [553, 48] on icon "Close" at bounding box center [550, 51] width 14 height 11
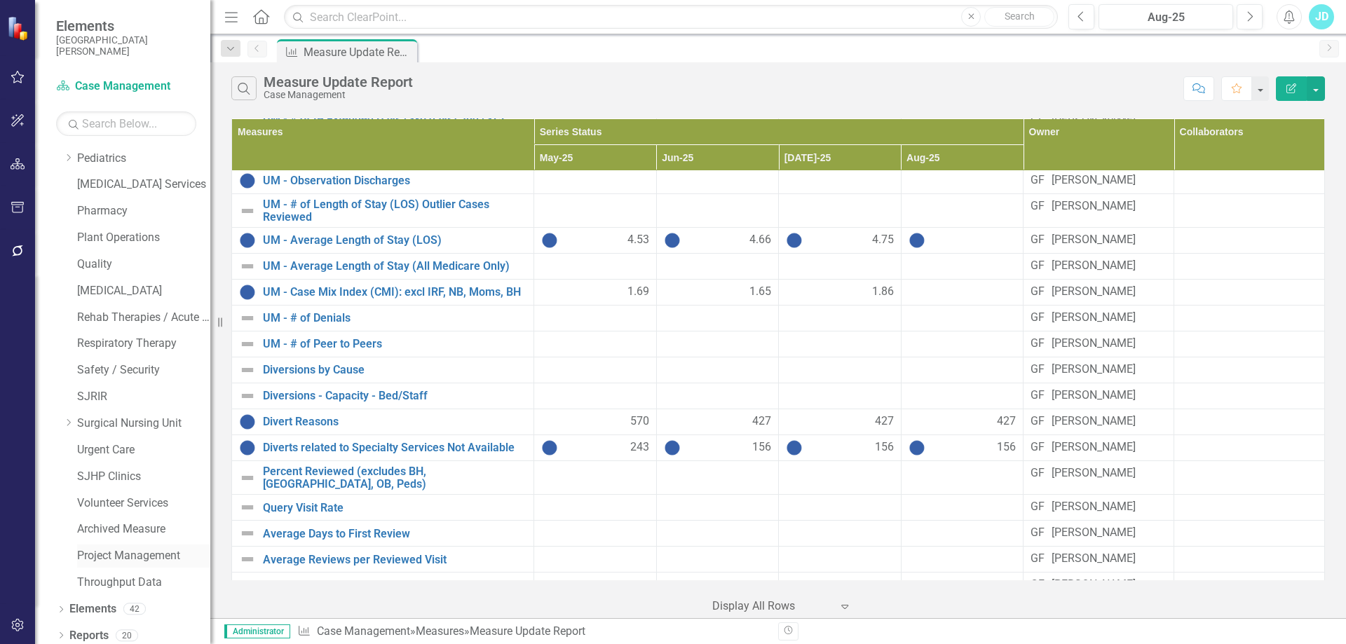
scroll to position [988, 0]
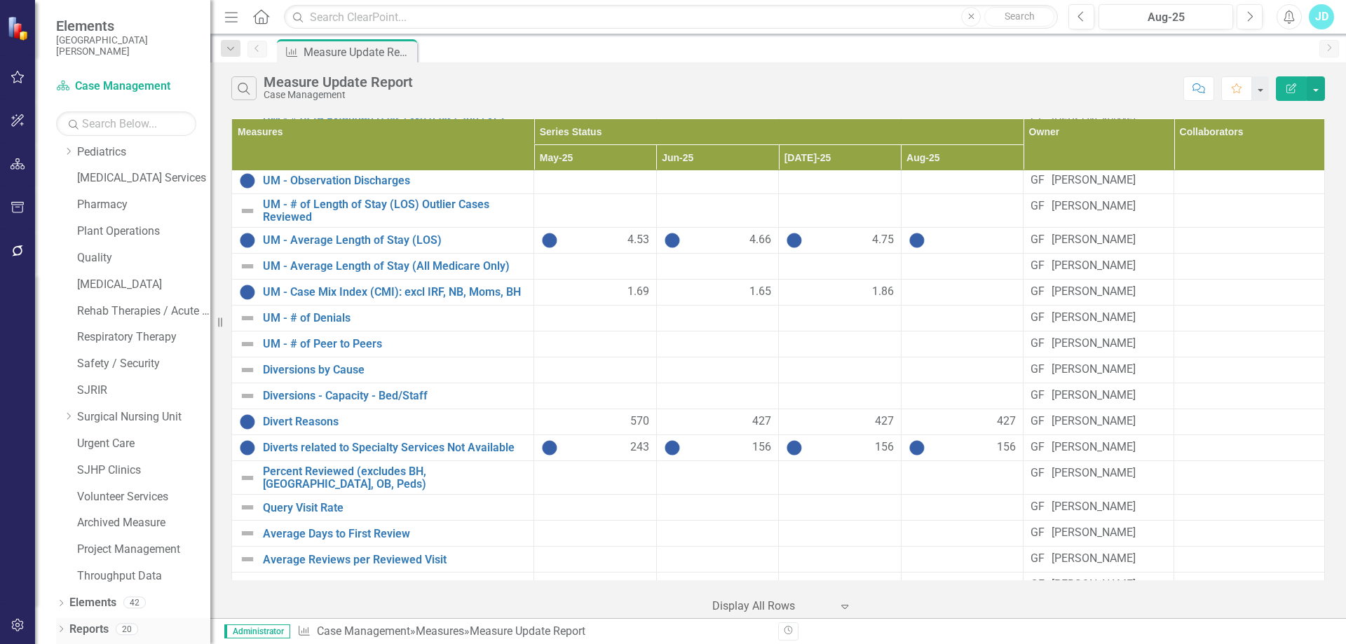
click at [56, 625] on div "Dropdown Reports 20" at bounding box center [133, 631] width 154 height 27
click at [60, 626] on div "Dropdown" at bounding box center [61, 631] width 10 height 12
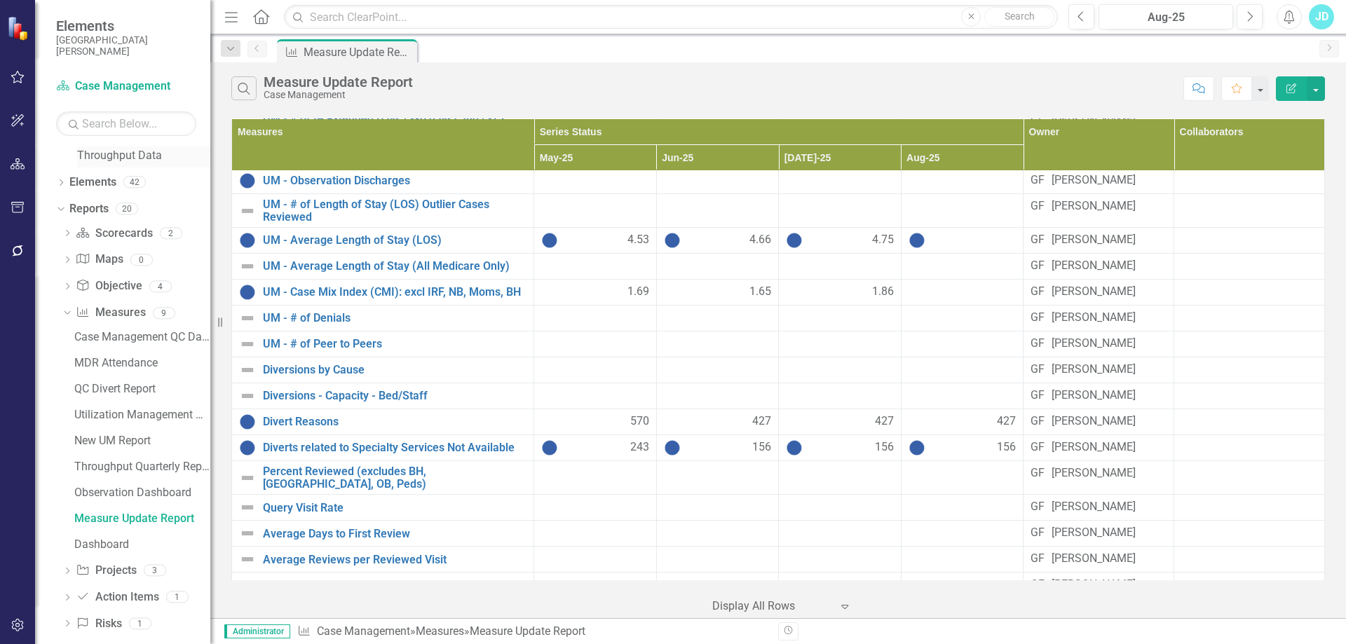
scroll to position [1424, 0]
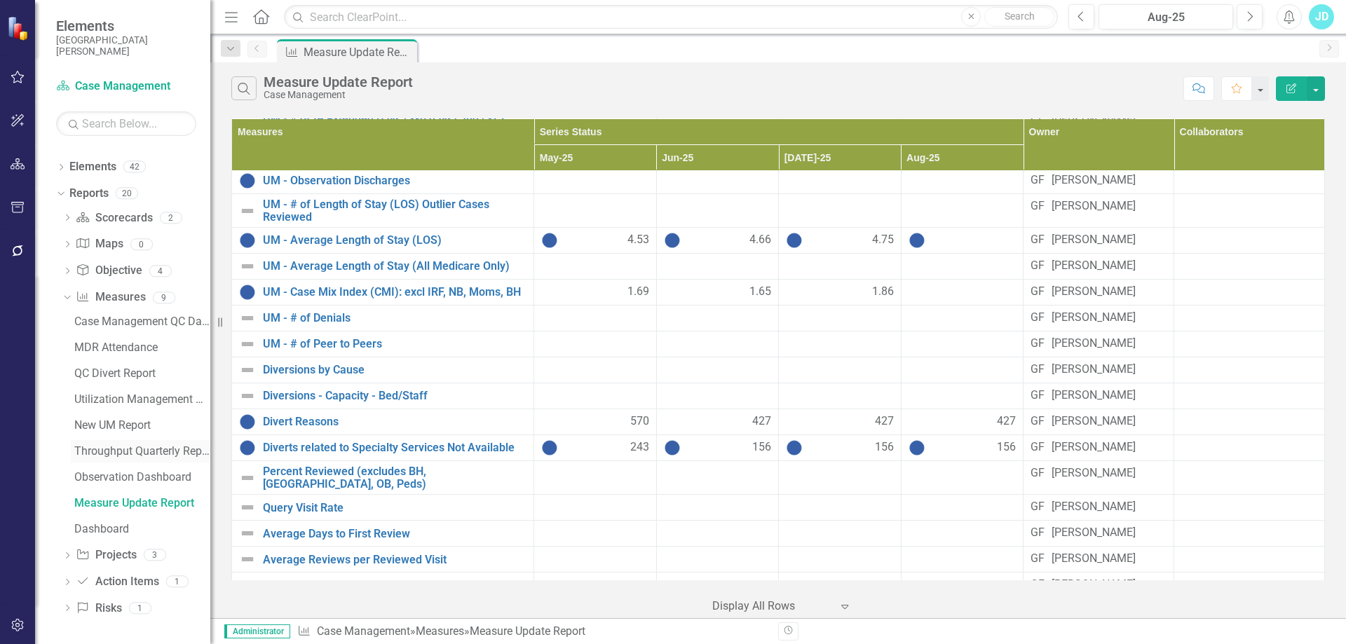
click at [121, 455] on div "Throughput Quarterly Report" at bounding box center [142, 451] width 136 height 13
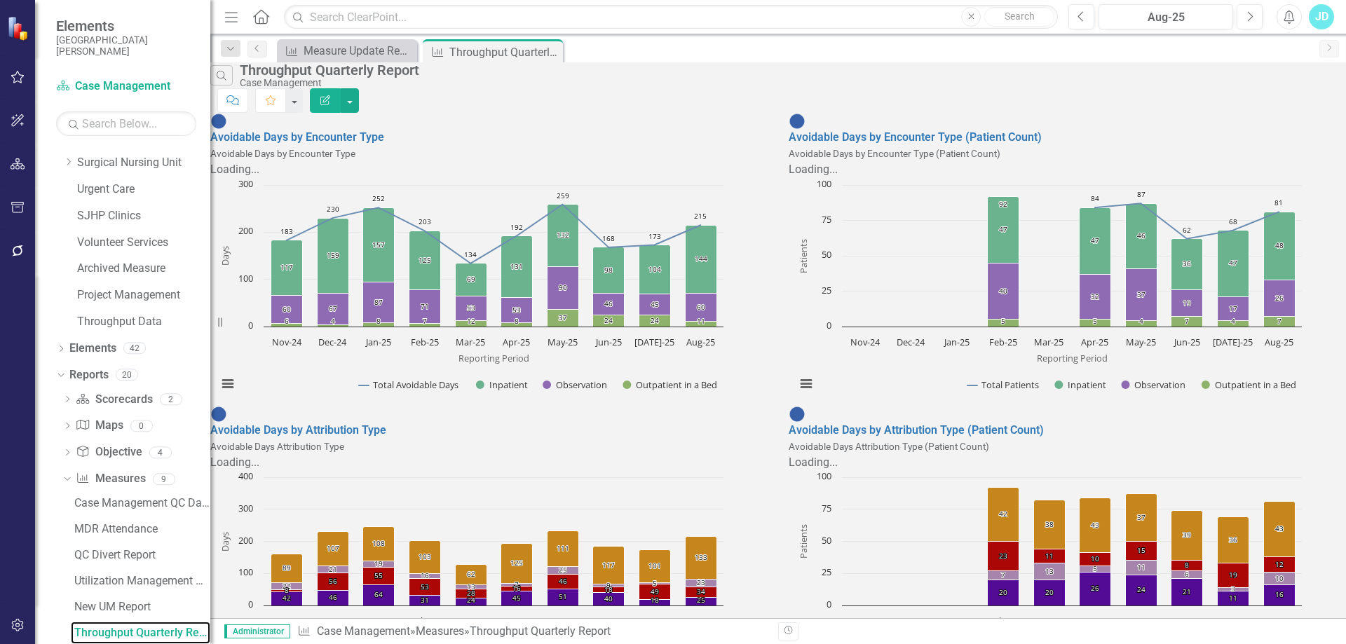
scroll to position [1329, 0]
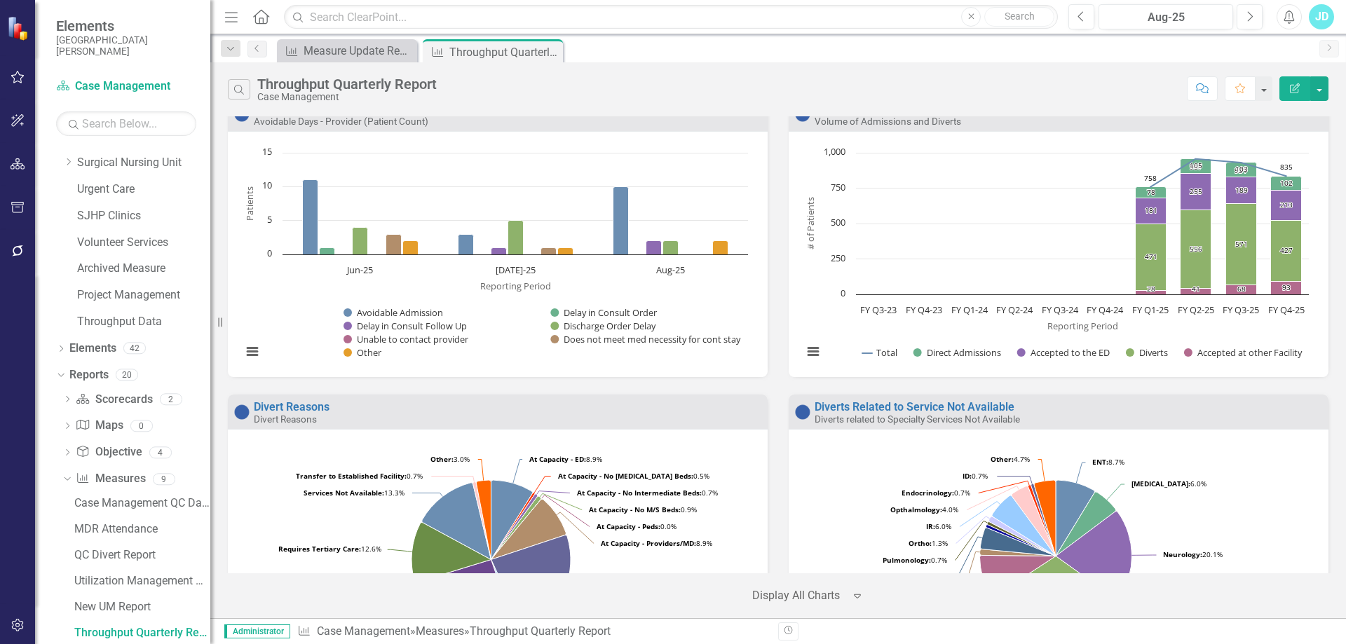
scroll to position [2222, 0]
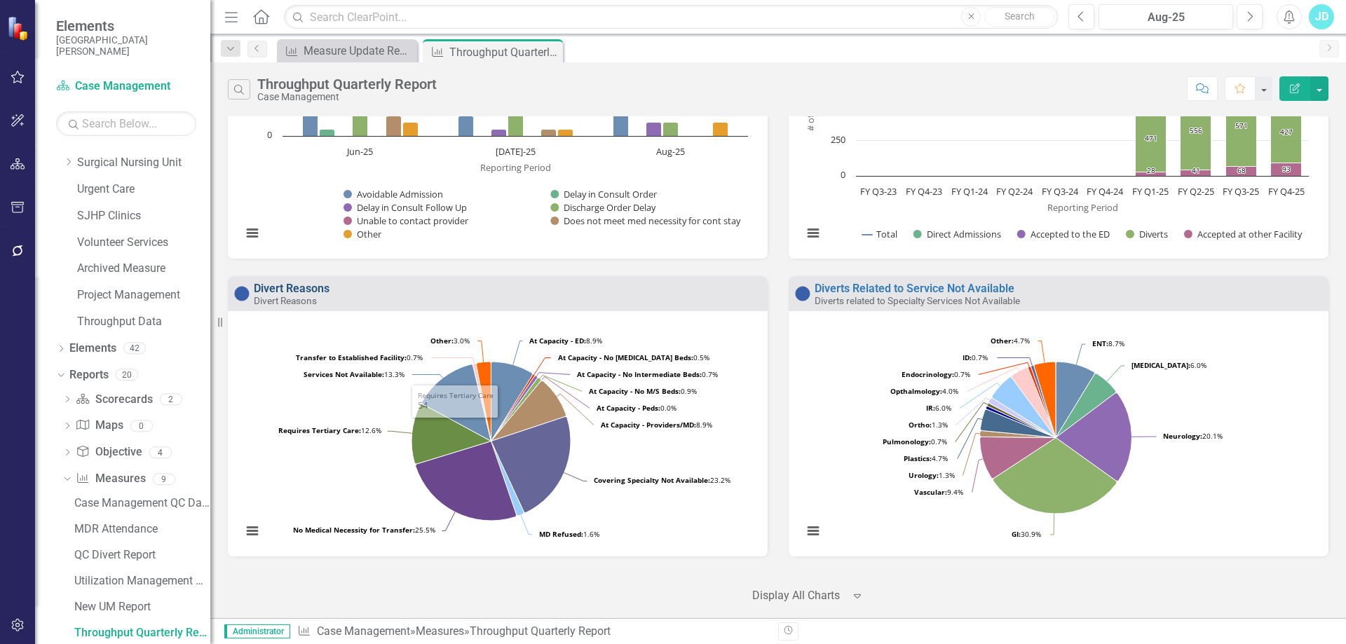
click at [271, 288] on link "Divert Reasons" at bounding box center [292, 288] width 76 height 13
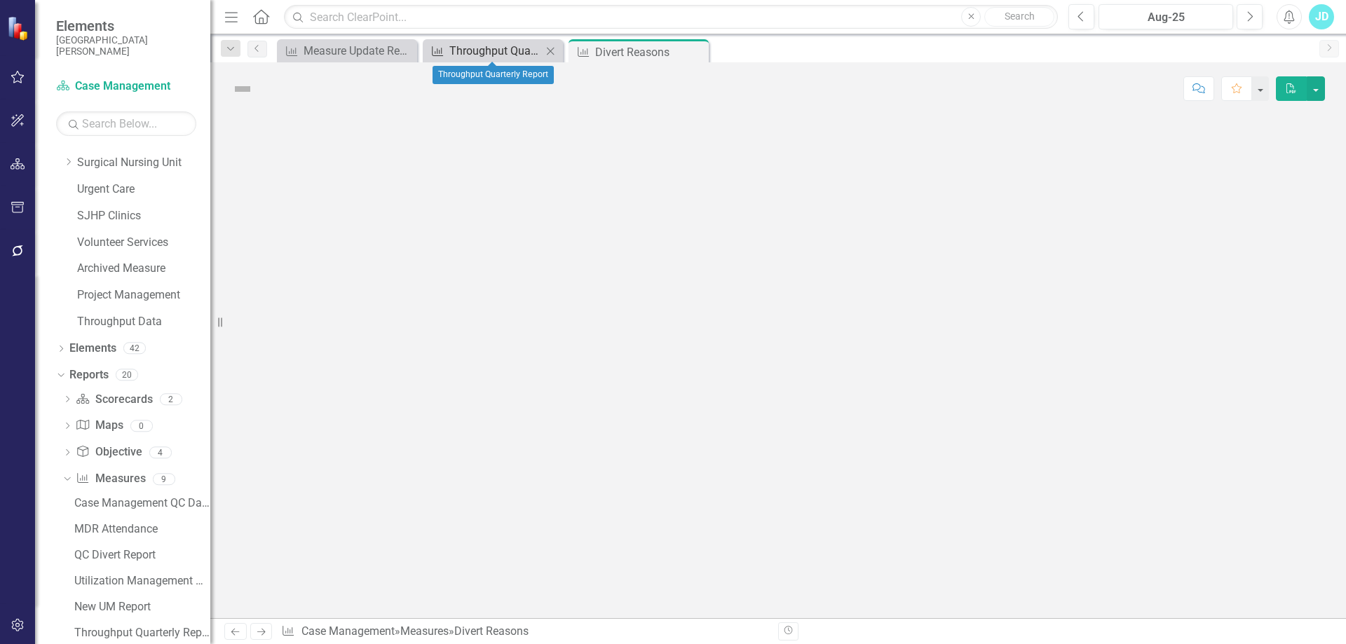
click at [490, 55] on div "Throughput Quarterly Report" at bounding box center [495, 51] width 93 height 18
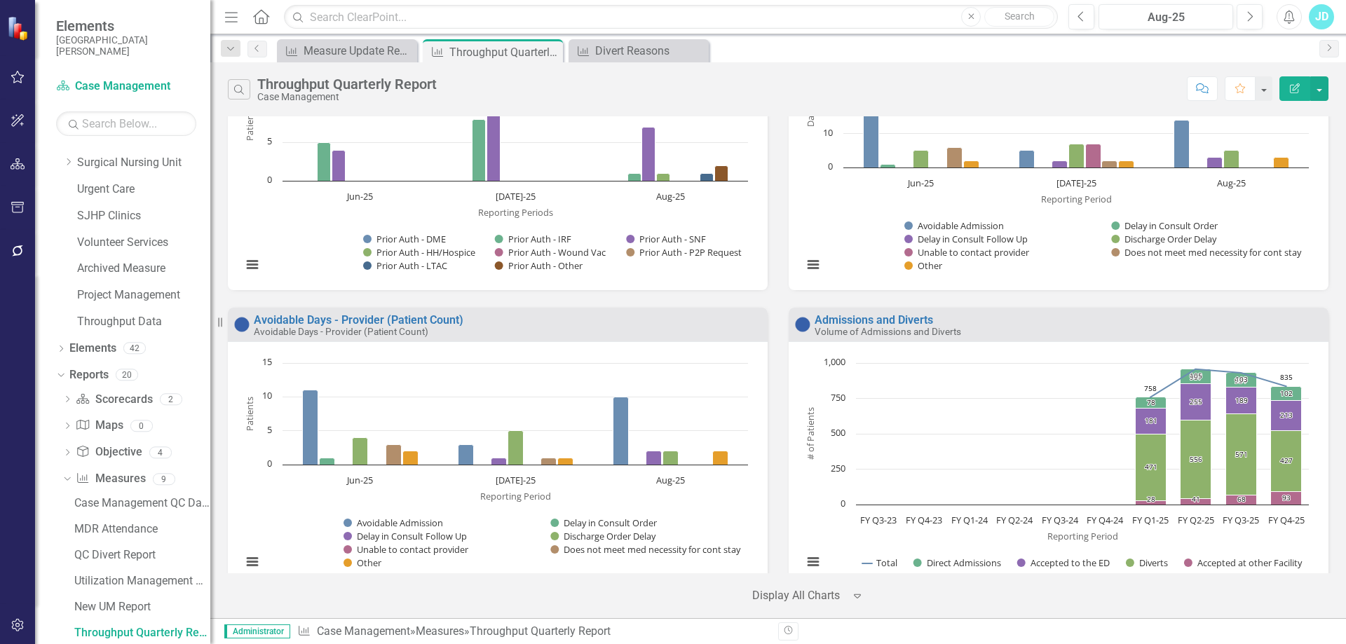
scroll to position [2222, 0]
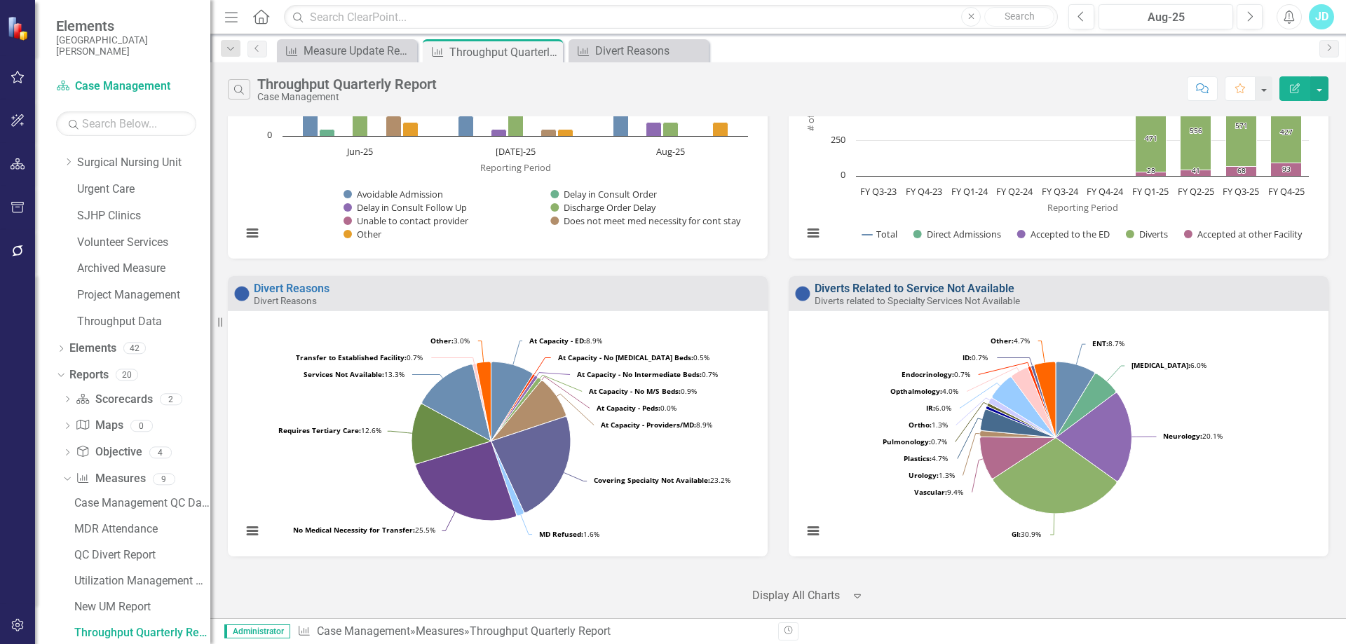
click at [878, 285] on link "Diverts Related to Service Not Available" at bounding box center [915, 288] width 200 height 13
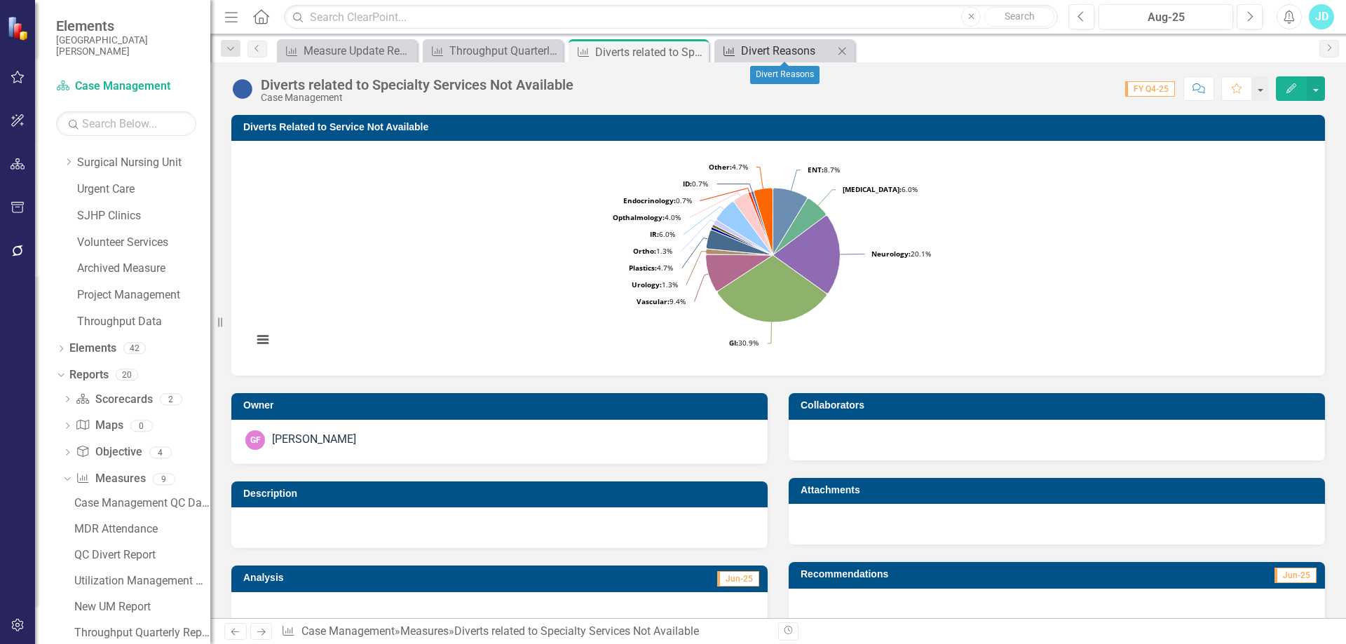
click at [775, 50] on div "Divert Reasons" at bounding box center [787, 51] width 93 height 18
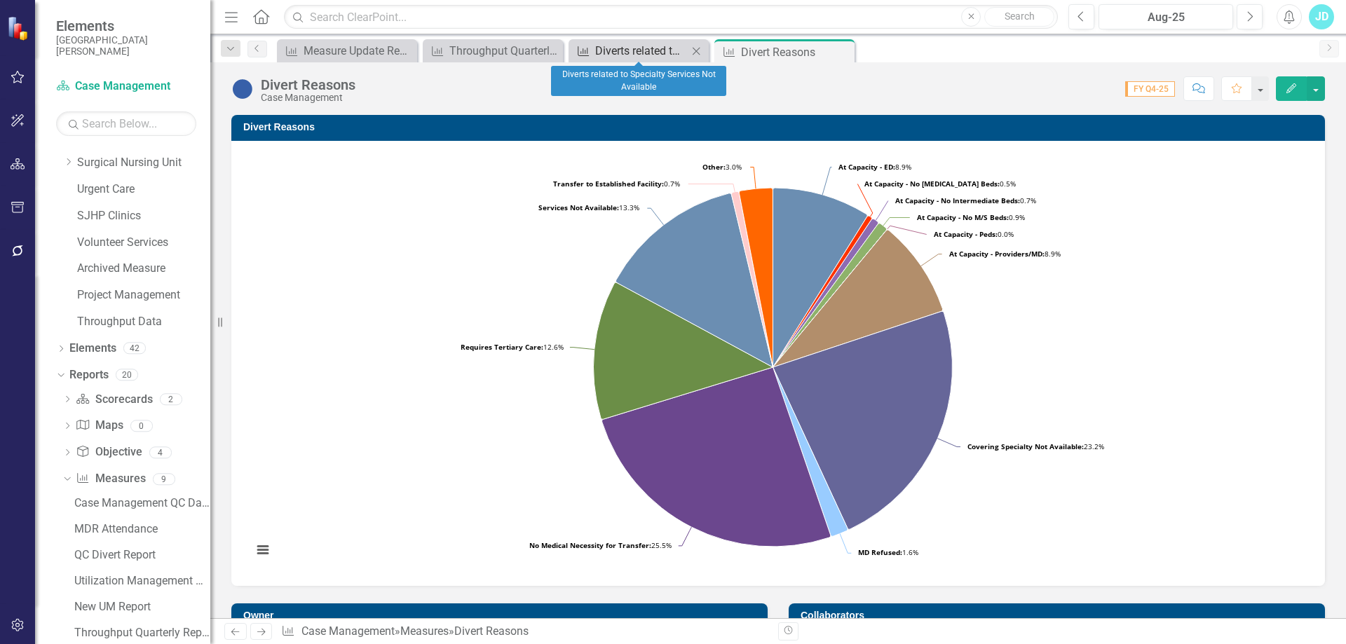
click at [626, 49] on div "Diverts related to Specialty Services Not Available" at bounding box center [641, 51] width 93 height 18
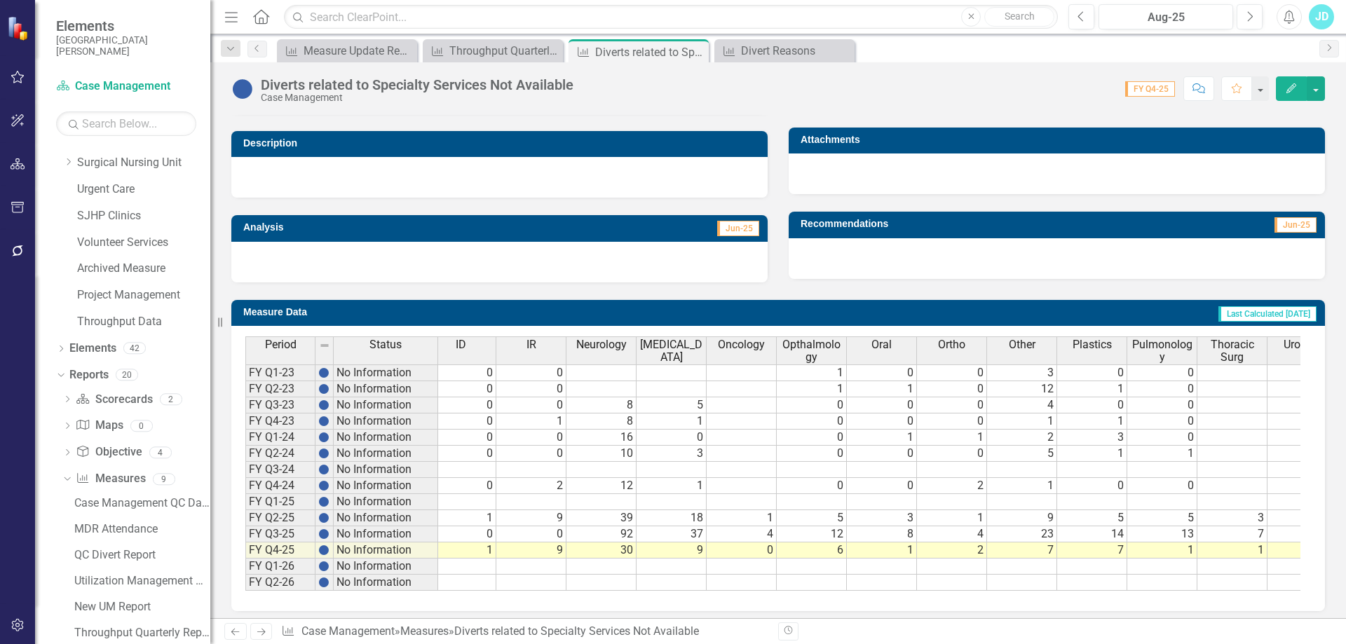
scroll to position [0, 610]
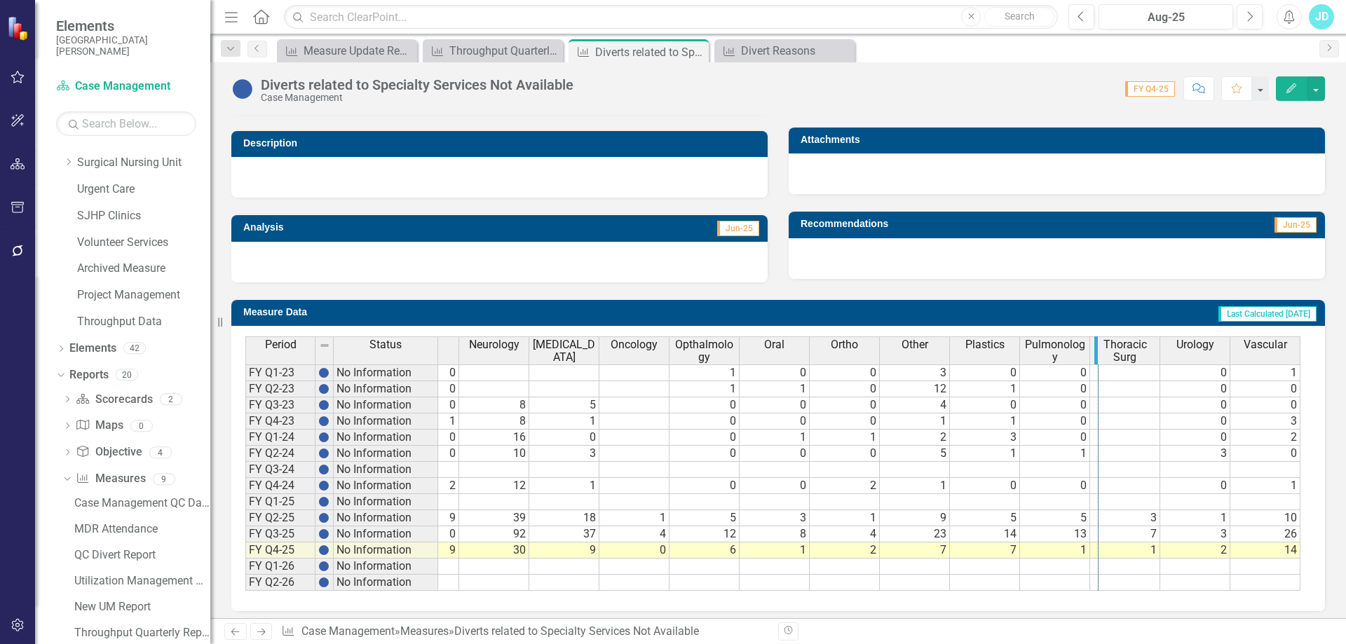
drag, startPoint x: 1088, startPoint y: 357, endPoint x: 1097, endPoint y: 357, distance: 8.4
drag, startPoint x: 738, startPoint y: 359, endPoint x: 760, endPoint y: 360, distance: 21.7
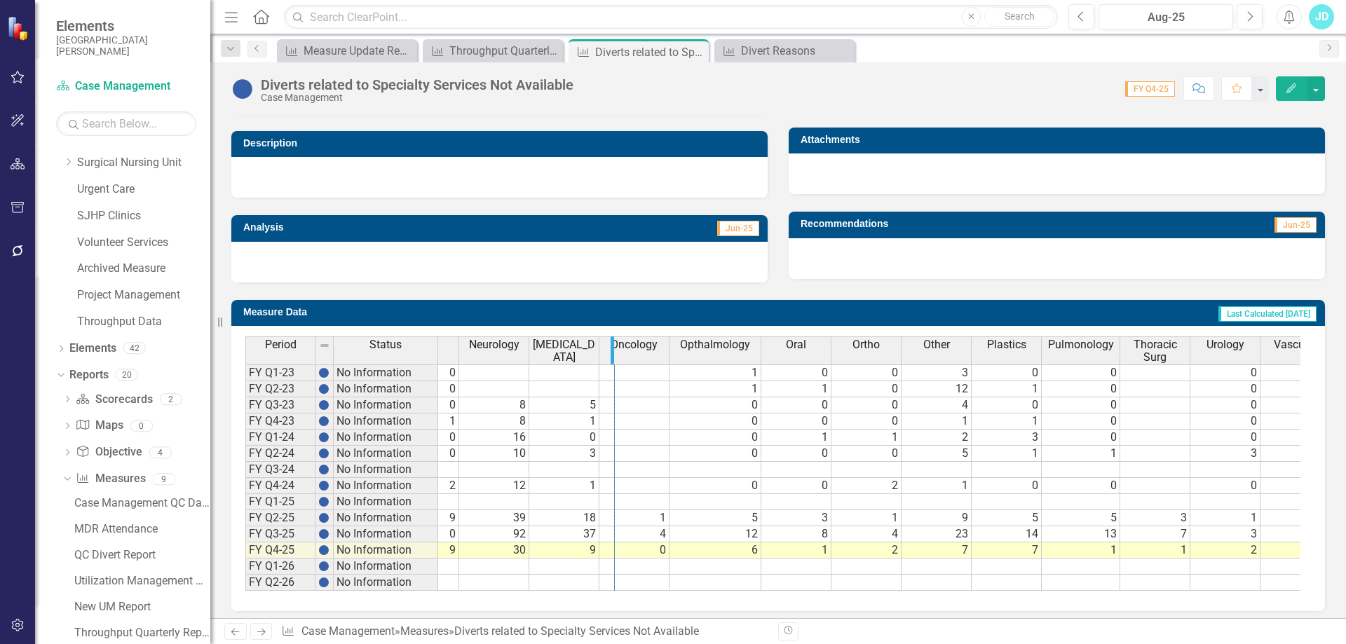
drag, startPoint x: 598, startPoint y: 360, endPoint x: 614, endPoint y: 360, distance: 15.4
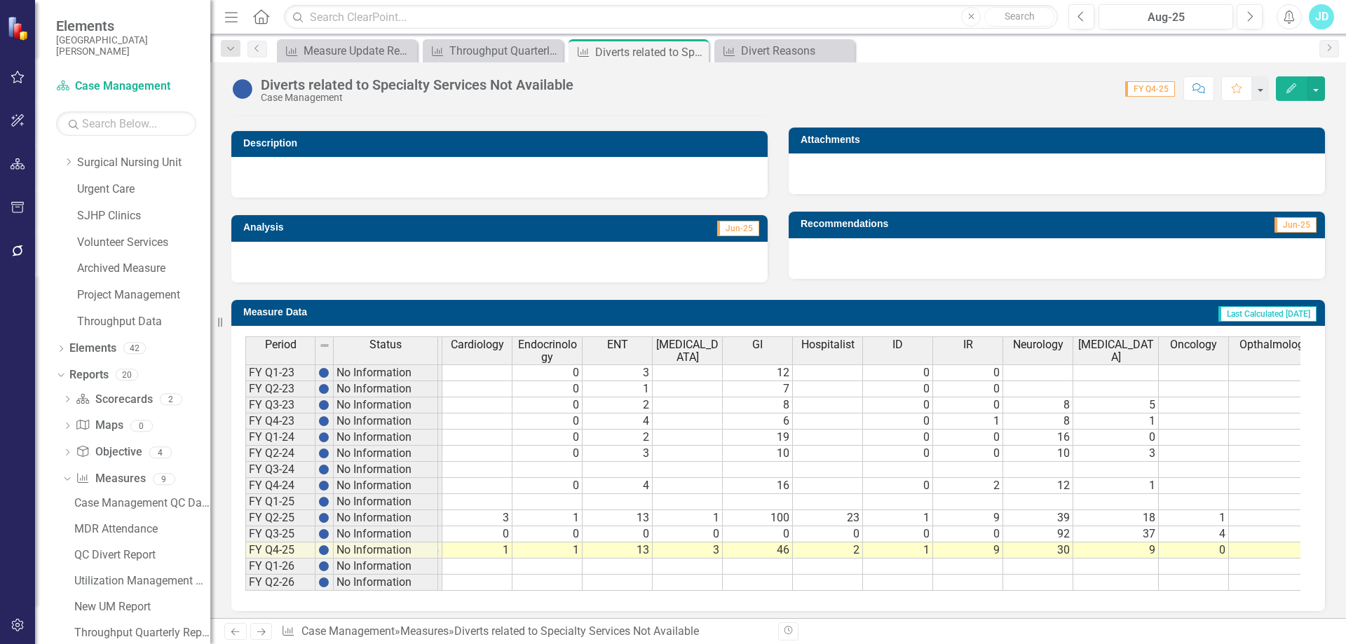
scroll to position [0, 53]
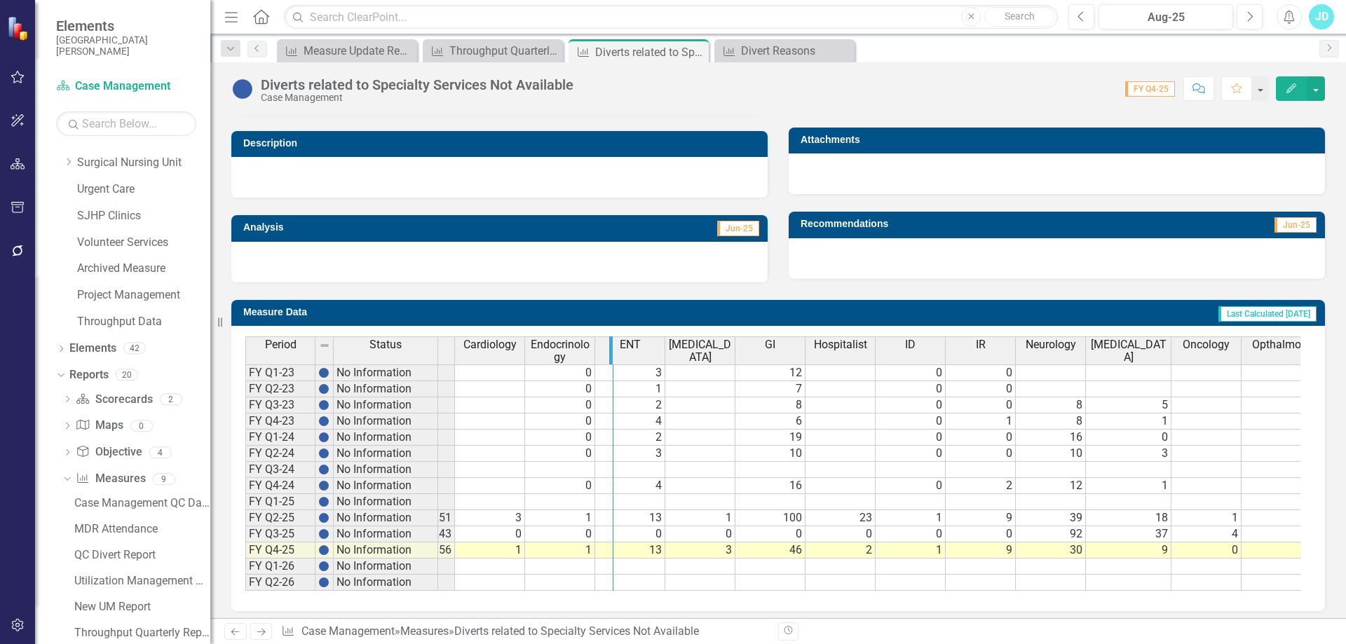
drag, startPoint x: 593, startPoint y: 358, endPoint x: 611, endPoint y: 358, distance: 18.2
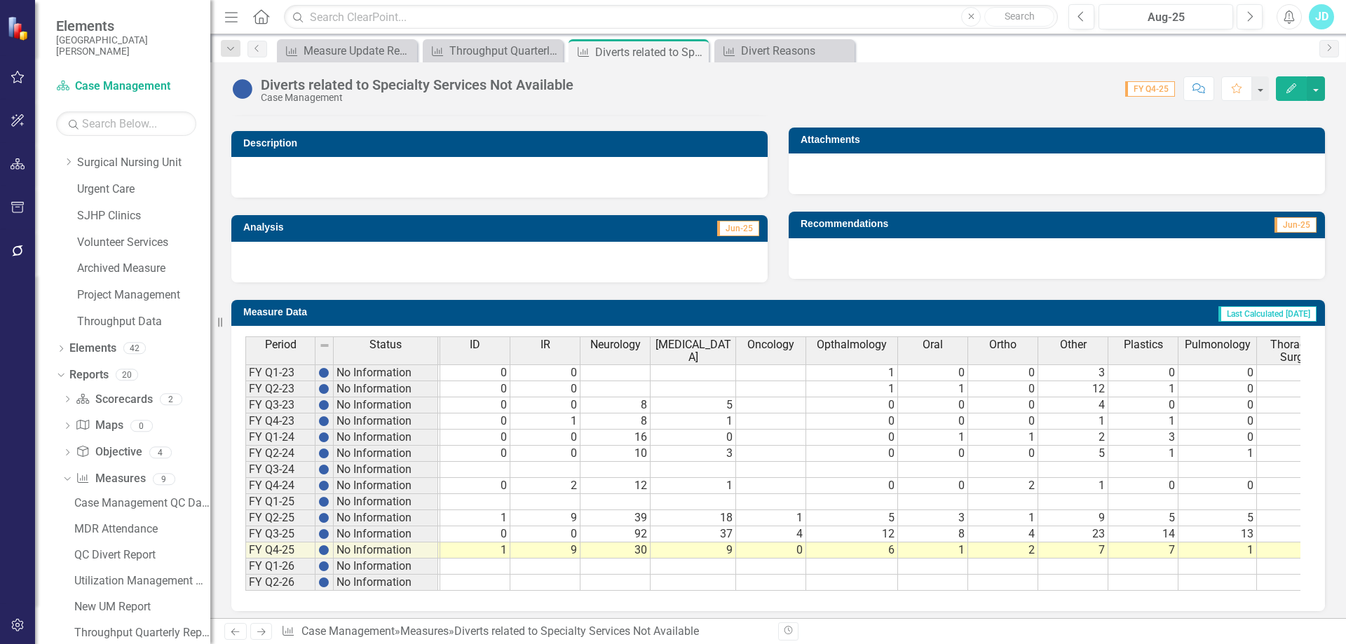
scroll to position [0, 0]
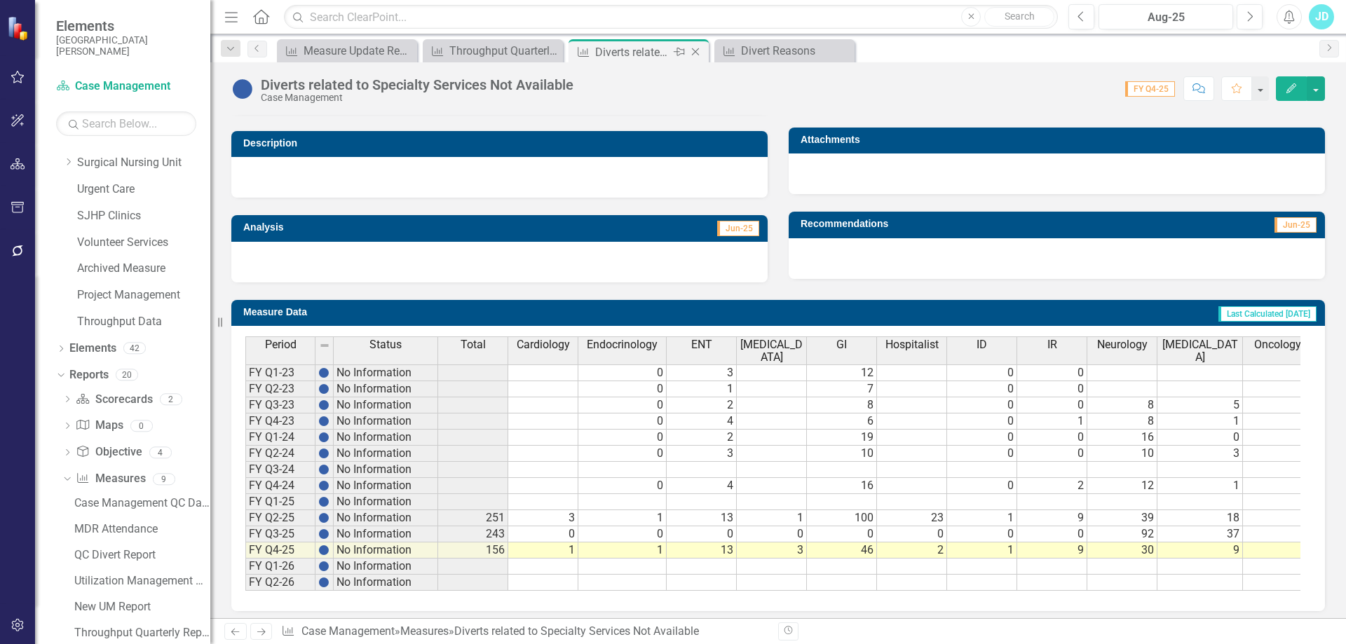
click at [696, 55] on icon "Close" at bounding box center [696, 51] width 14 height 11
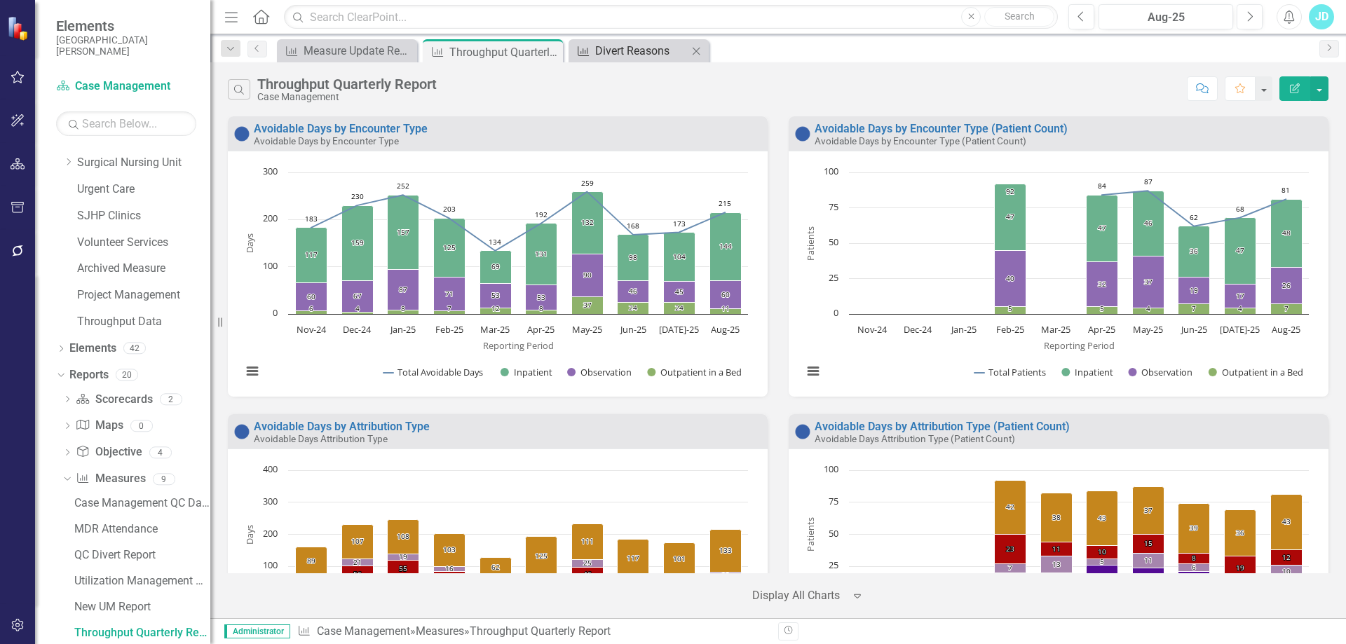
click at [657, 51] on div "Divert Reasons" at bounding box center [641, 51] width 93 height 18
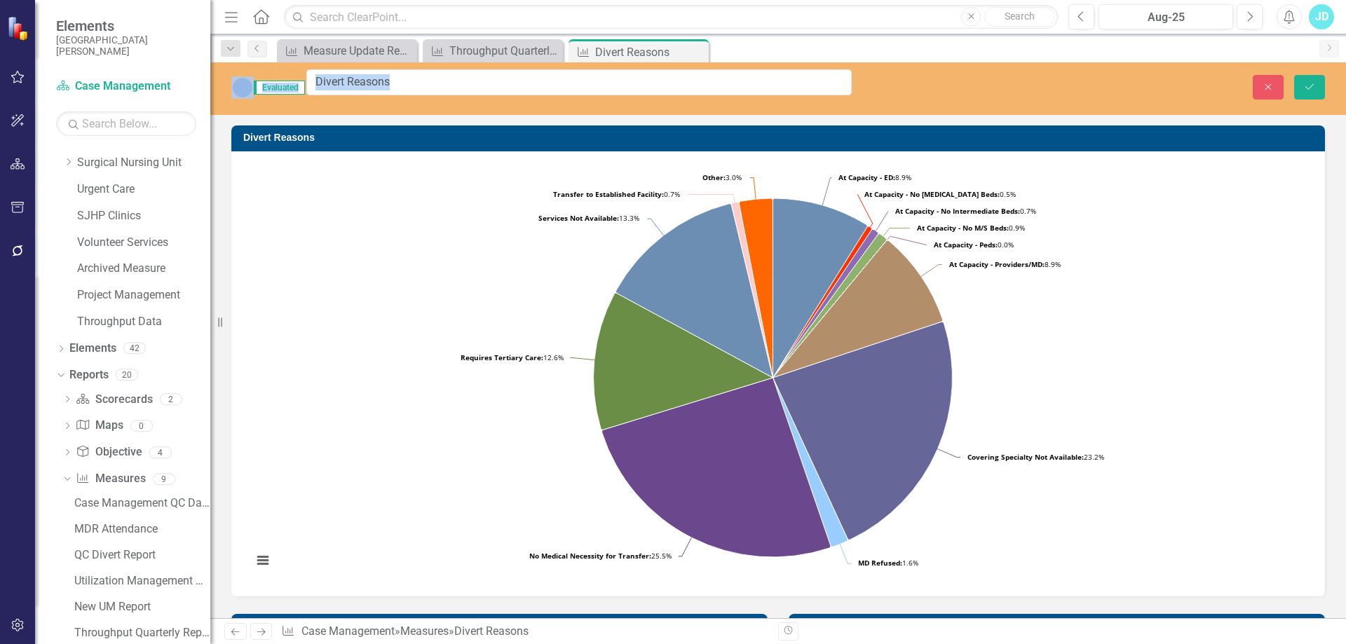
drag, startPoint x: 262, startPoint y: 86, endPoint x: 356, endPoint y: 85, distance: 94.0
drag, startPoint x: 327, startPoint y: 77, endPoint x: 443, endPoint y: 83, distance: 115.9
click at [443, 83] on input "Divert Reasons" at bounding box center [579, 82] width 546 height 26
click at [1268, 90] on button "Close" at bounding box center [1268, 87] width 31 height 25
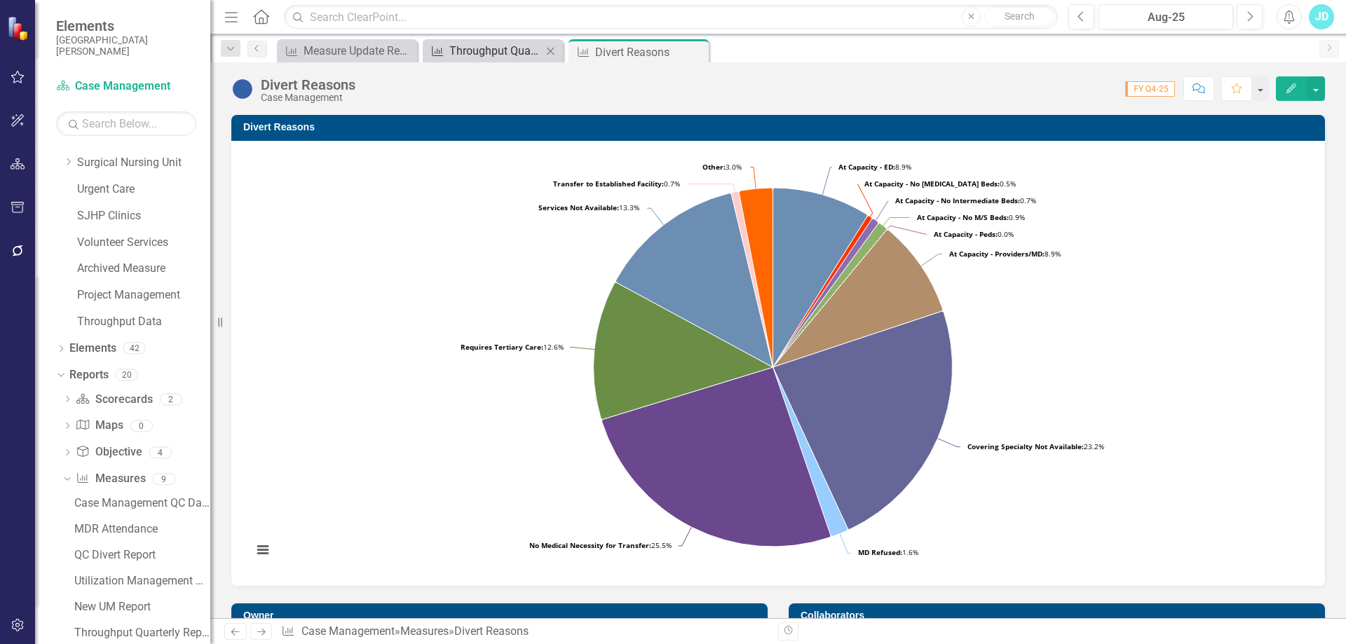
click at [501, 45] on div "Throughput Quarterly Report" at bounding box center [495, 51] width 93 height 18
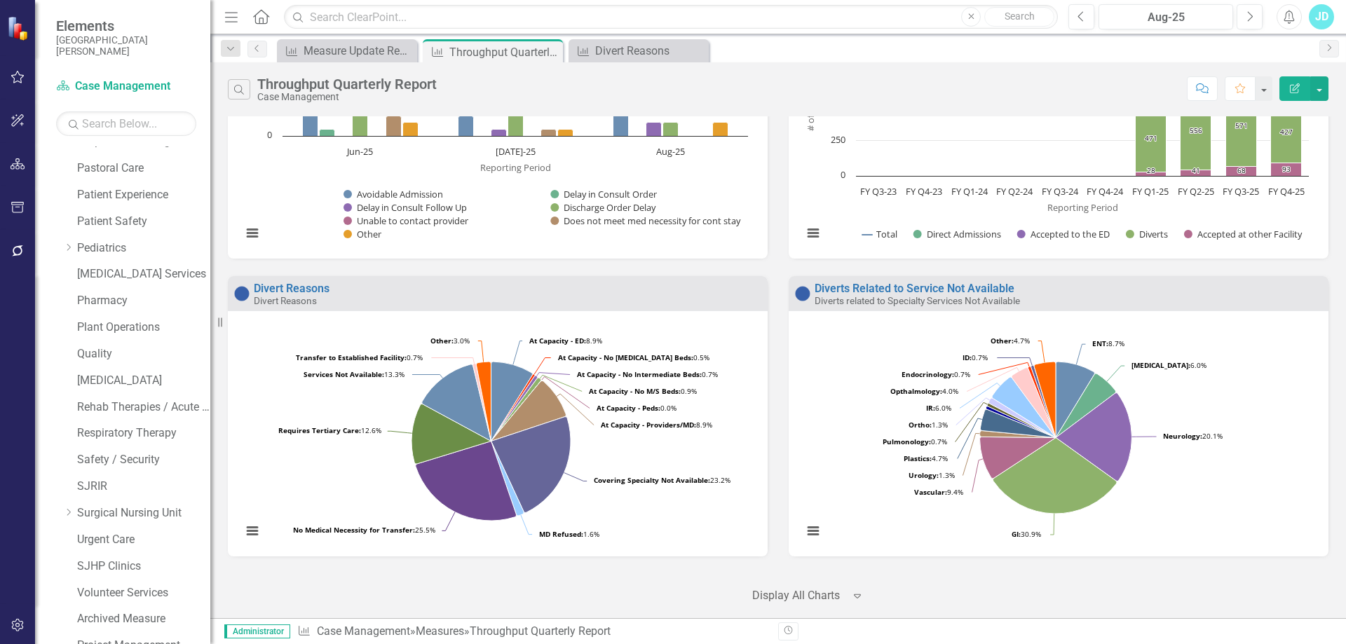
scroll to position [1242, 0]
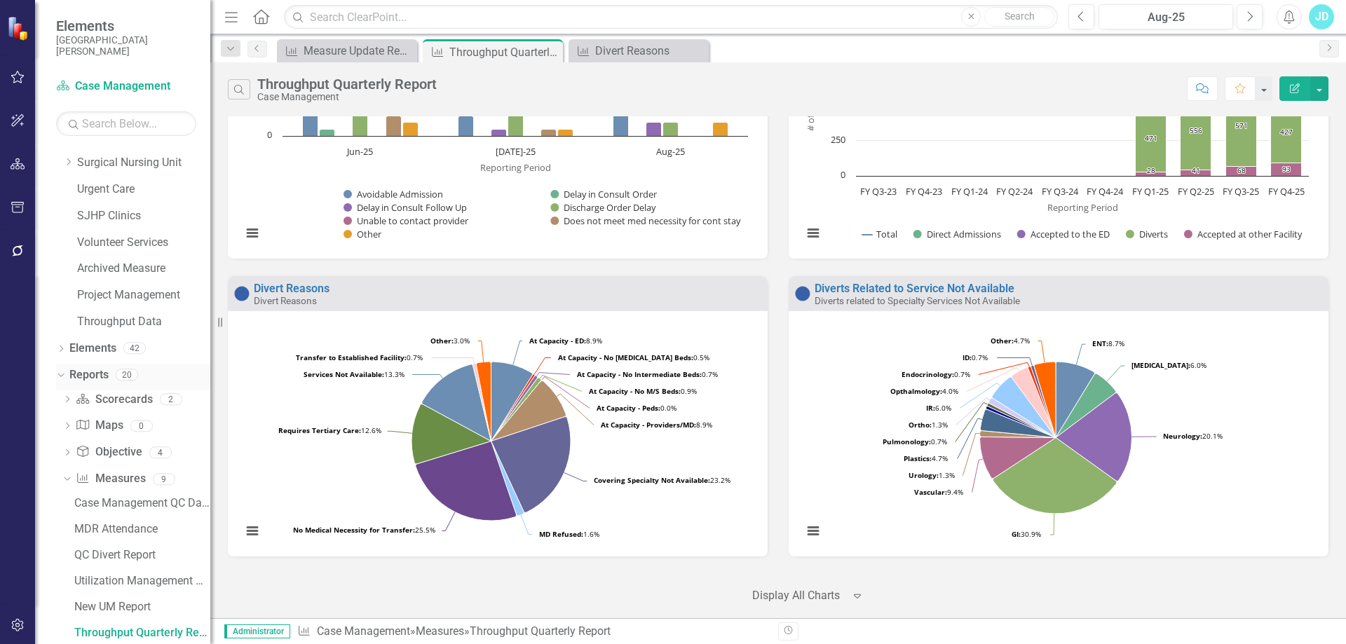
click at [62, 375] on icon "Dropdown" at bounding box center [59, 375] width 8 height 10
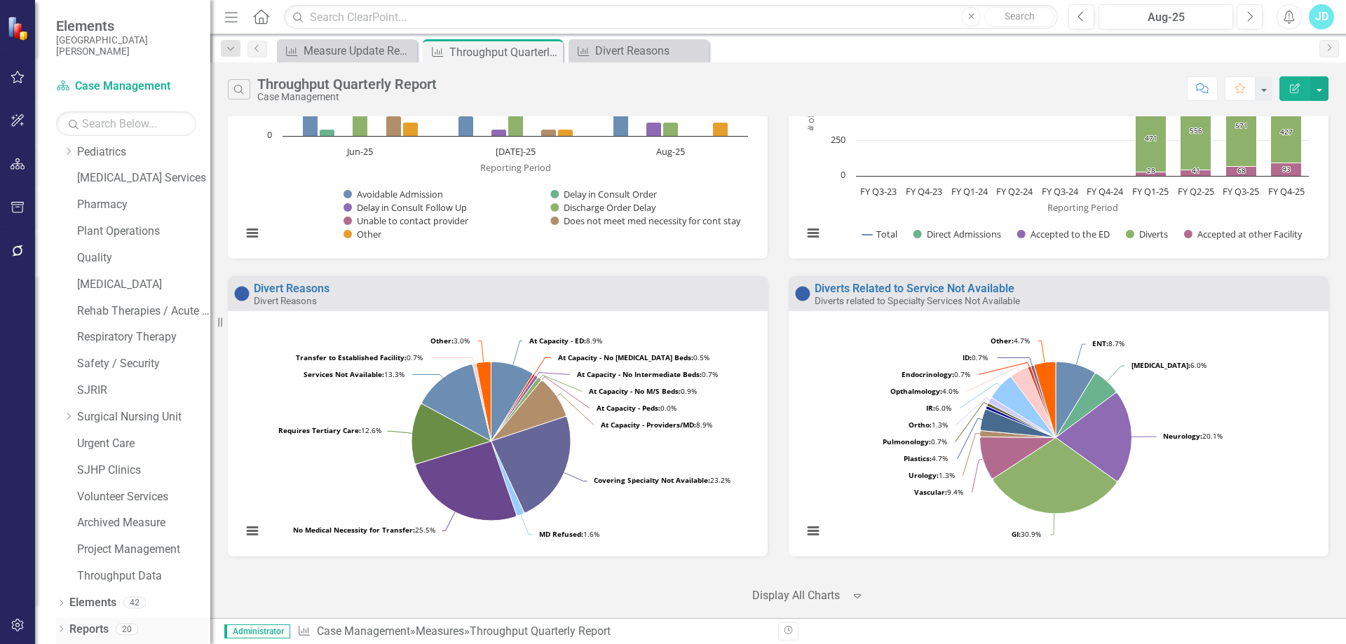
scroll to position [988, 0]
click at [696, 47] on icon "Close" at bounding box center [696, 51] width 14 height 11
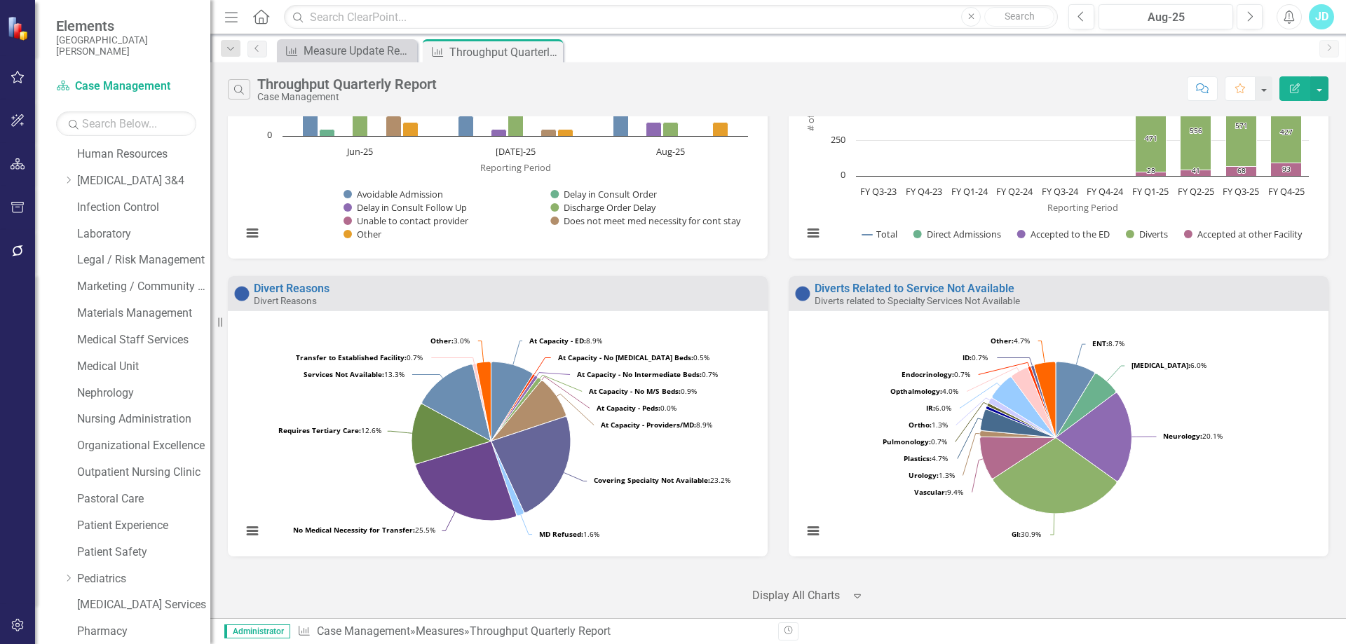
scroll to position [280, 0]
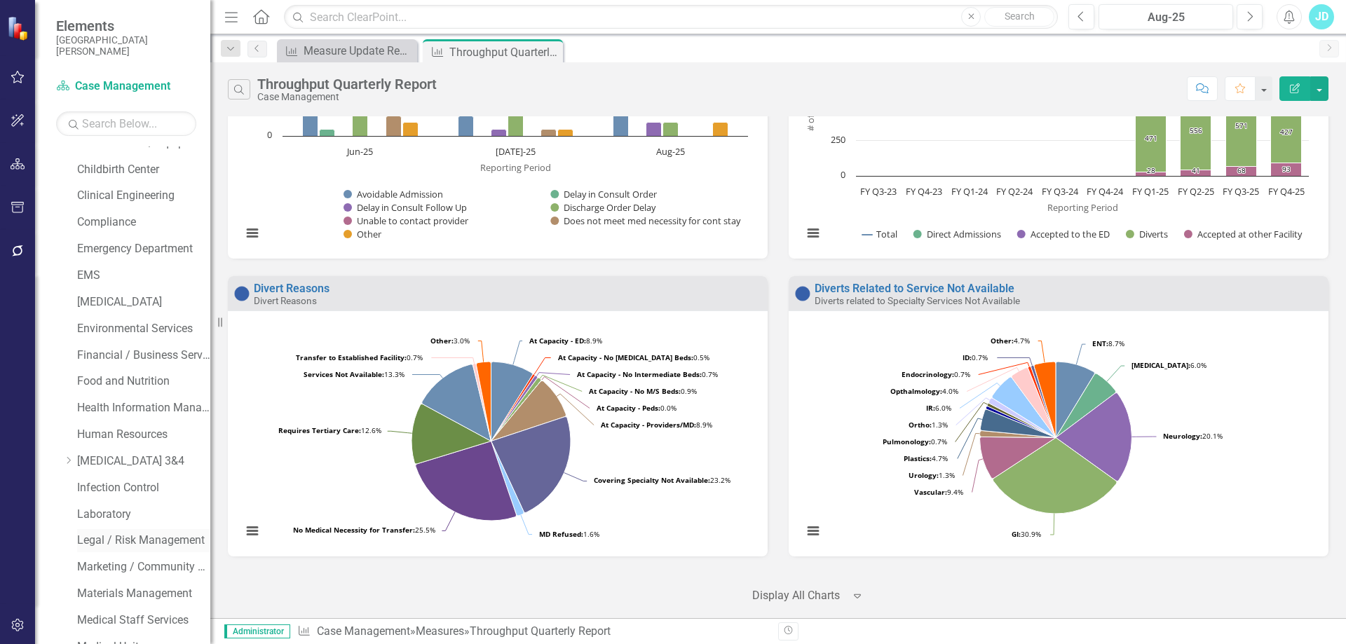
click at [130, 531] on div "Legal / Risk Management" at bounding box center [143, 540] width 133 height 23
click at [130, 534] on link "Legal / Risk Management" at bounding box center [143, 541] width 133 height 16
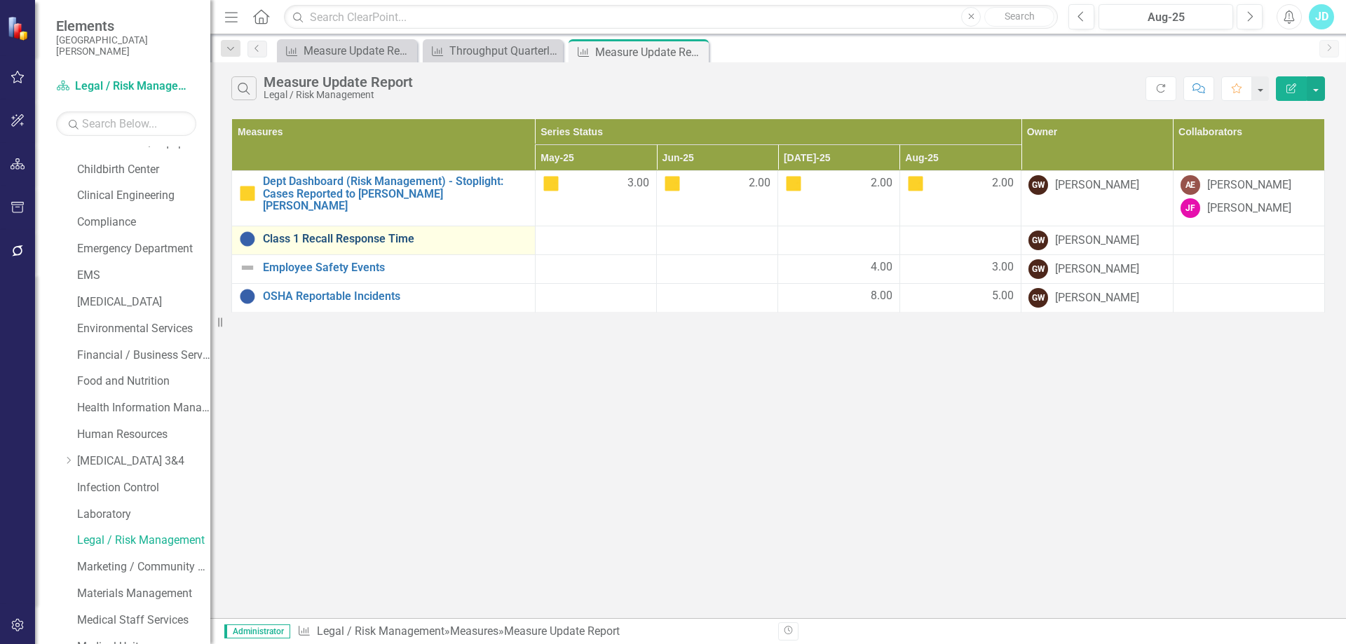
click at [381, 235] on link "Class 1 Recall Response Time" at bounding box center [395, 239] width 265 height 13
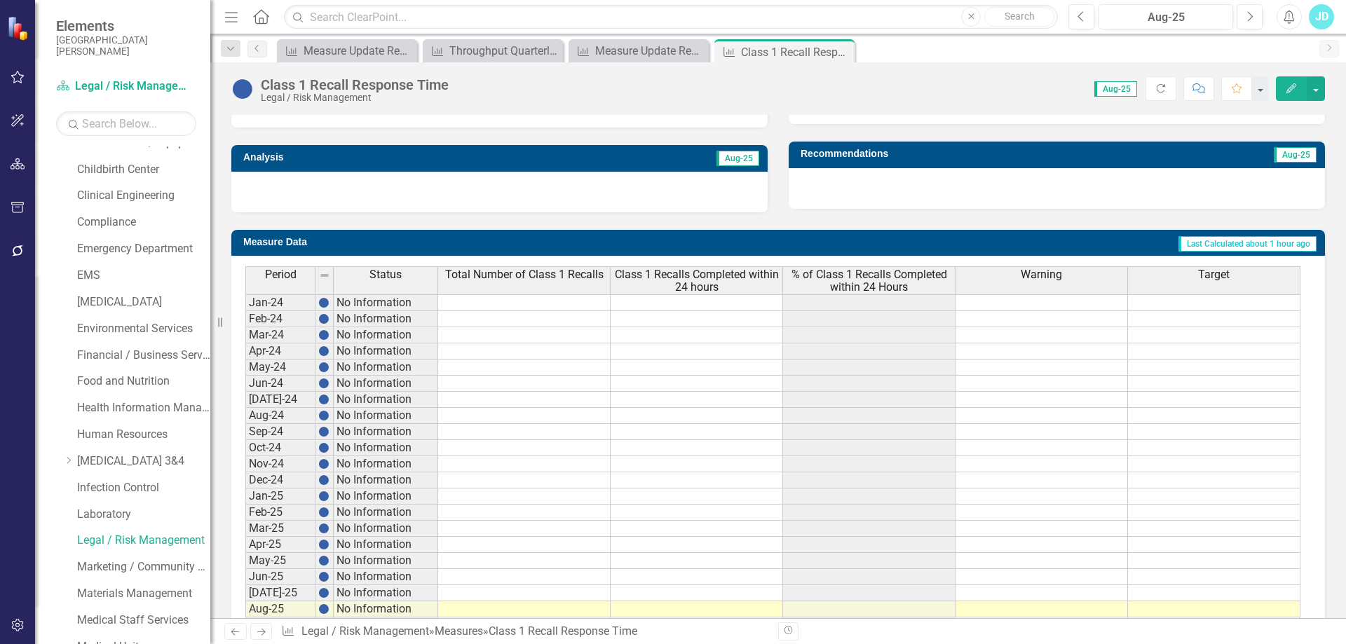
scroll to position [519, 0]
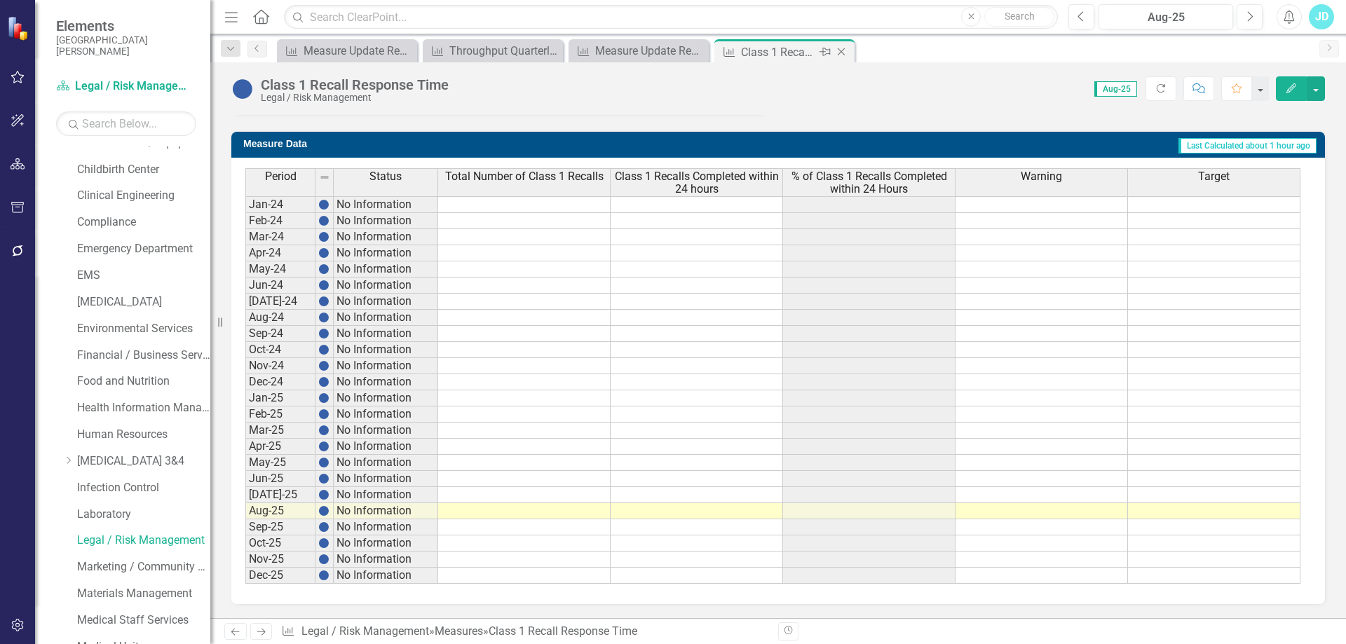
click at [841, 57] on icon "Close" at bounding box center [841, 51] width 14 height 11
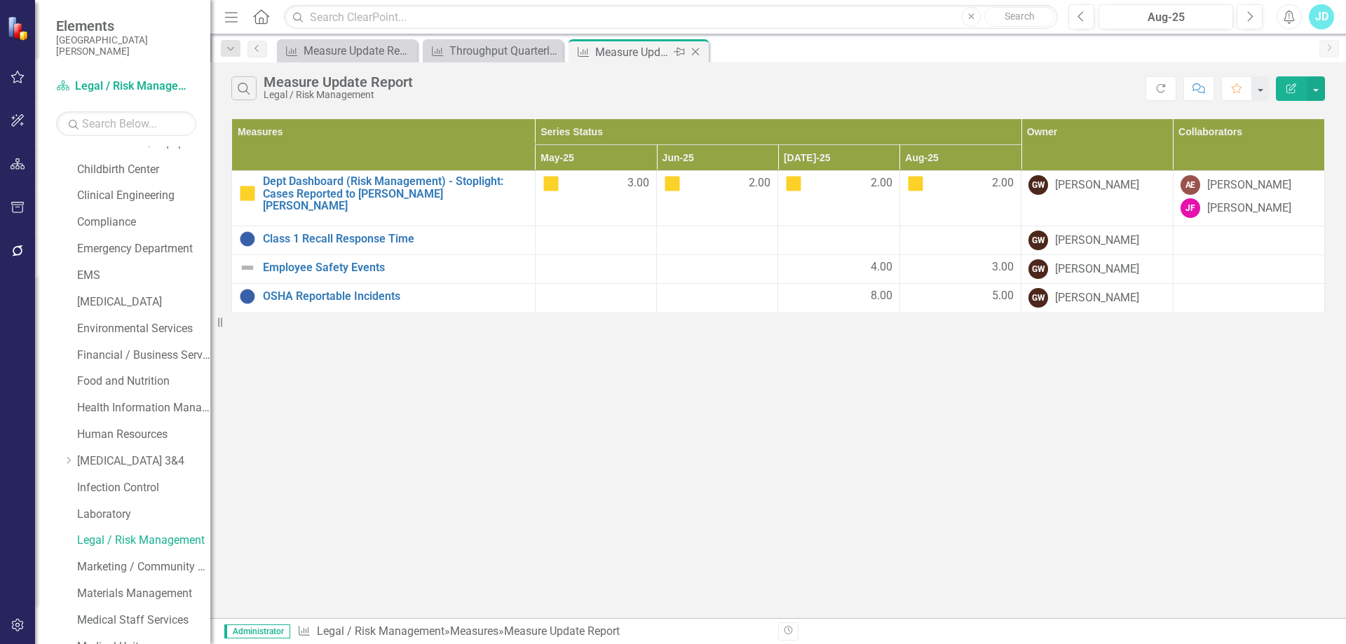
click at [693, 55] on icon at bounding box center [696, 52] width 8 height 8
